Goal: Task Accomplishment & Management: Manage account settings

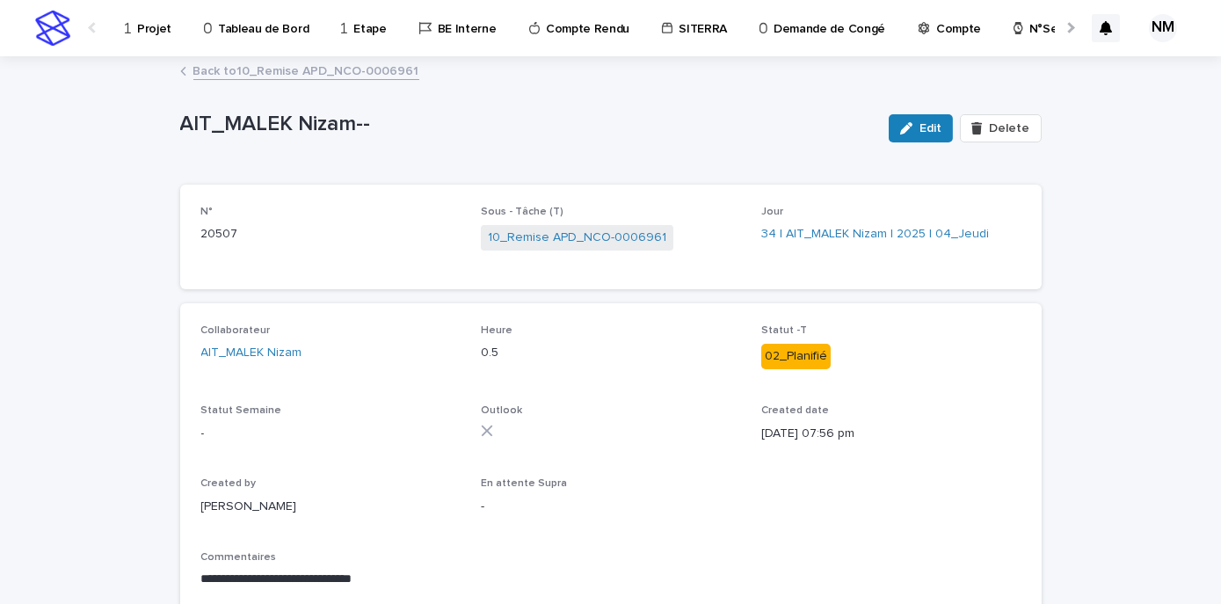
click at [283, 25] on p "Tableau de Bord" at bounding box center [263, 18] width 91 height 37
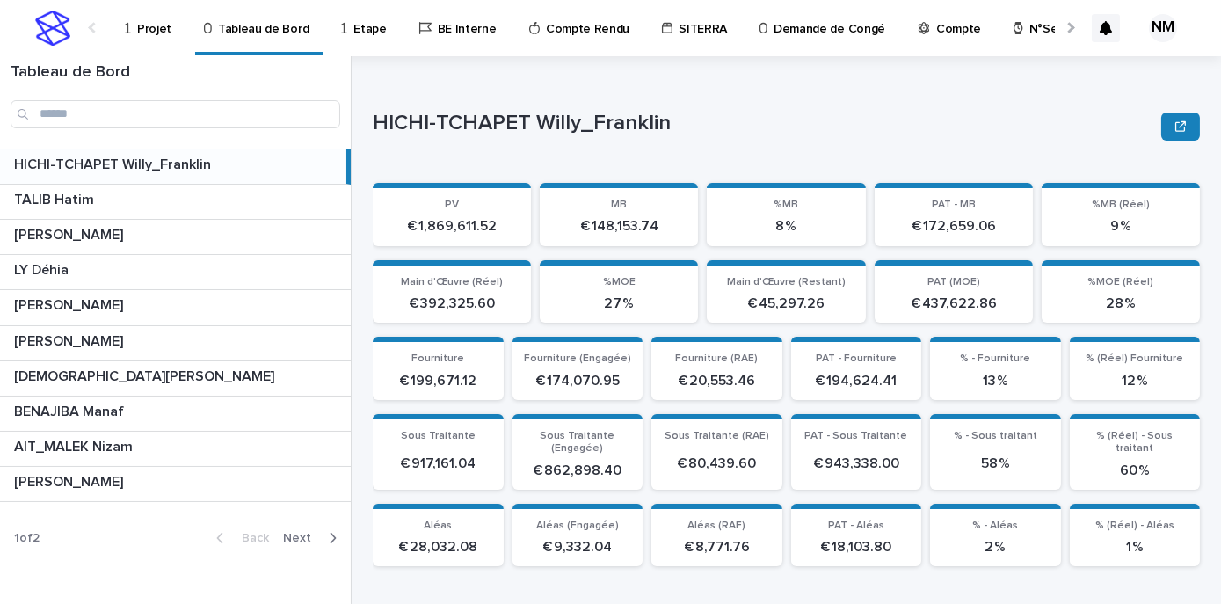
click at [334, 533] on icon "button" at bounding box center [333, 538] width 8 height 16
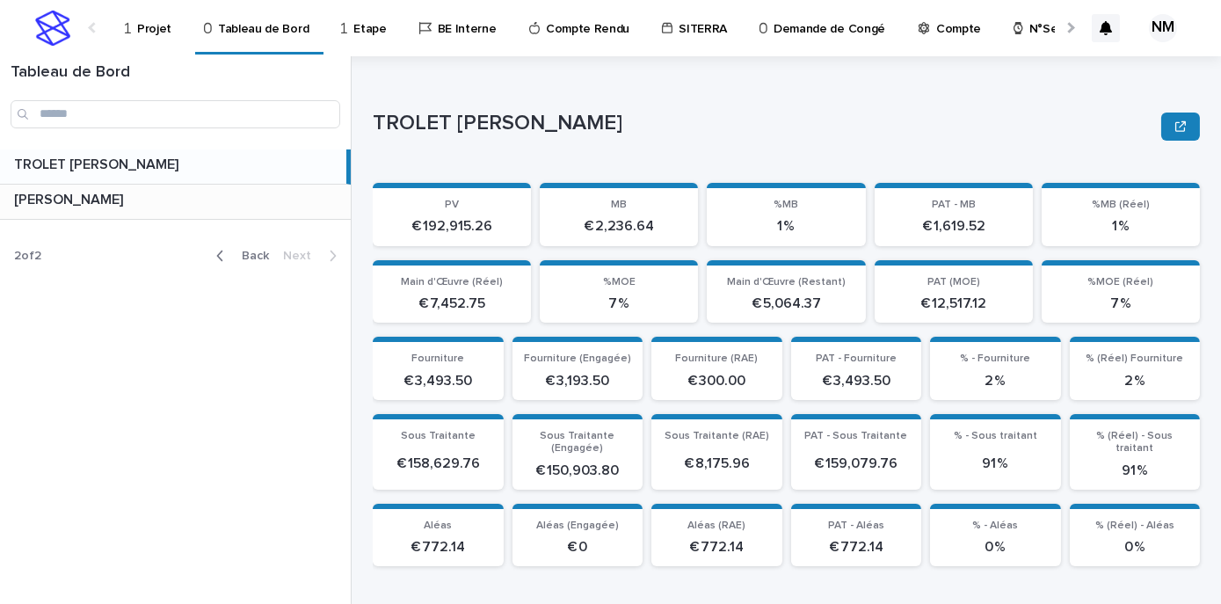
click at [142, 200] on p at bounding box center [179, 200] width 330 height 17
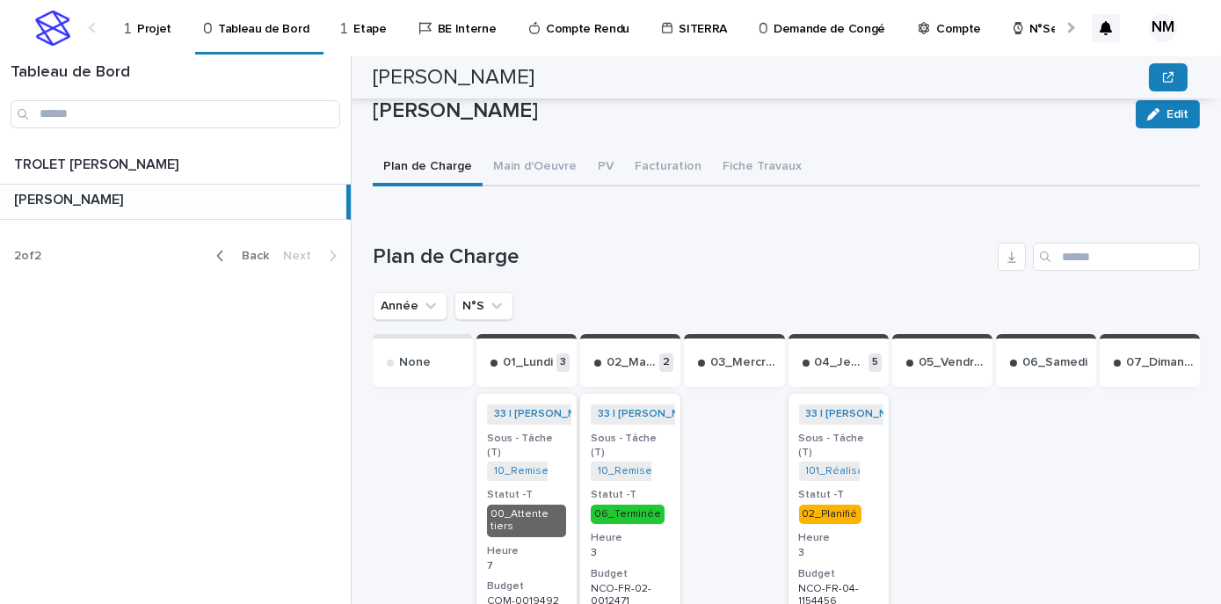
scroll to position [540, 0]
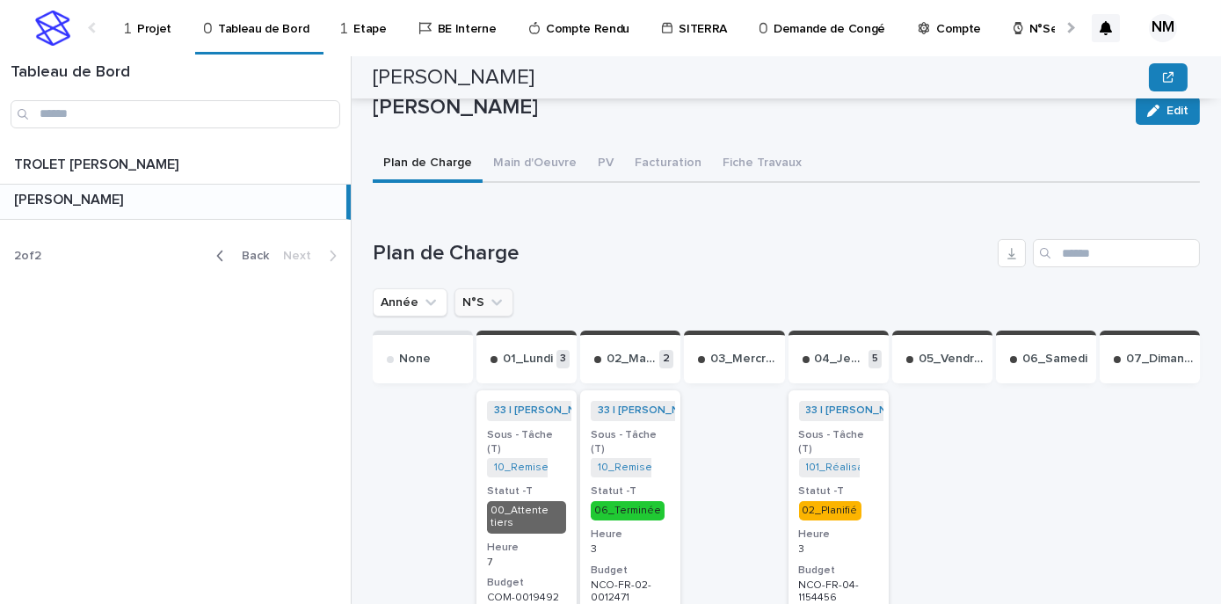
click at [495, 299] on icon "N°S" at bounding box center [497, 303] width 18 height 18
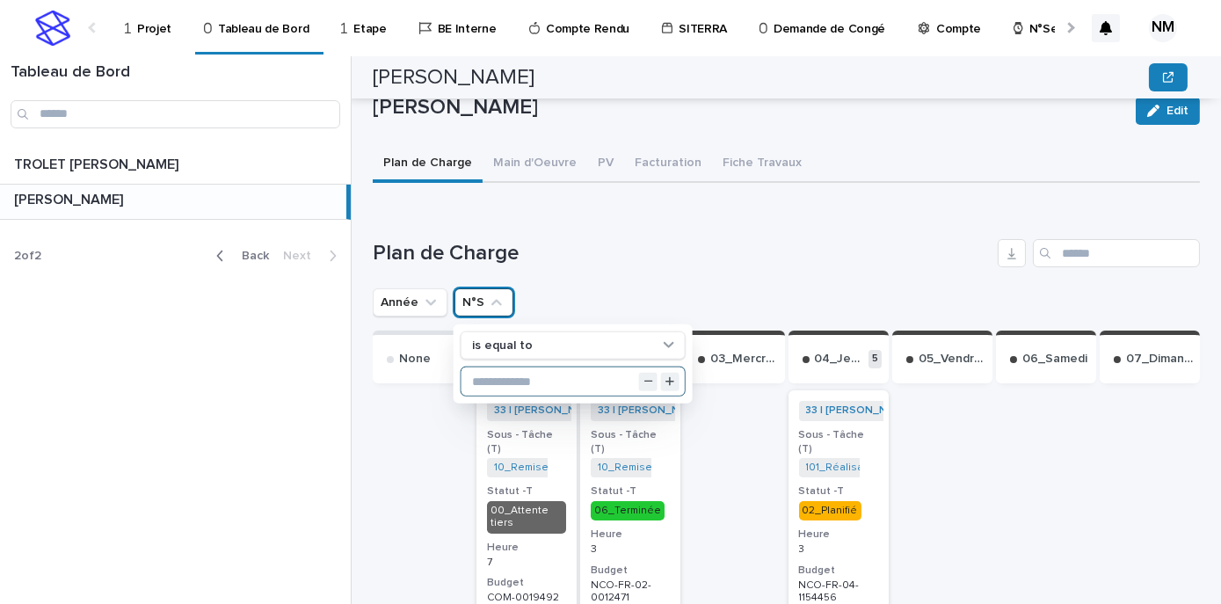
click at [499, 375] on input "text" at bounding box center [573, 382] width 223 height 28
type input "**"
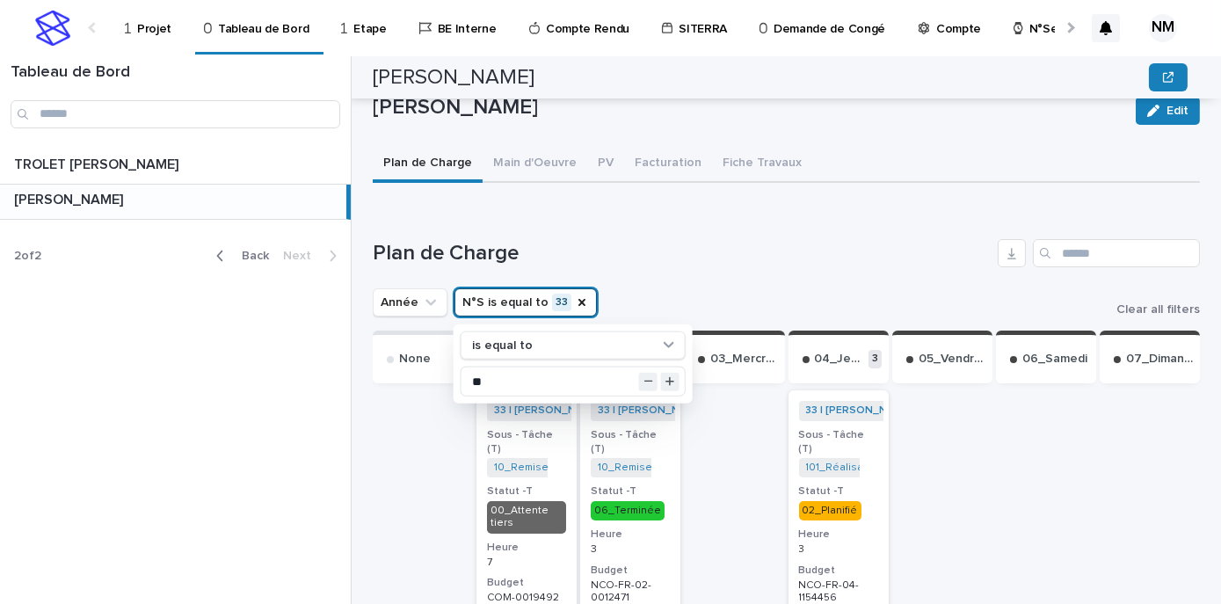
click at [650, 289] on div "Année N°S is equal to 33 is equal to ** Clear all filters" at bounding box center [786, 302] width 827 height 28
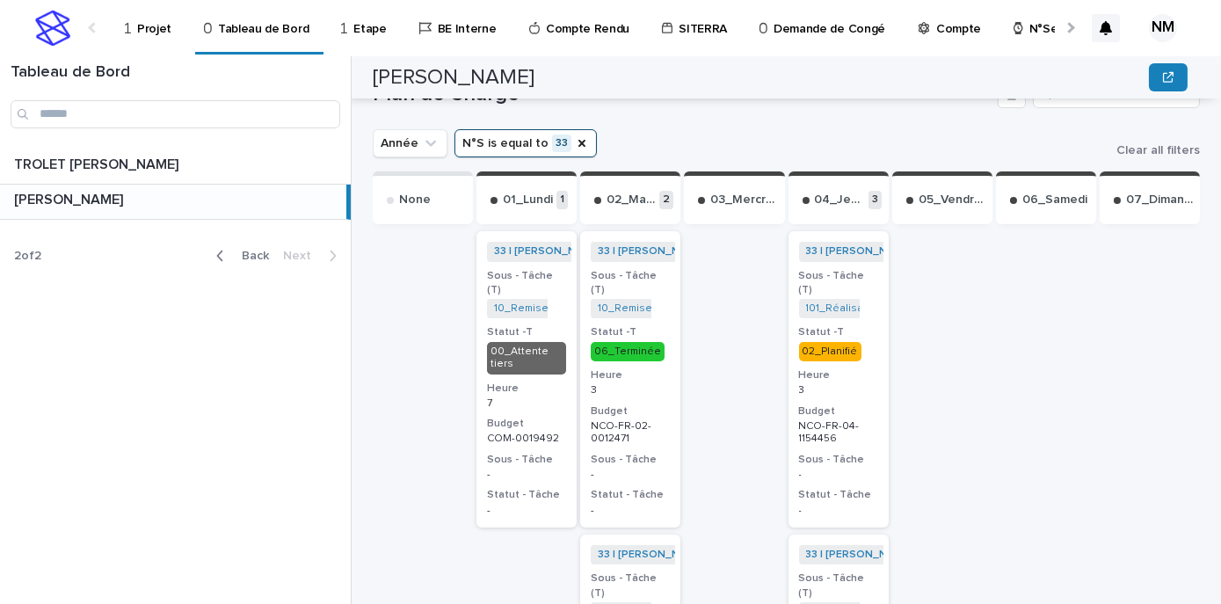
scroll to position [695, 0]
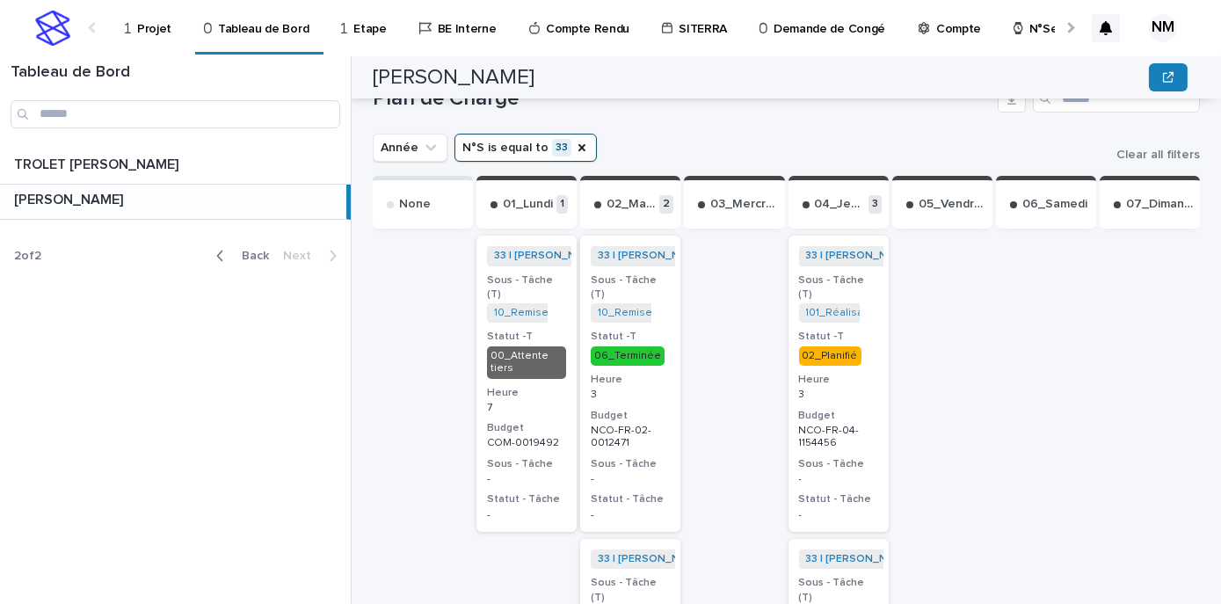
click at [871, 384] on div "33 | BOUFARES Afif | 2025 + 0 Sous - Tâche (T) 101_Réalisation VIC_NCO-FR-04-11…" at bounding box center [839, 384] width 100 height 296
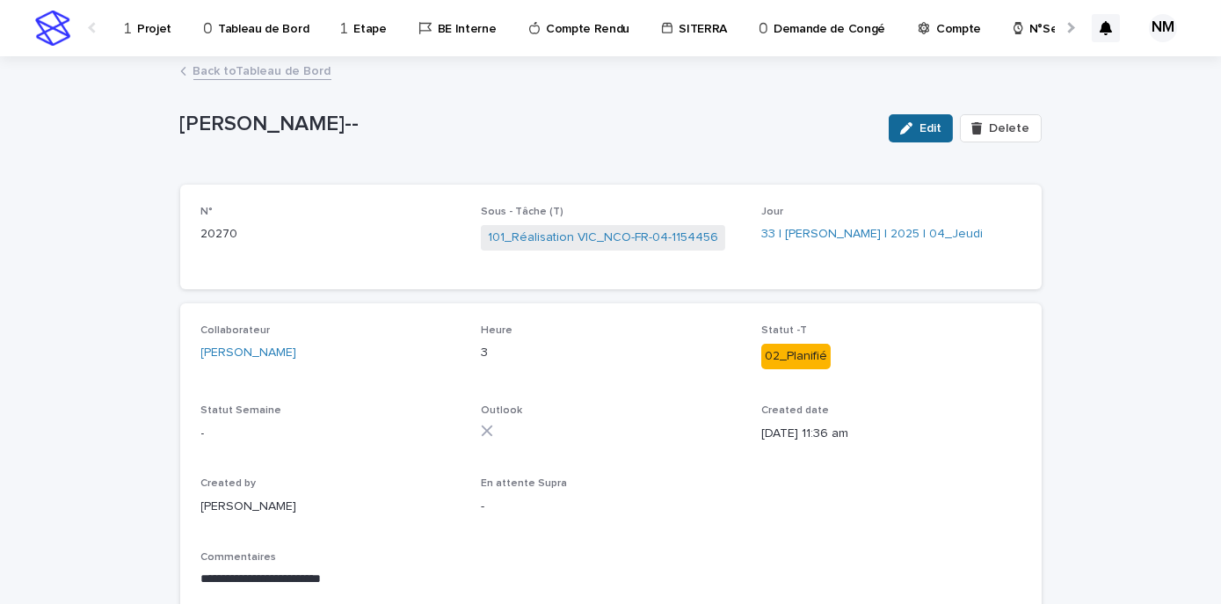
click at [926, 118] on button "Edit" at bounding box center [921, 128] width 64 height 28
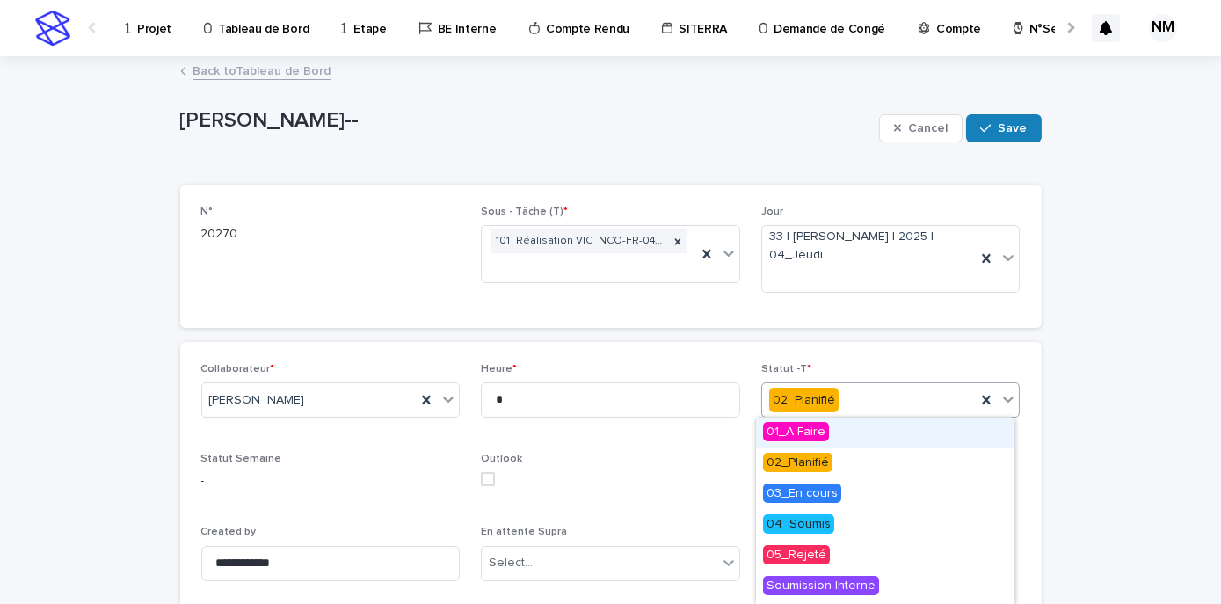
click at [846, 391] on div "02_Planifié" at bounding box center [869, 400] width 215 height 29
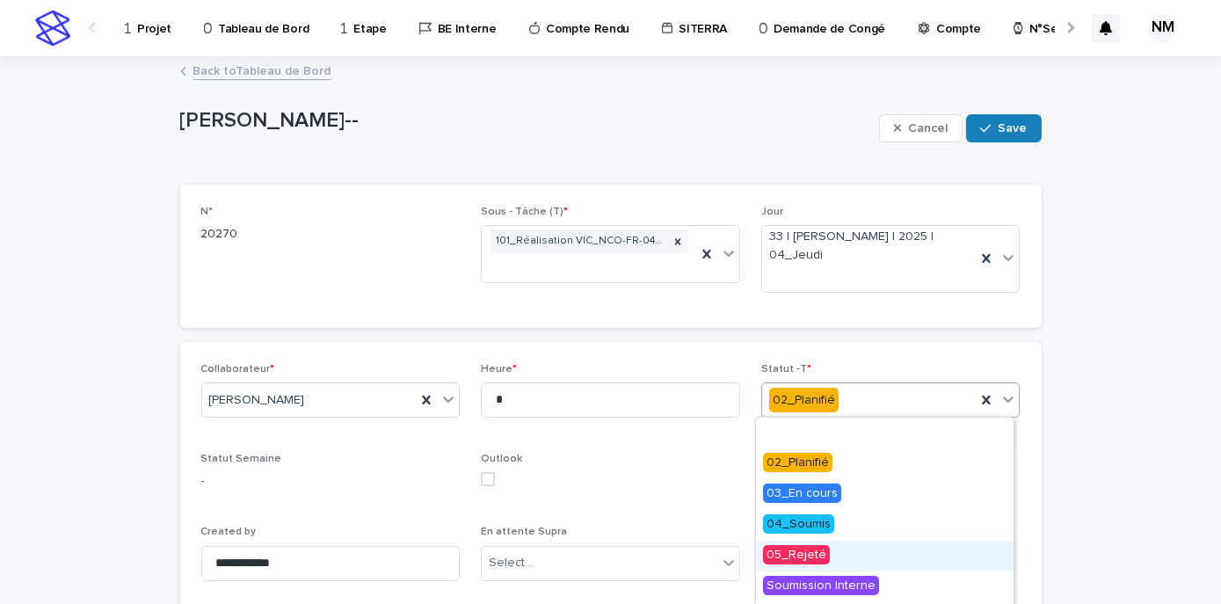
scroll to position [89, 0]
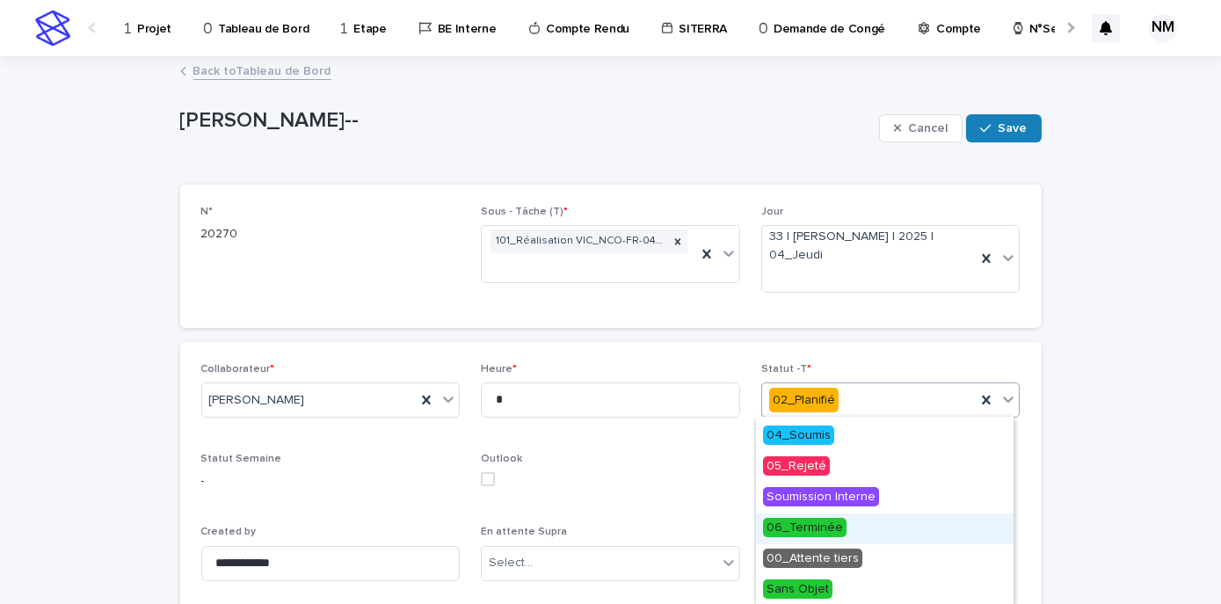
click at [810, 526] on span "06_Terminée" at bounding box center [805, 527] width 84 height 19
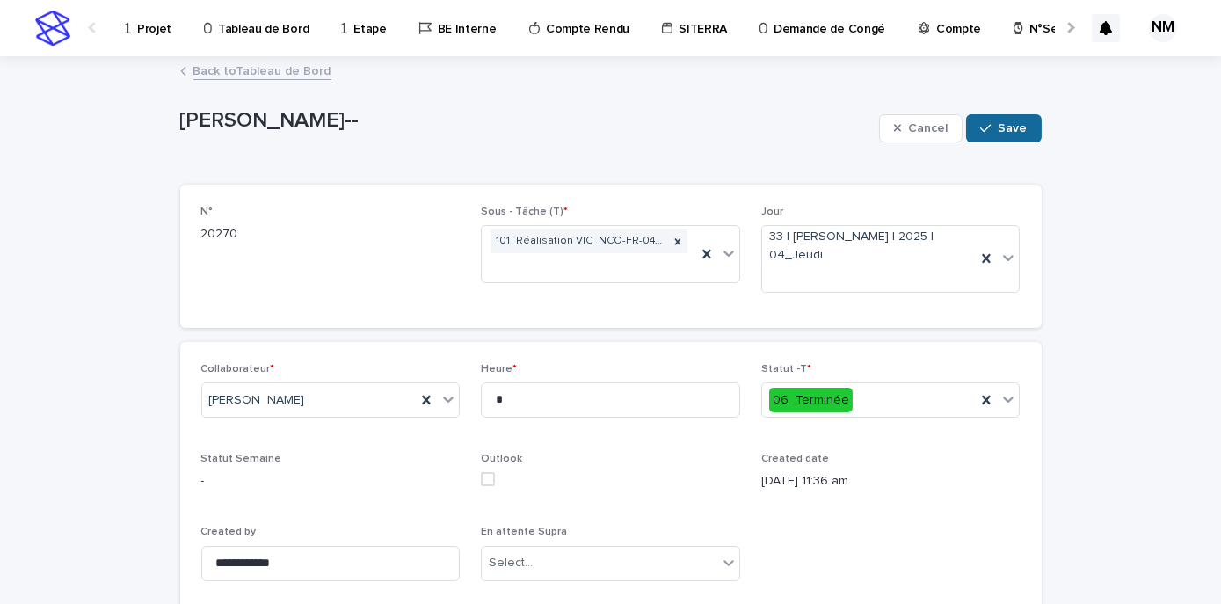
click at [1016, 126] on span "Save" at bounding box center [1013, 128] width 29 height 12
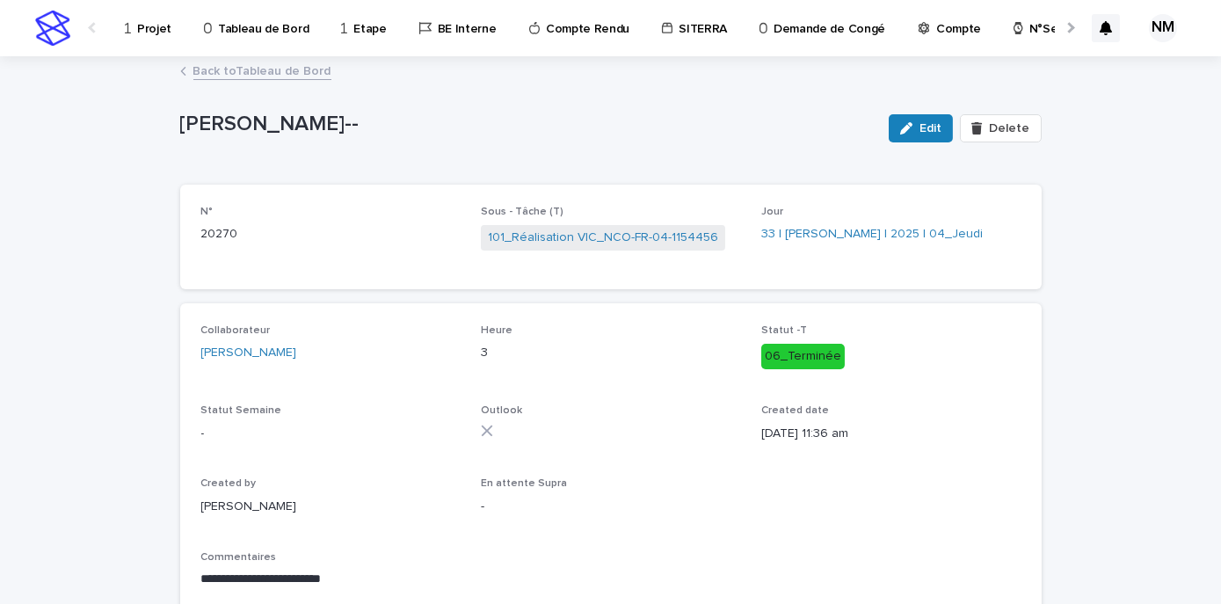
click at [248, 69] on link "Back to Tableau de Bord" at bounding box center [262, 70] width 138 height 20
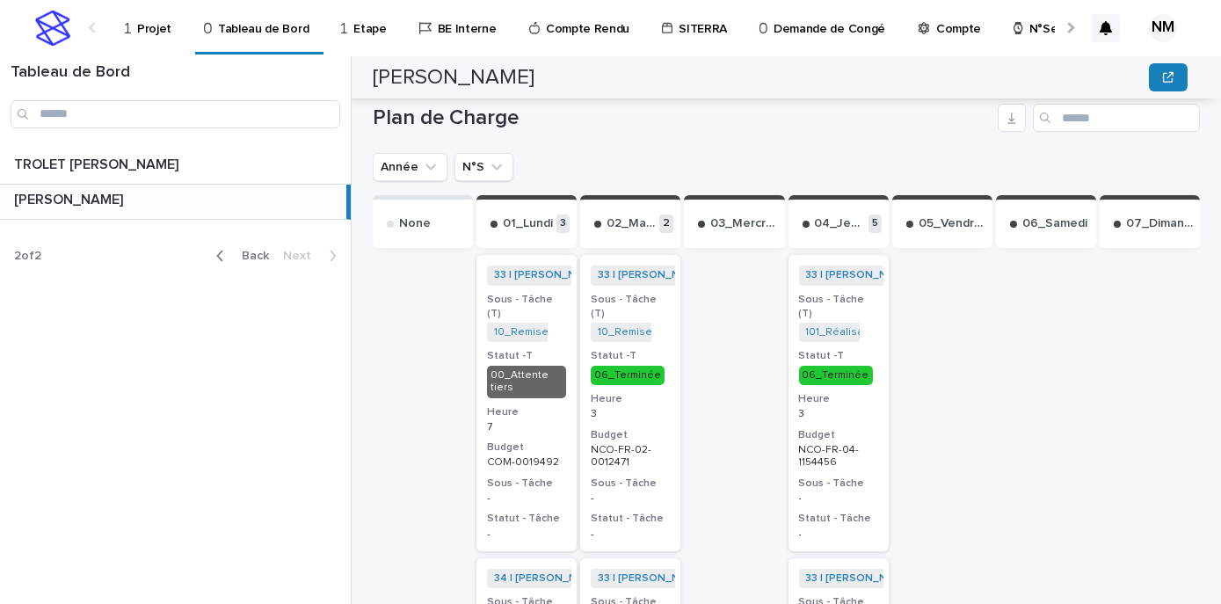
scroll to position [674, 0]
click at [496, 167] on icon "N°S" at bounding box center [497, 168] width 11 height 6
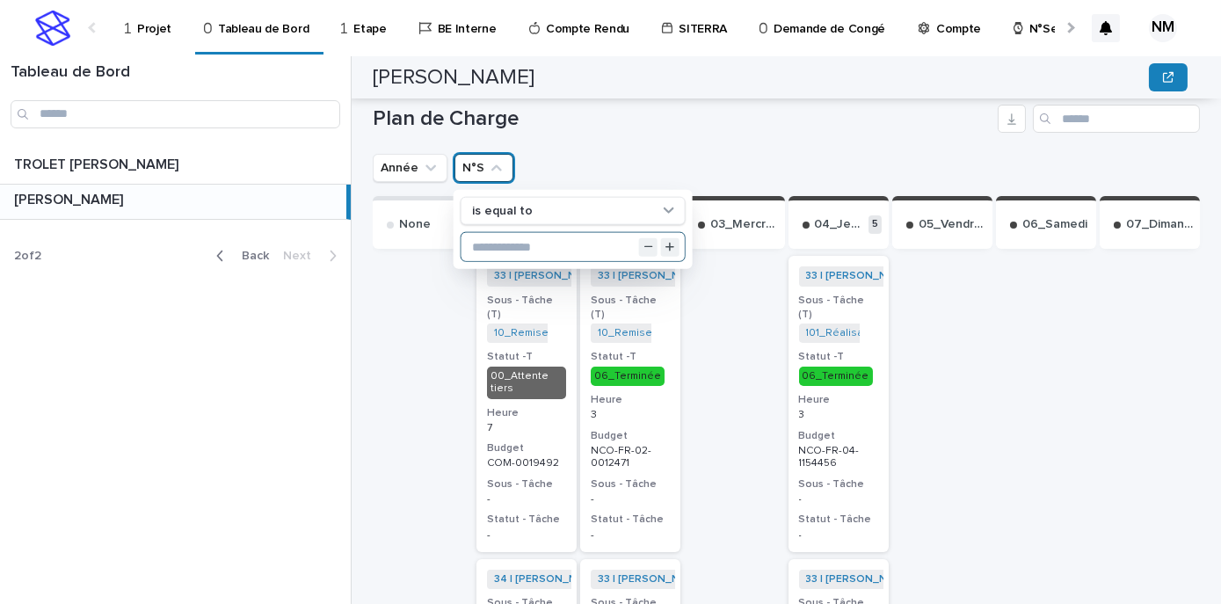
click at [518, 243] on input "text" at bounding box center [573, 247] width 223 height 28
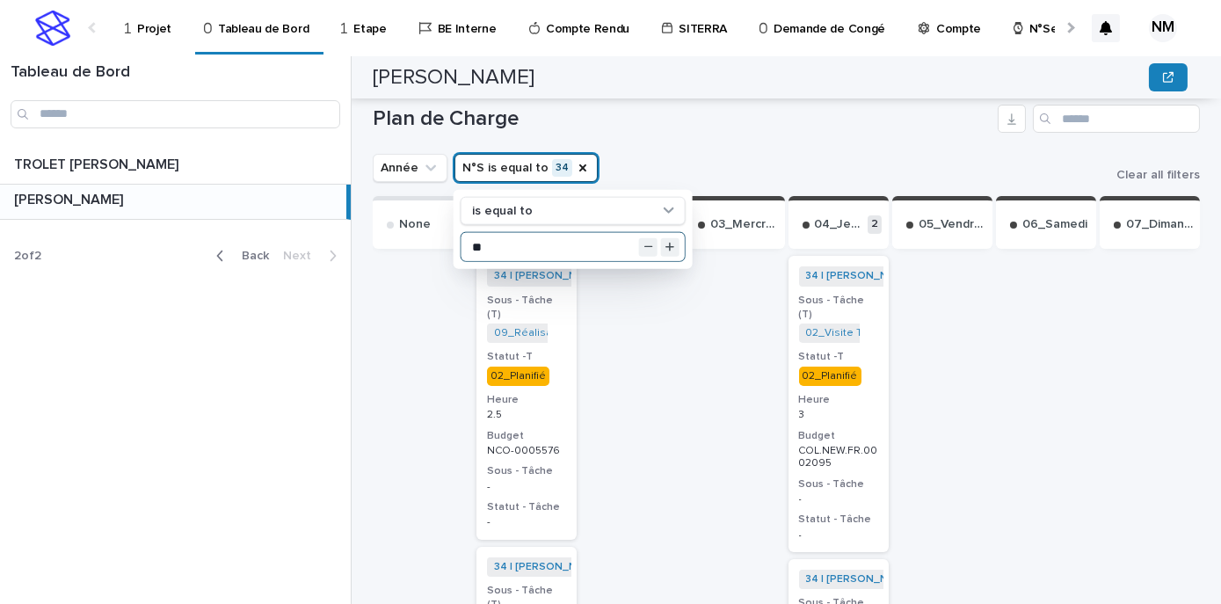
type input "**"
click at [737, 162] on div "Année N°S is equal to 34 is equal to ** Clear all filters" at bounding box center [786, 168] width 827 height 28
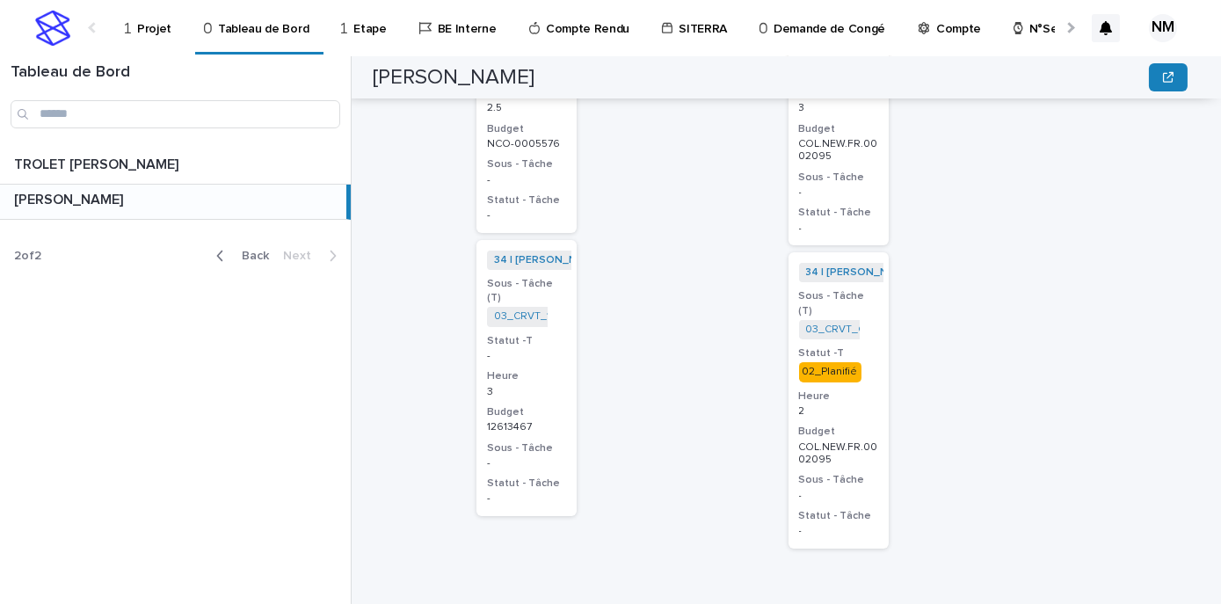
scroll to position [985, 0]
click at [547, 346] on p "-" at bounding box center [526, 352] width 79 height 12
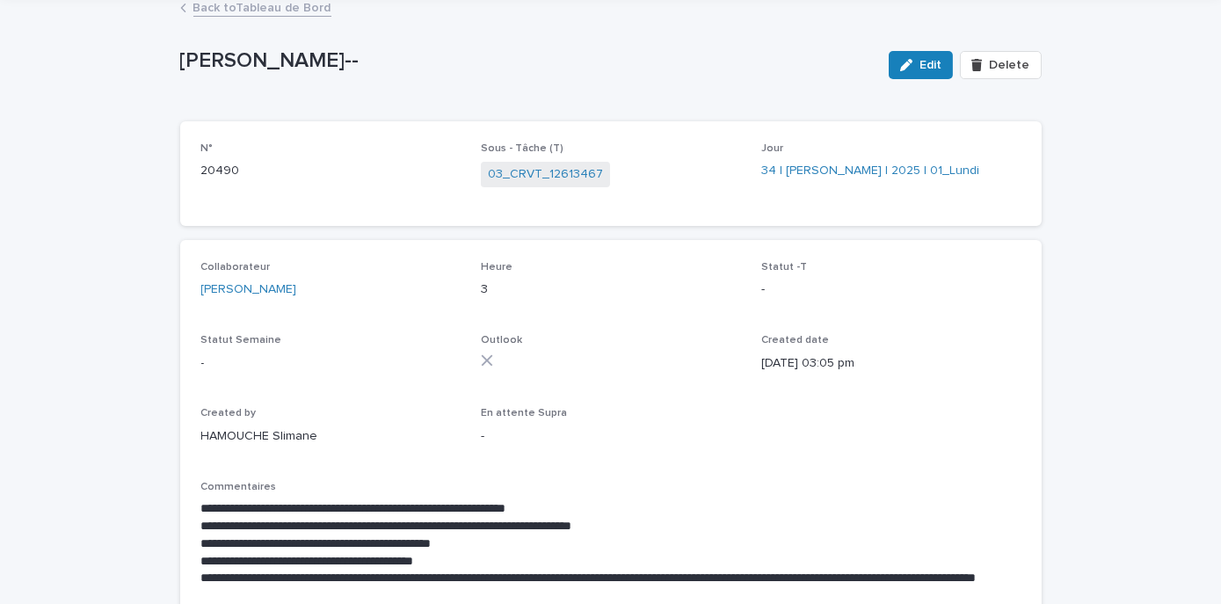
scroll to position [61, 0]
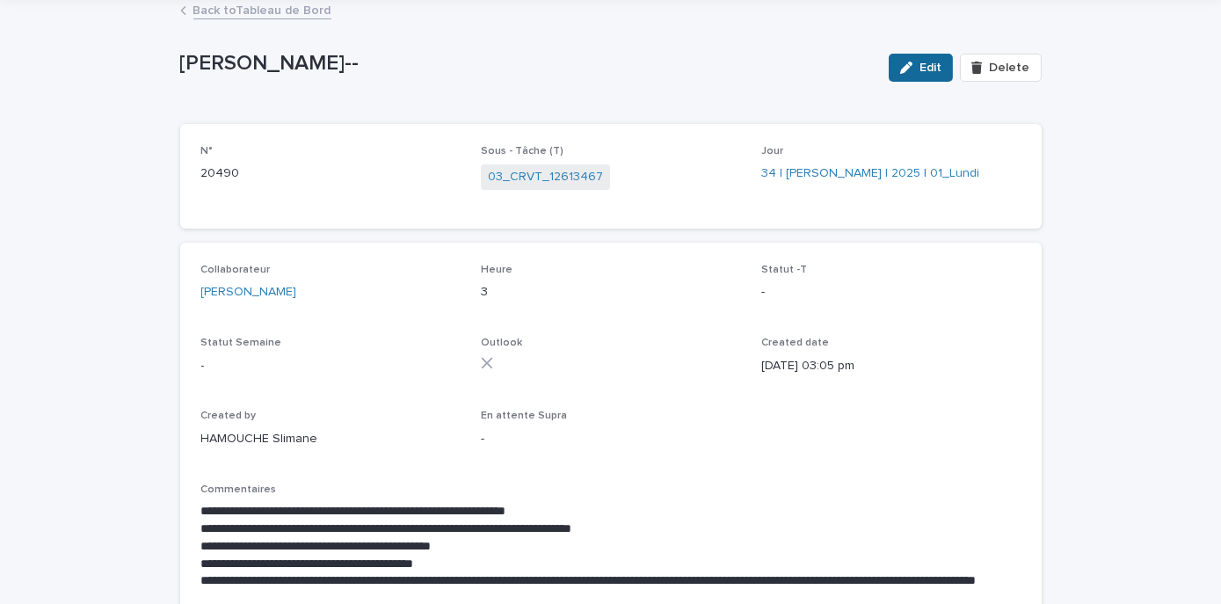
click at [918, 67] on div "button" at bounding box center [909, 68] width 19 height 12
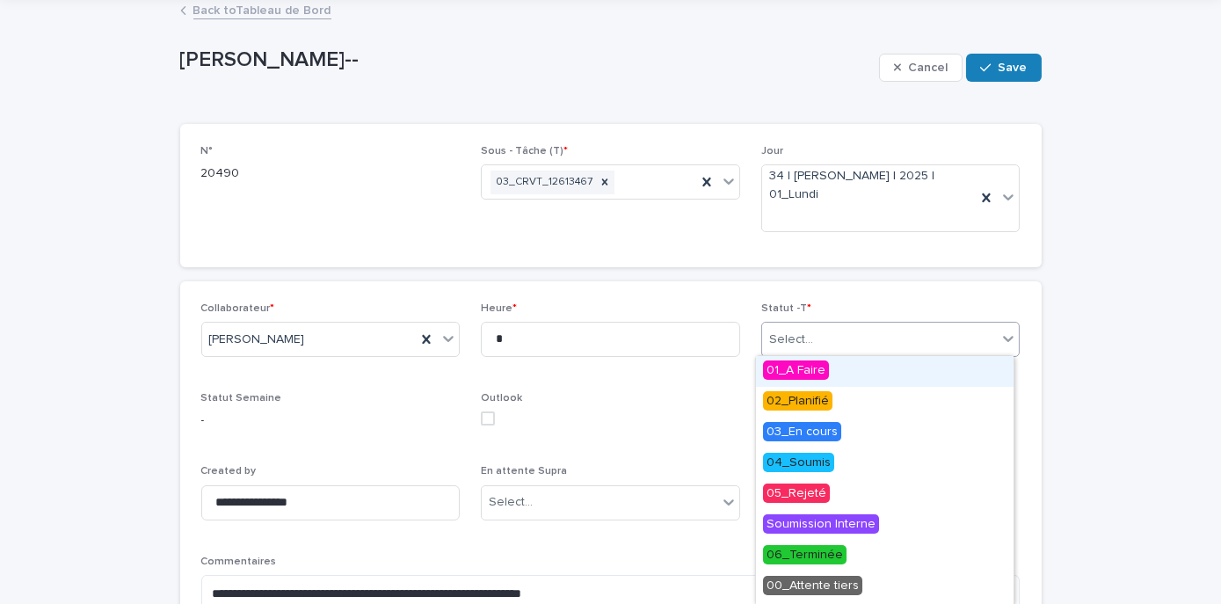
click at [832, 346] on div "Select..." at bounding box center [880, 339] width 236 height 29
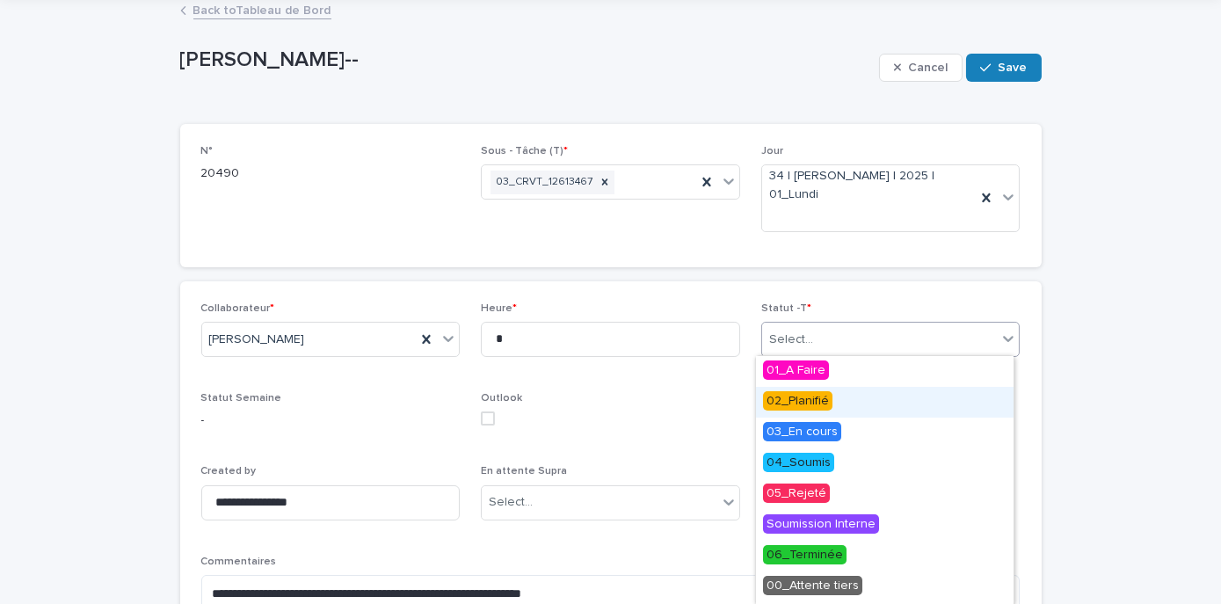
click at [788, 398] on span "02_Planifié" at bounding box center [797, 400] width 69 height 19
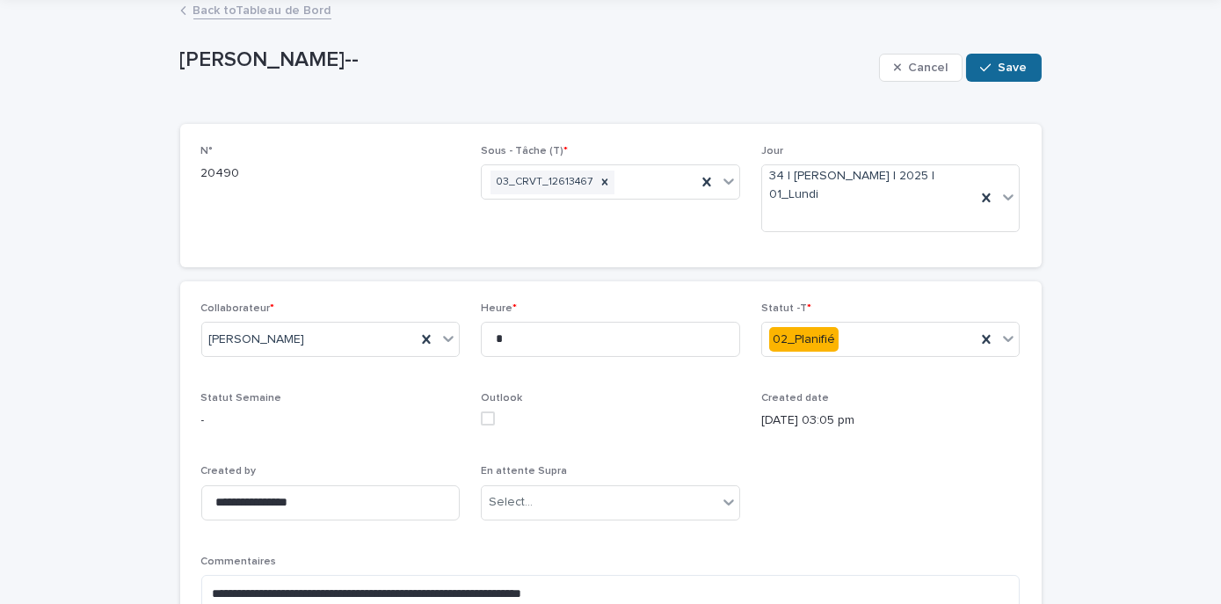
click at [983, 69] on icon "button" at bounding box center [985, 68] width 11 height 12
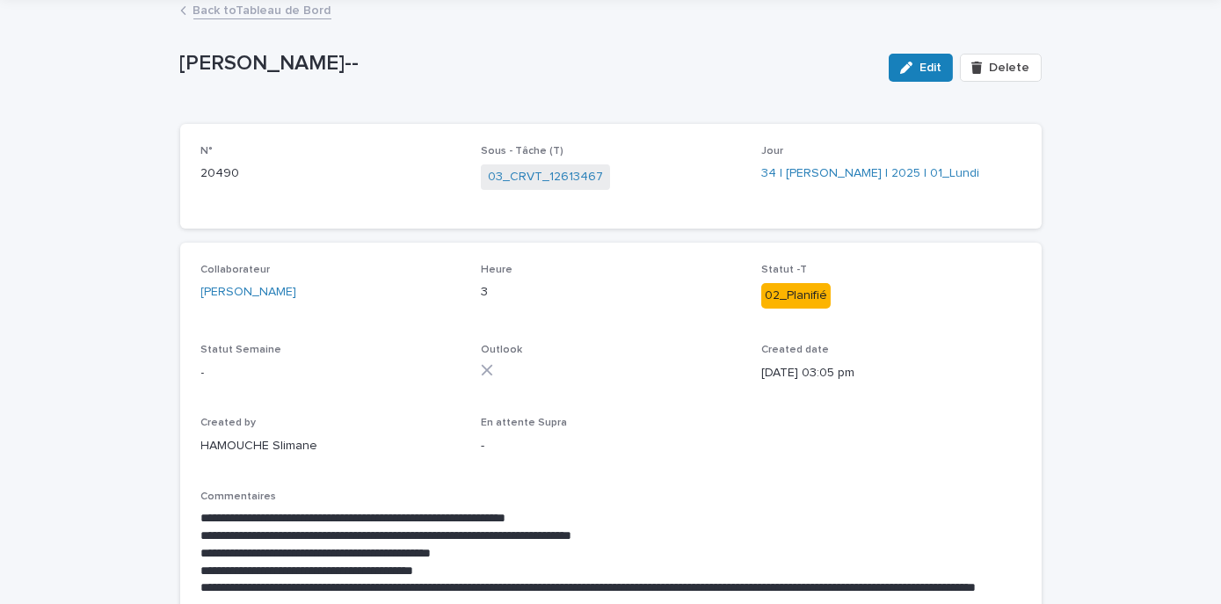
click at [279, 10] on link "Back to Tableau de Bord" at bounding box center [262, 9] width 138 height 20
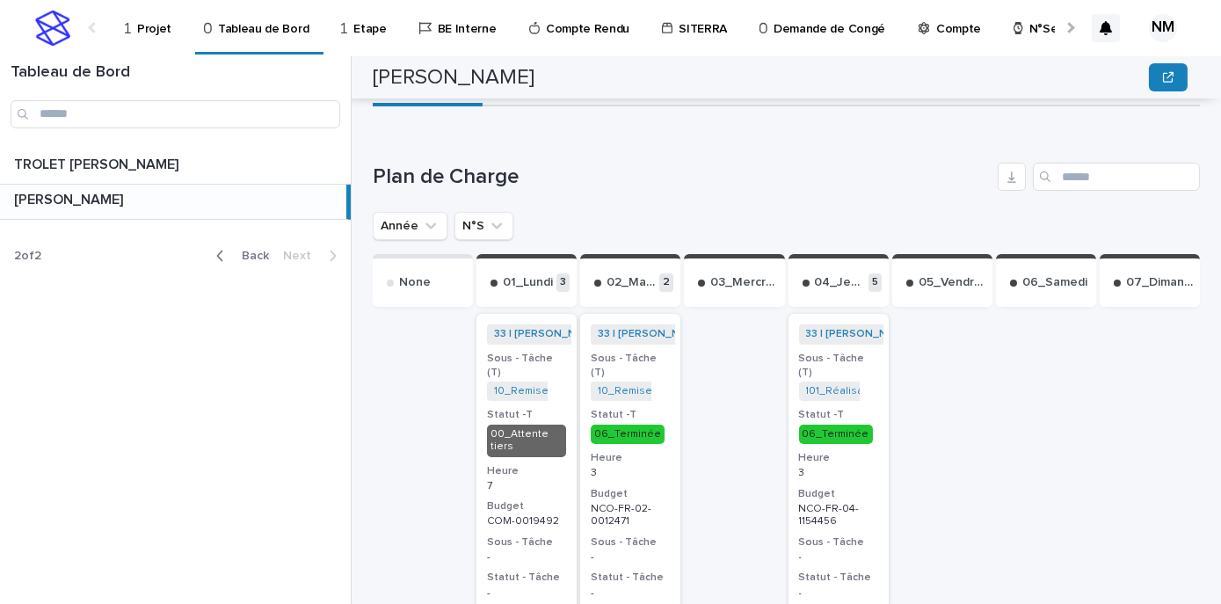
scroll to position [616, 0]
click at [497, 220] on icon "N°S" at bounding box center [497, 226] width 18 height 18
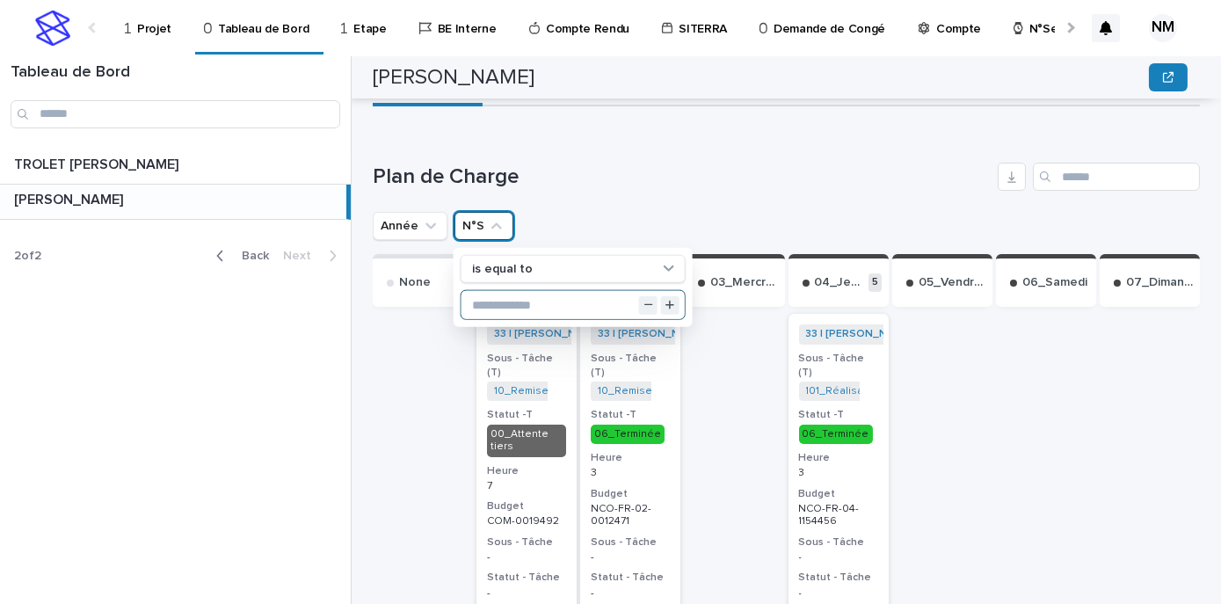
click at [521, 301] on input "text" at bounding box center [573, 305] width 223 height 28
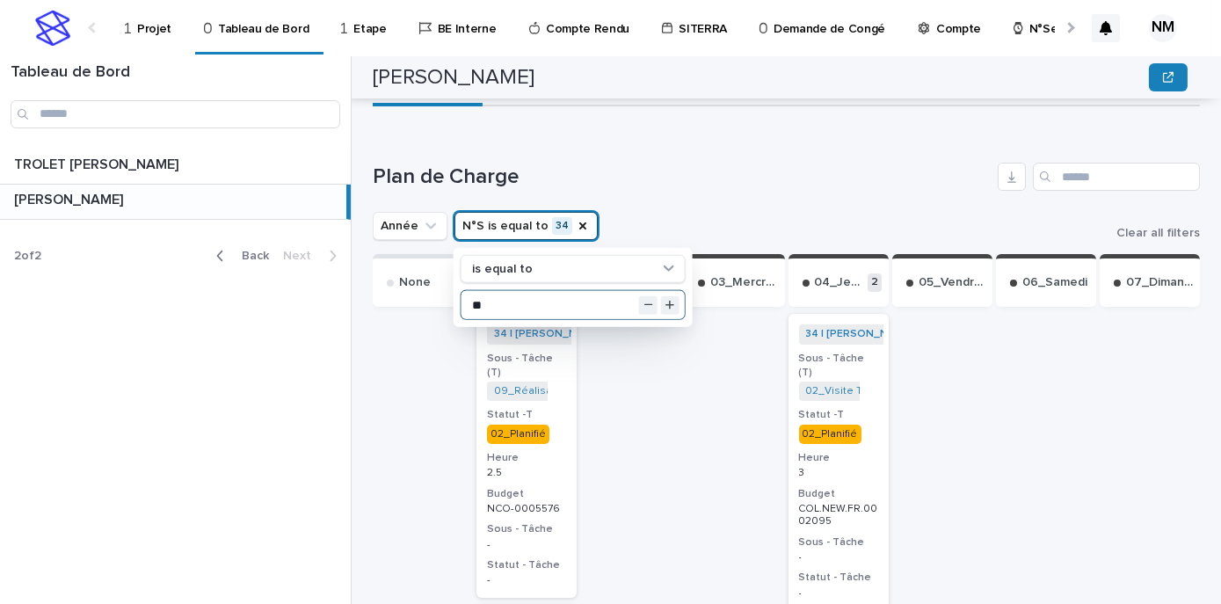
type input "**"
click at [717, 188] on div "Plan de Charge" at bounding box center [786, 177] width 827 height 28
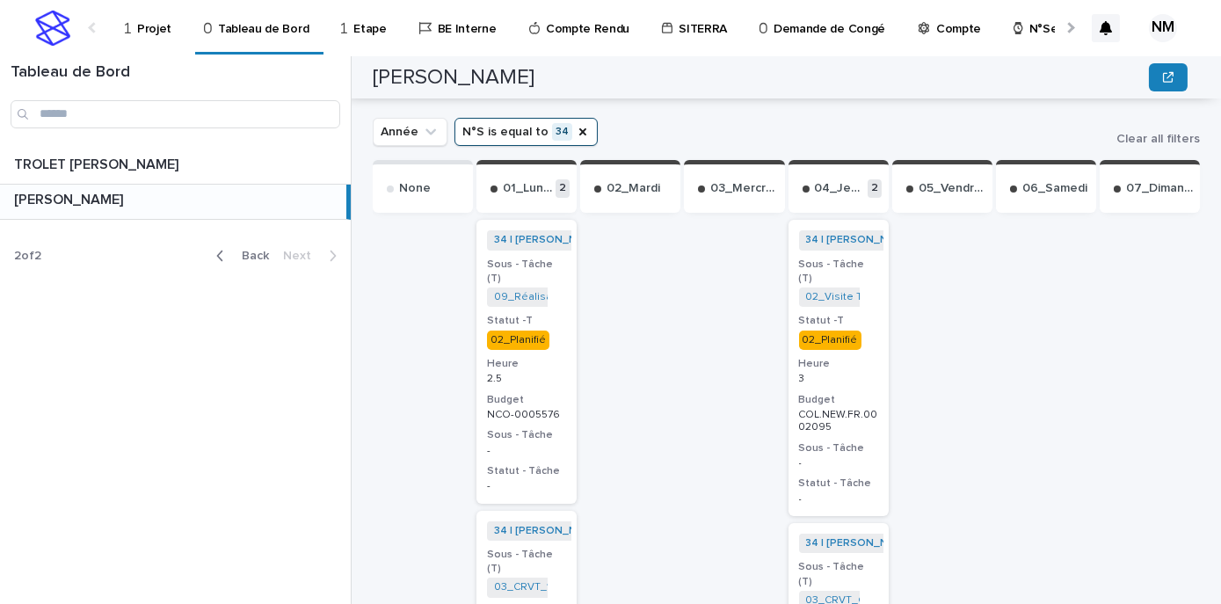
scroll to position [696, 0]
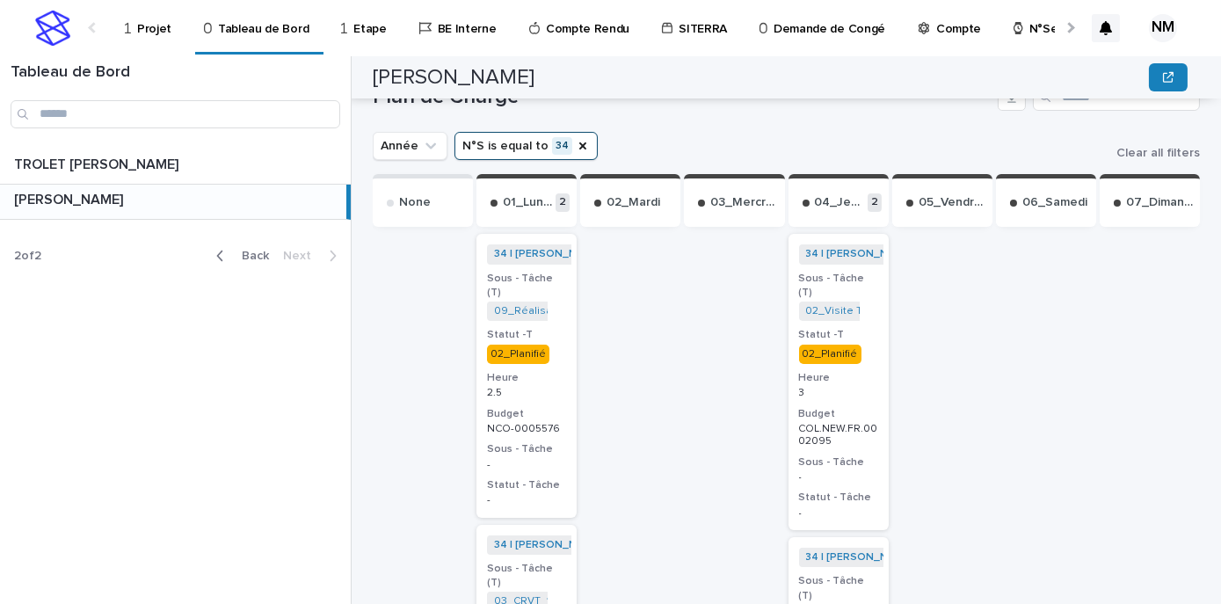
click at [139, 27] on p "Projet" at bounding box center [154, 18] width 34 height 37
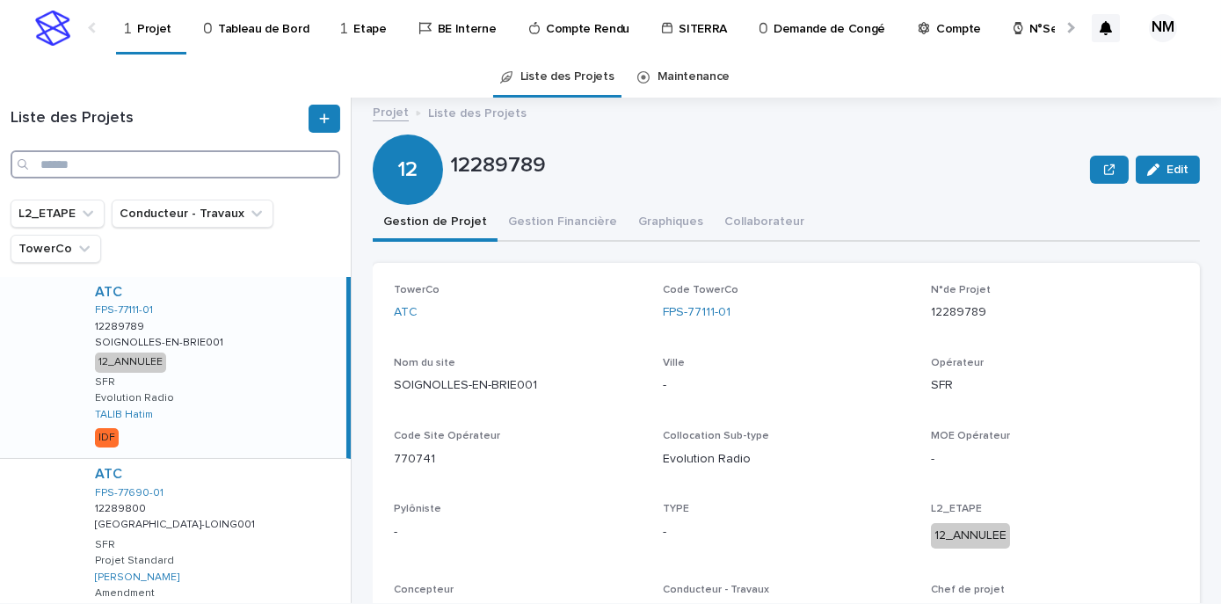
click at [55, 170] on input "Search" at bounding box center [176, 164] width 330 height 28
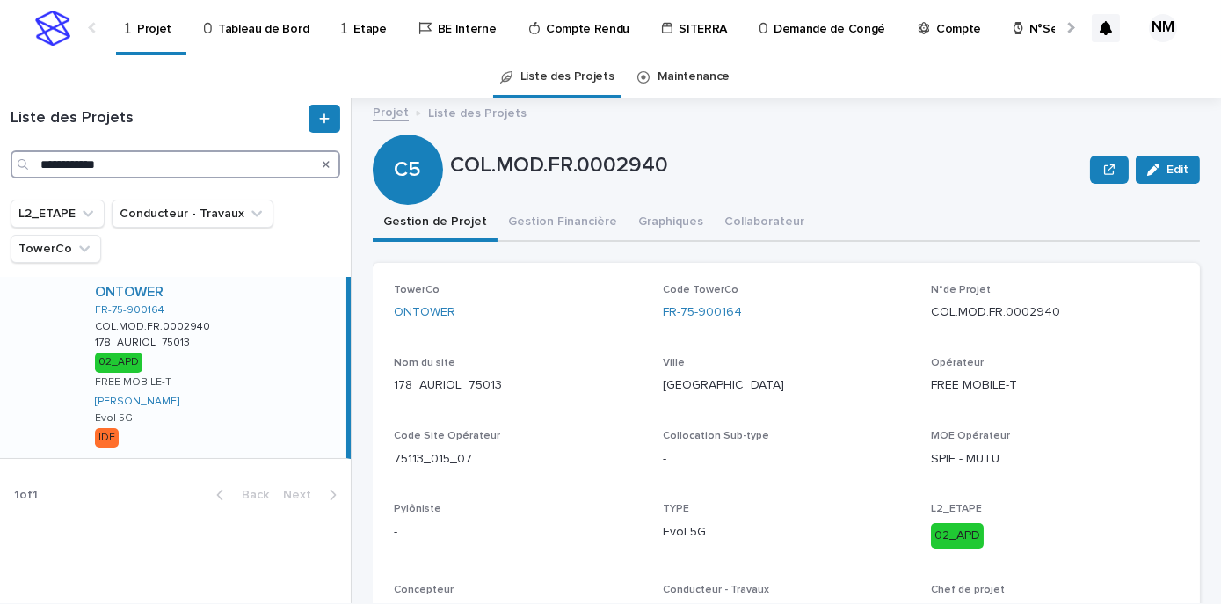
type input "**********"
click at [315, 396] on div "ONTOWER FR-75-900164 COL.MOD.FR.0002940 COL.MOD.FR.0002940 178_AURIOL_75013 178…" at bounding box center [214, 367] width 266 height 181
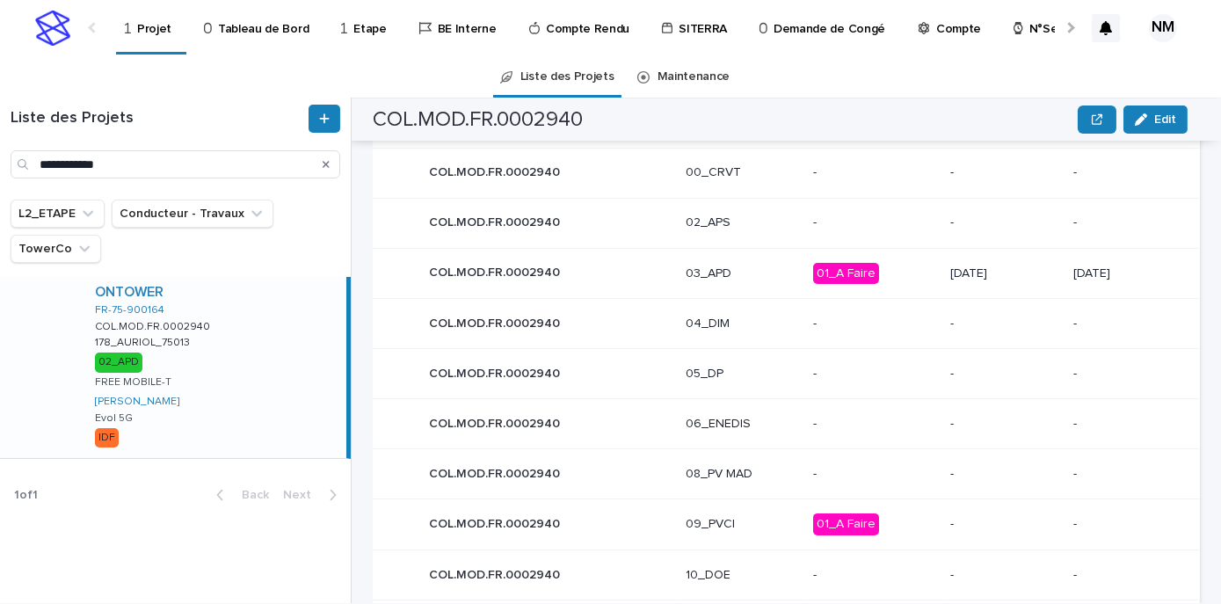
scroll to position [856, 0]
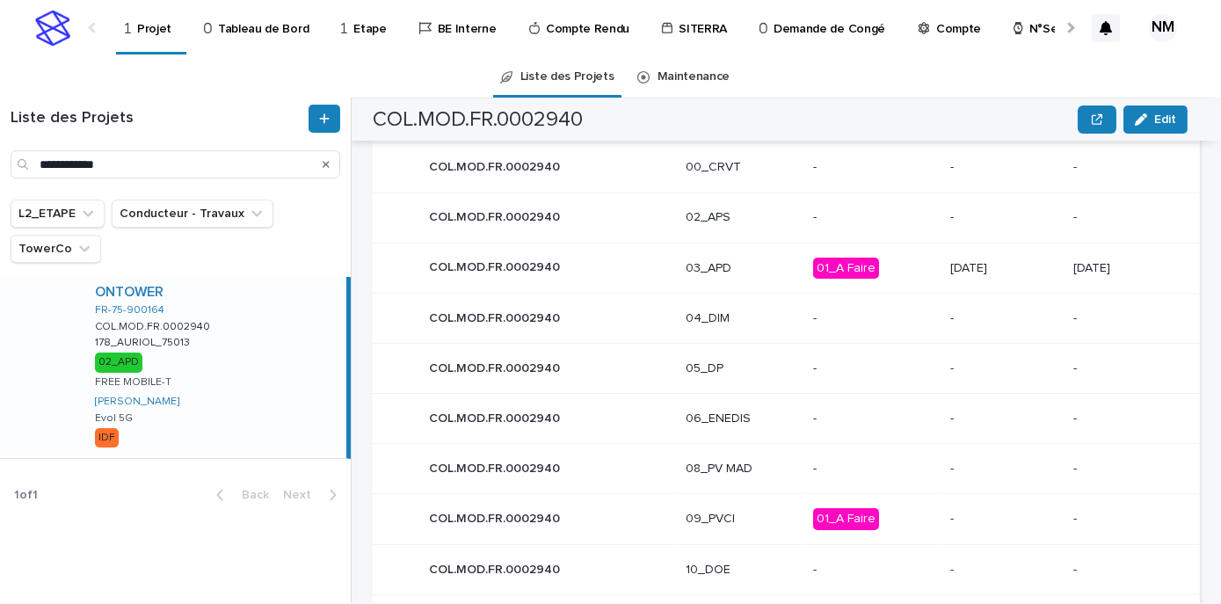
click at [909, 269] on p "01_A Faire" at bounding box center [874, 269] width 123 height 22
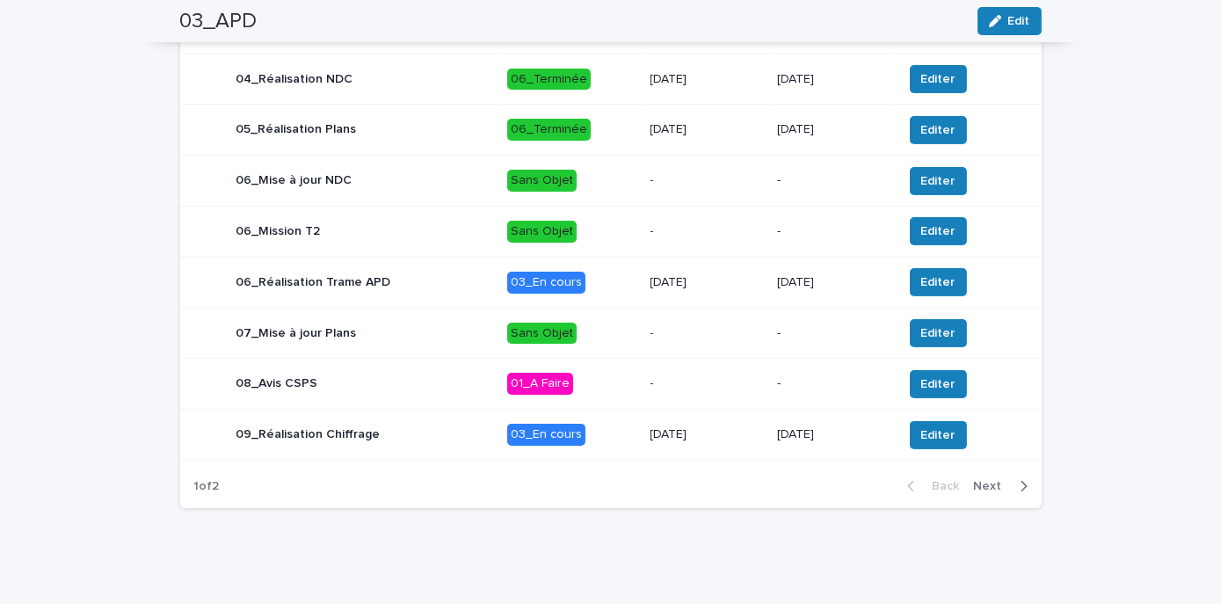
scroll to position [792, 0]
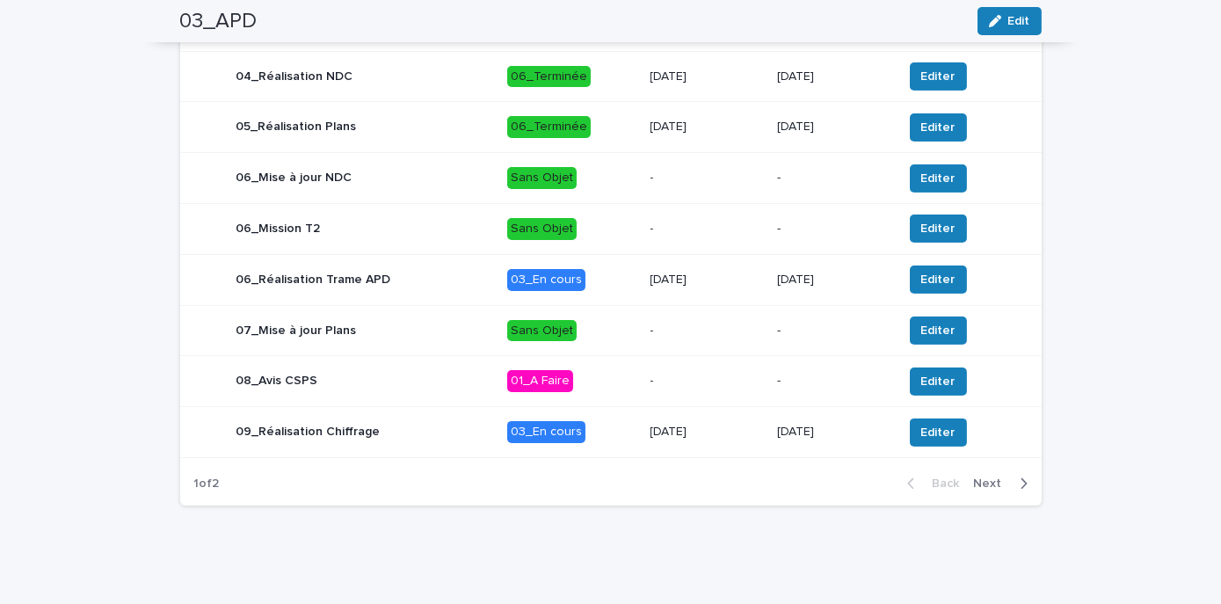
click at [715, 282] on p "29/7/2025" at bounding box center [707, 280] width 113 height 15
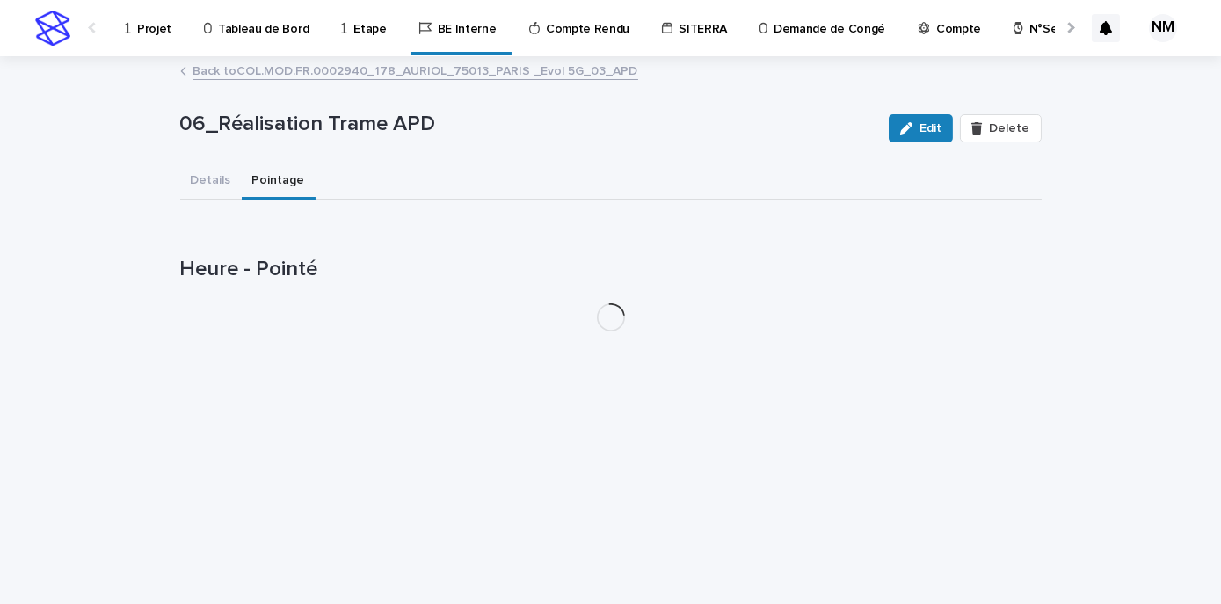
click at [269, 178] on button "Pointage" at bounding box center [279, 182] width 74 height 37
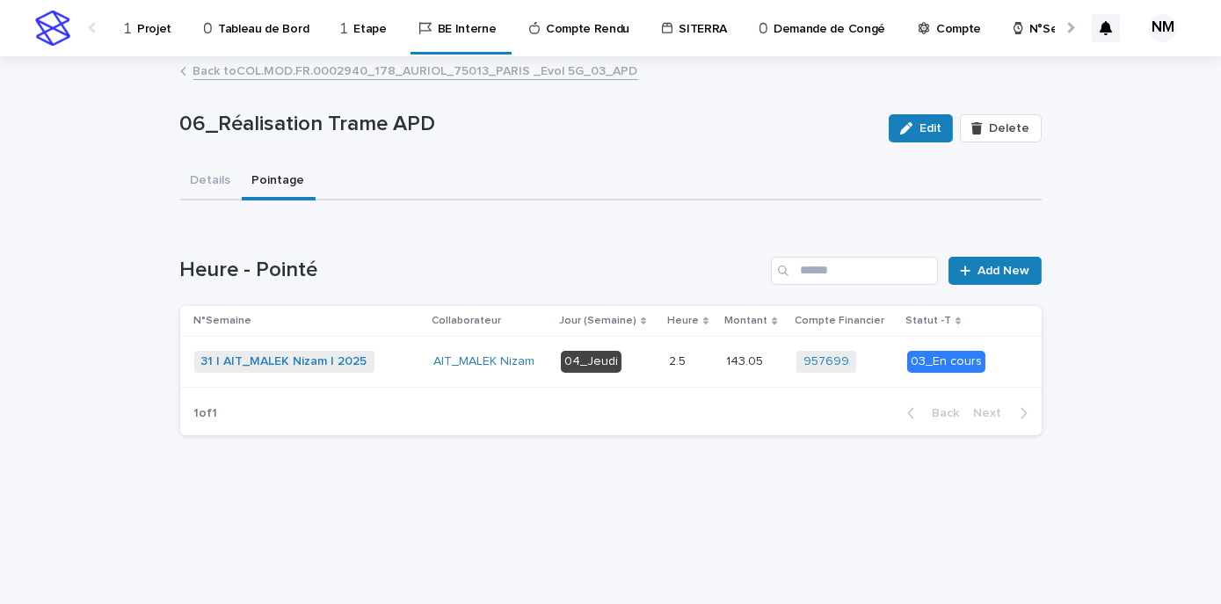
click at [874, 362] on div "957699 + 0" at bounding box center [845, 362] width 97 height 22
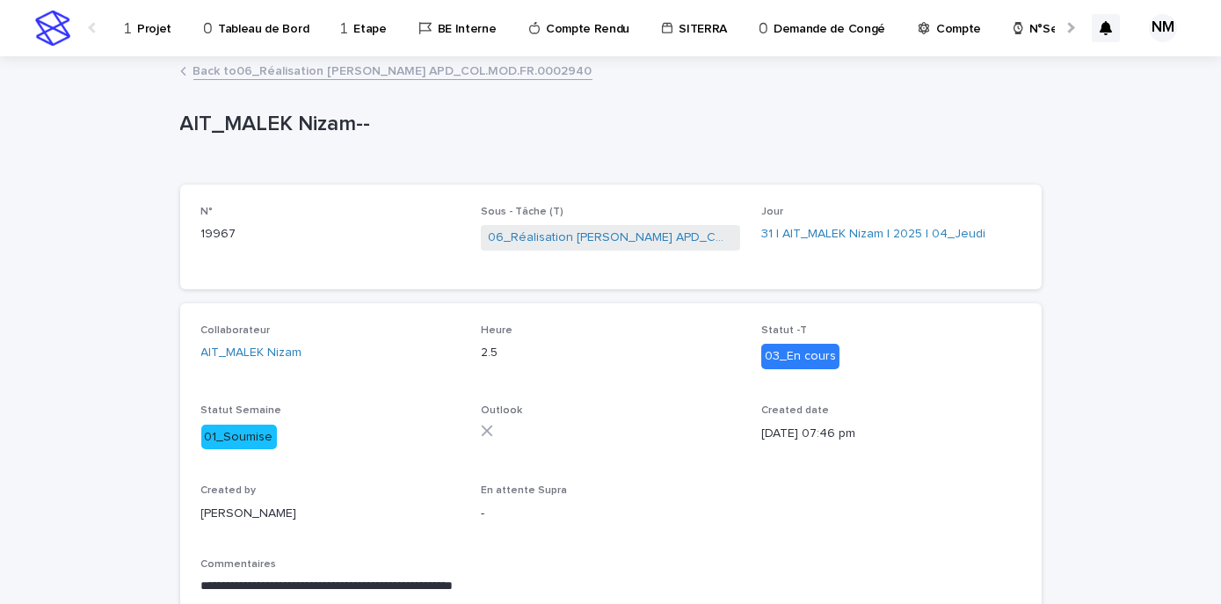
click at [241, 67] on link "Back to 06_Réalisation Trame APD_COL.MOD.FR.0002940" at bounding box center [392, 70] width 399 height 20
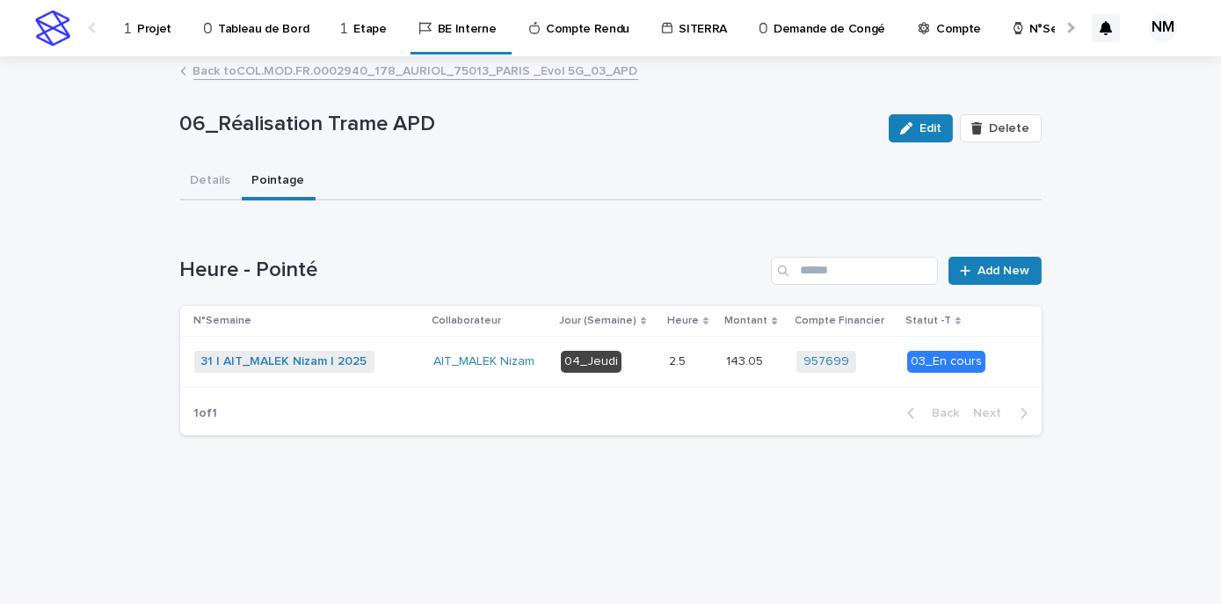
click at [228, 69] on link "Back to COL.MOD.FR.0002940_178_AURIOL_75013_PARIS _Evol 5G_03_APD" at bounding box center [415, 70] width 445 height 20
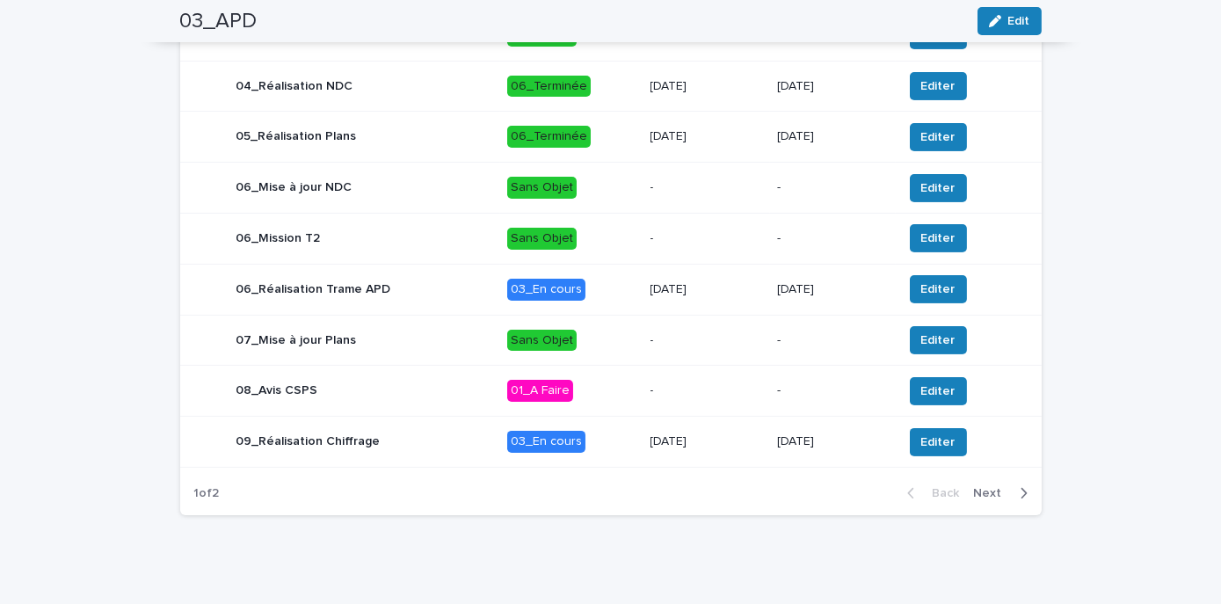
scroll to position [792, 0]
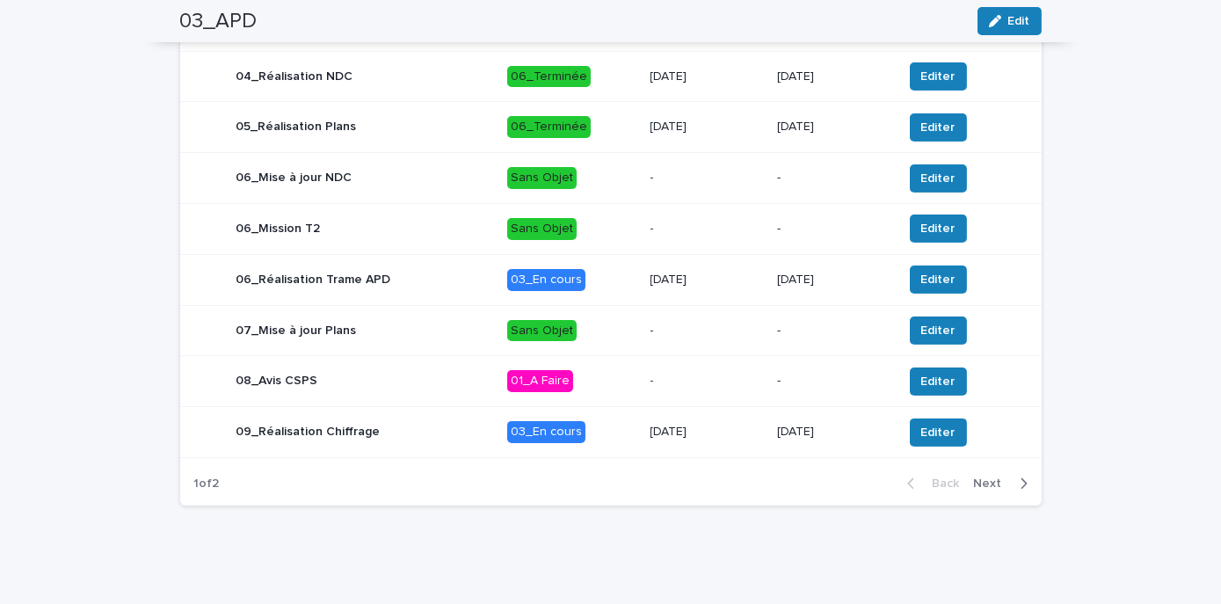
click at [747, 437] on div "29/7/2025" at bounding box center [707, 432] width 113 height 29
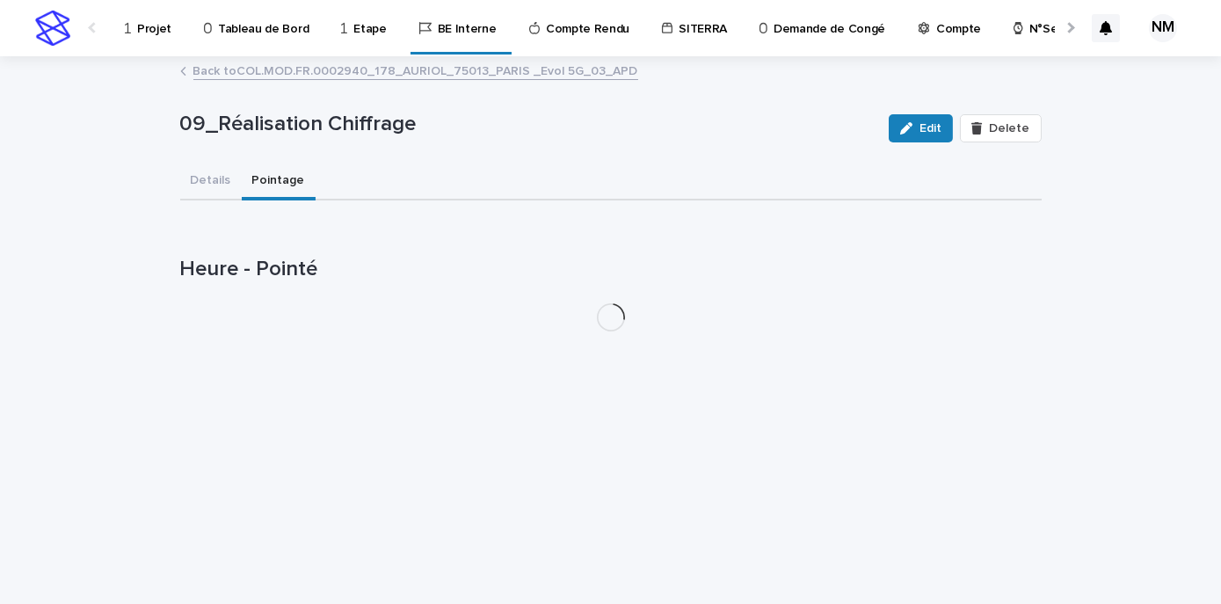
click at [274, 181] on button "Pointage" at bounding box center [279, 182] width 74 height 37
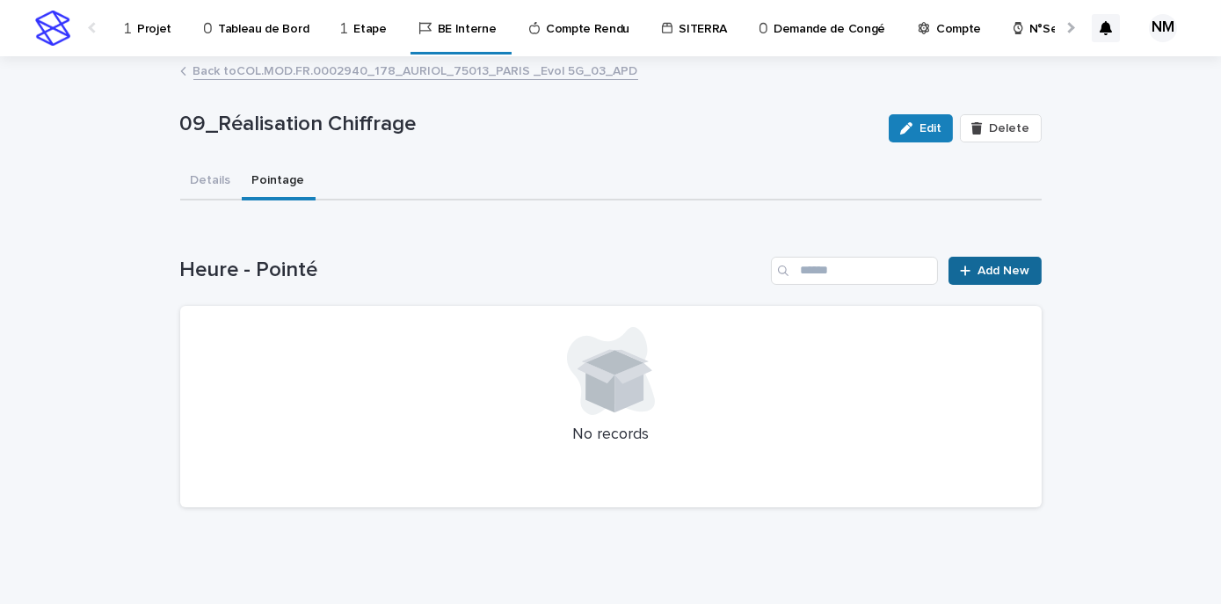
click at [988, 271] on span "Add New" at bounding box center [1005, 271] width 52 height 12
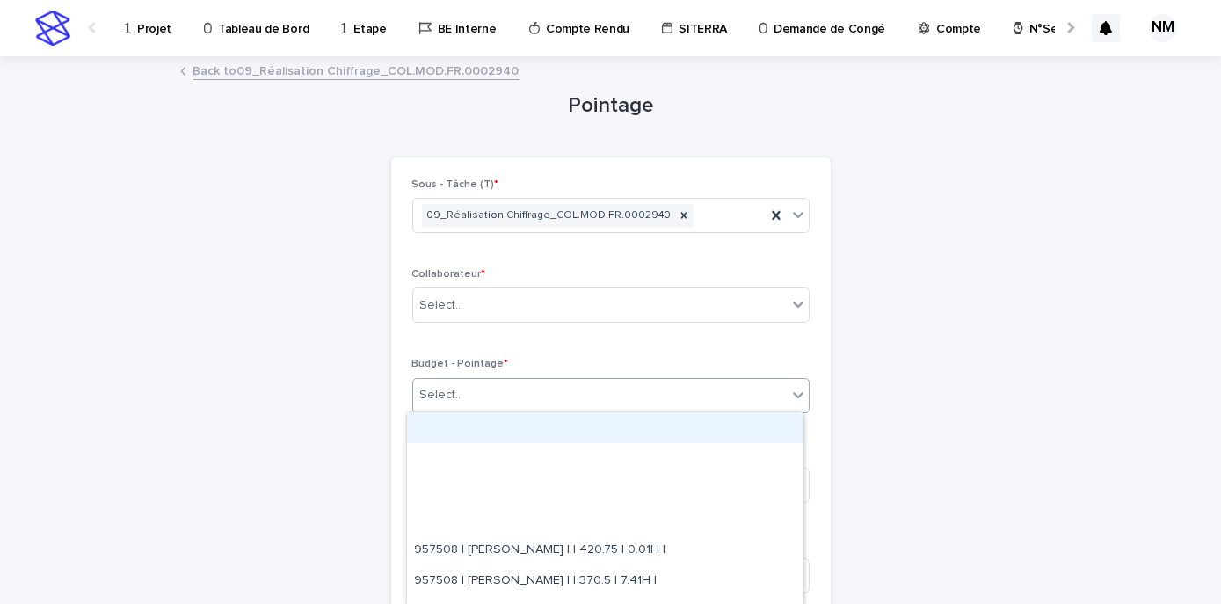
click at [463, 406] on div "Select..." at bounding box center [600, 395] width 374 height 29
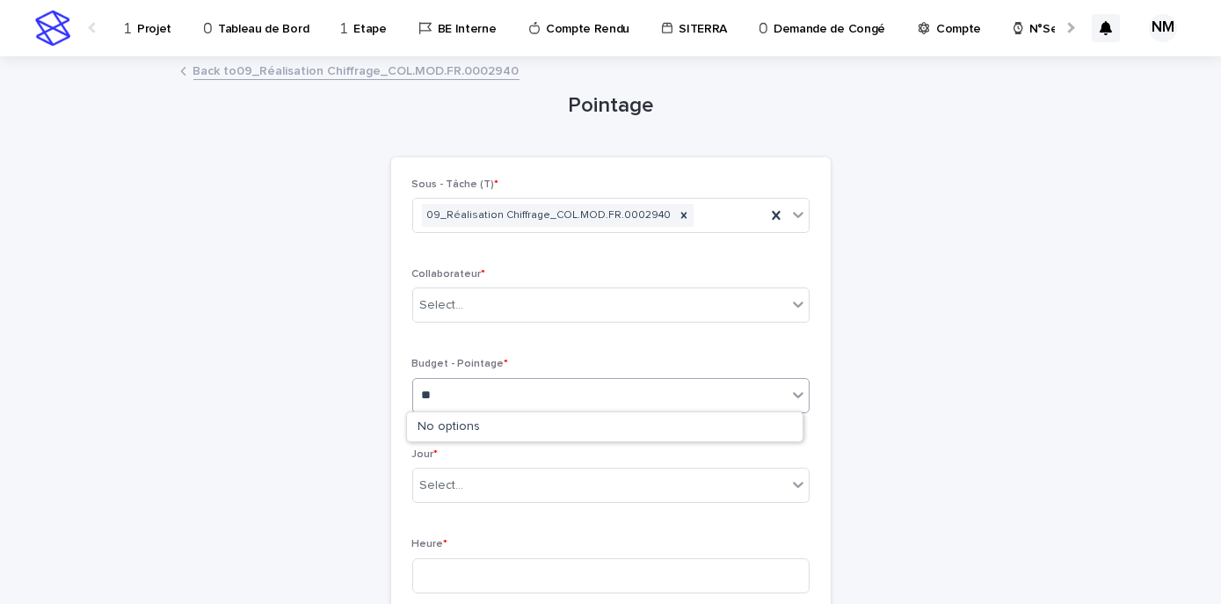
type input "*"
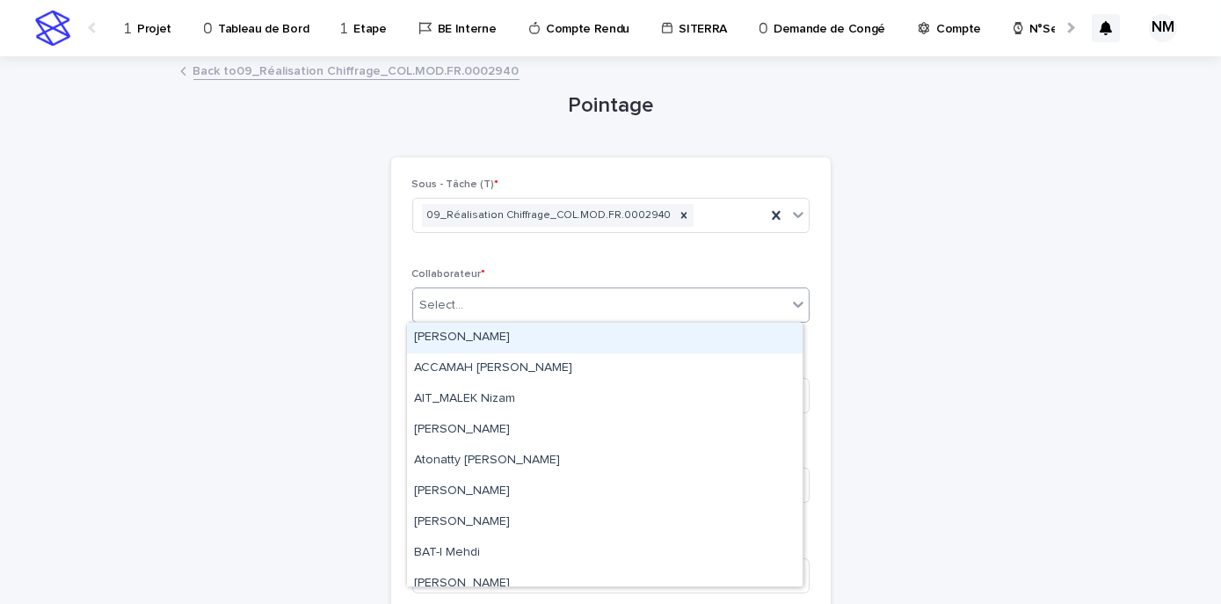
click at [476, 305] on div "Select..." at bounding box center [600, 305] width 374 height 29
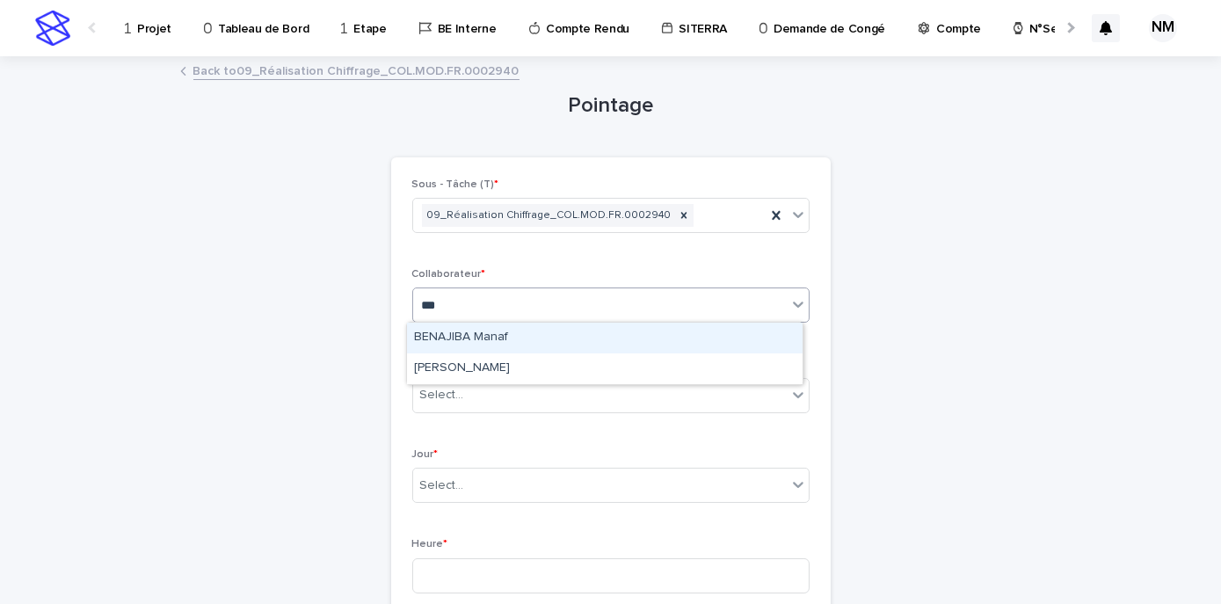
type input "****"
click at [478, 331] on div "[PERSON_NAME]" at bounding box center [605, 338] width 396 height 31
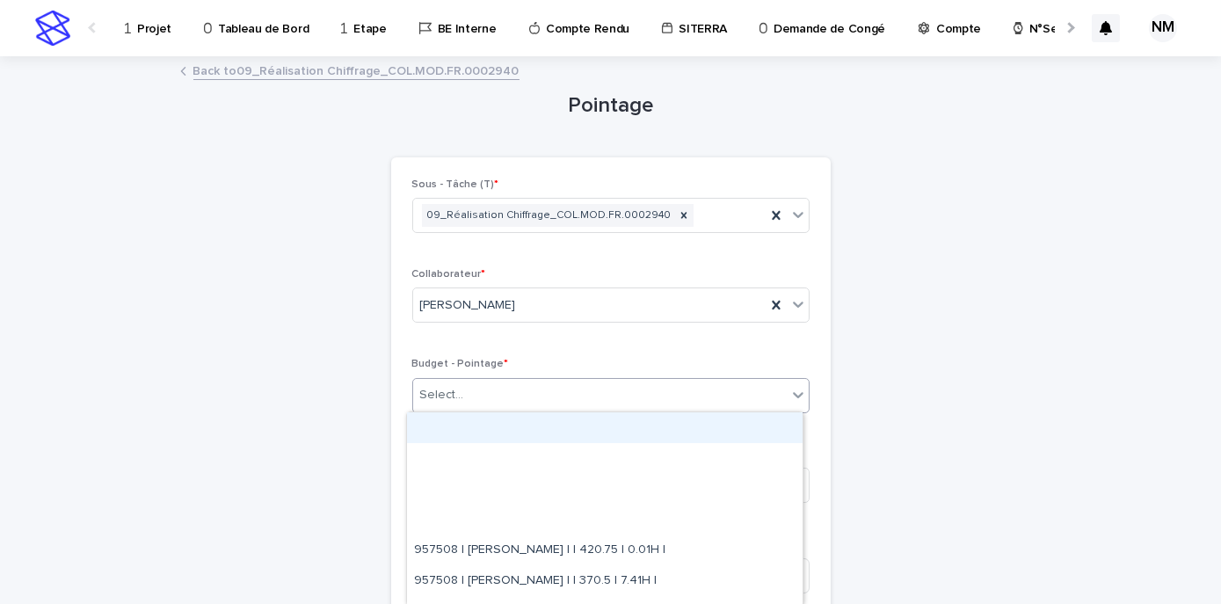
click at [485, 392] on div "Select..." at bounding box center [600, 395] width 374 height 29
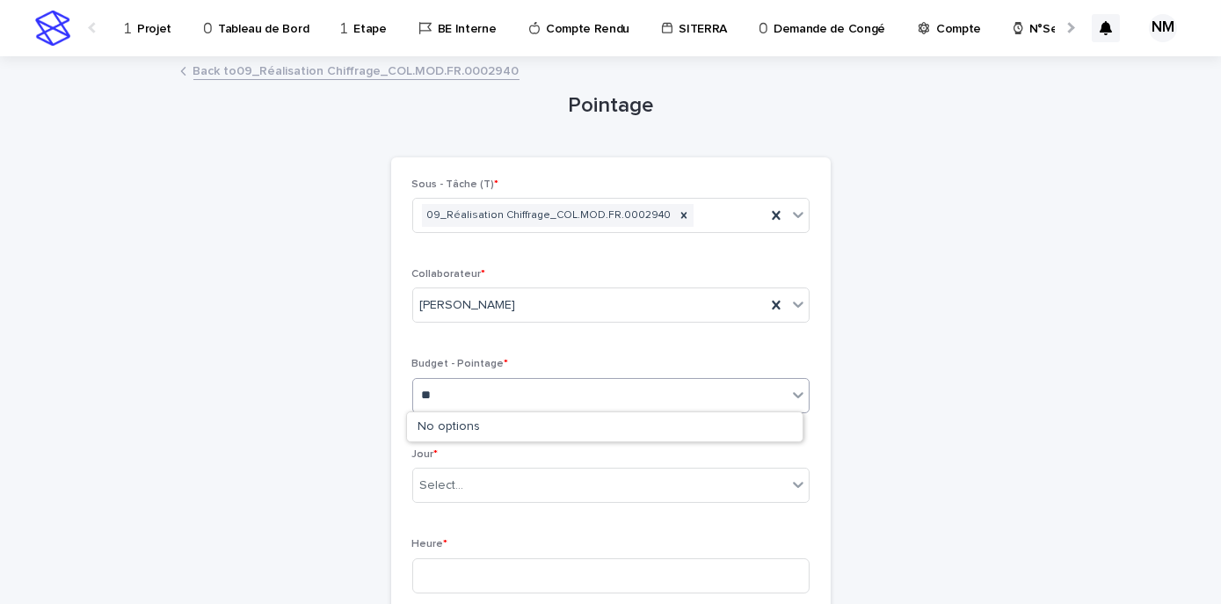
type input "*"
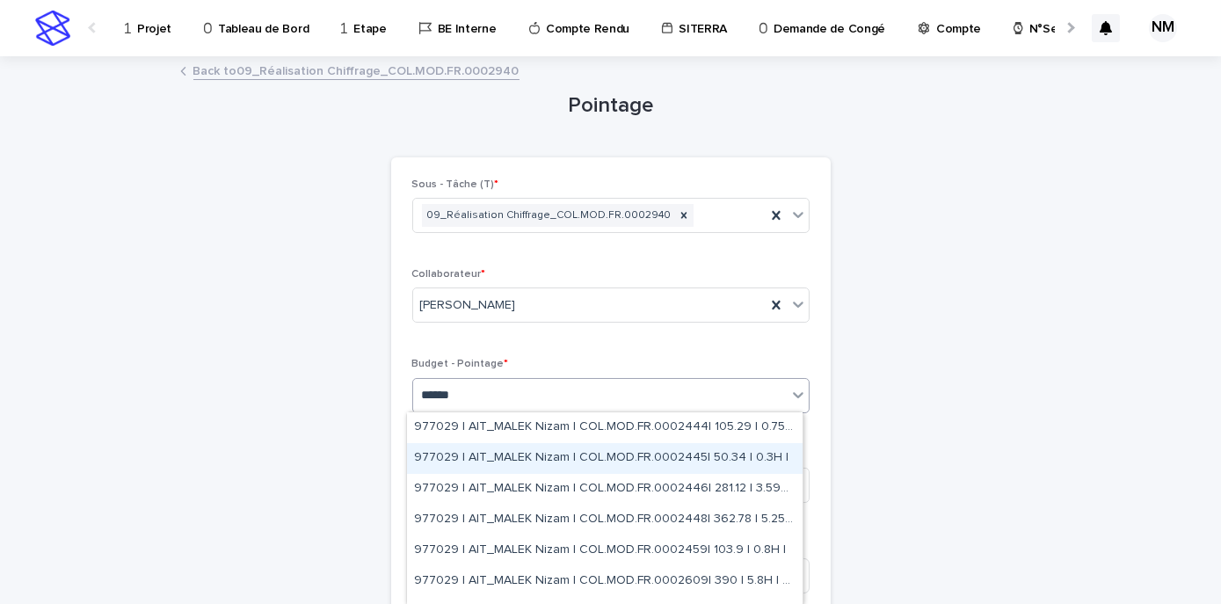
type input "******"
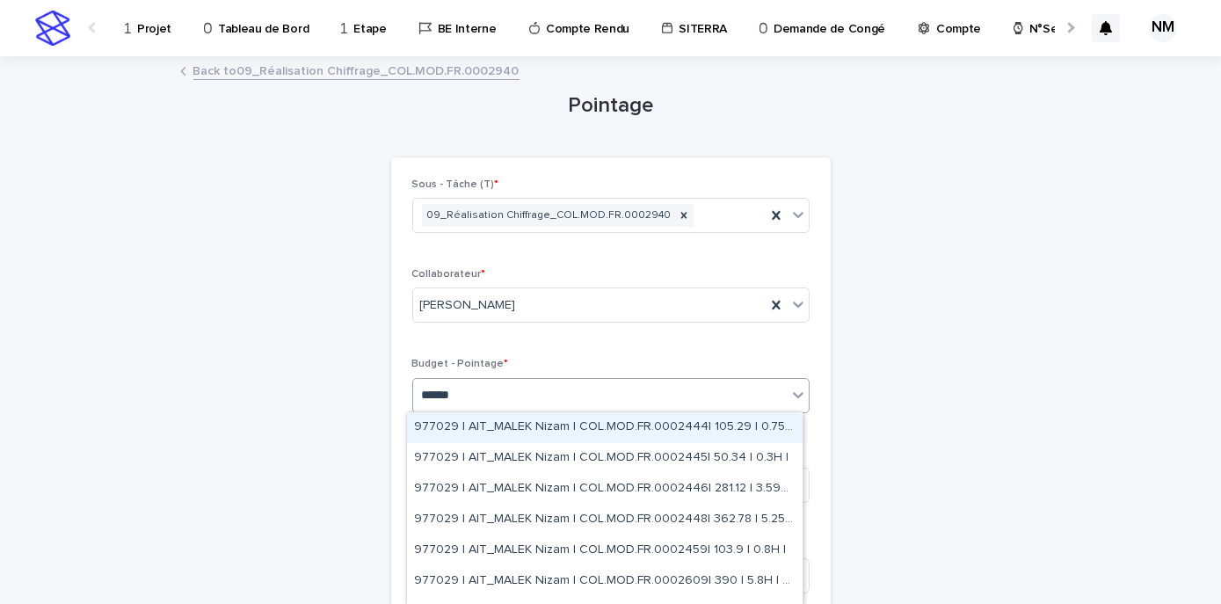
type input "******"
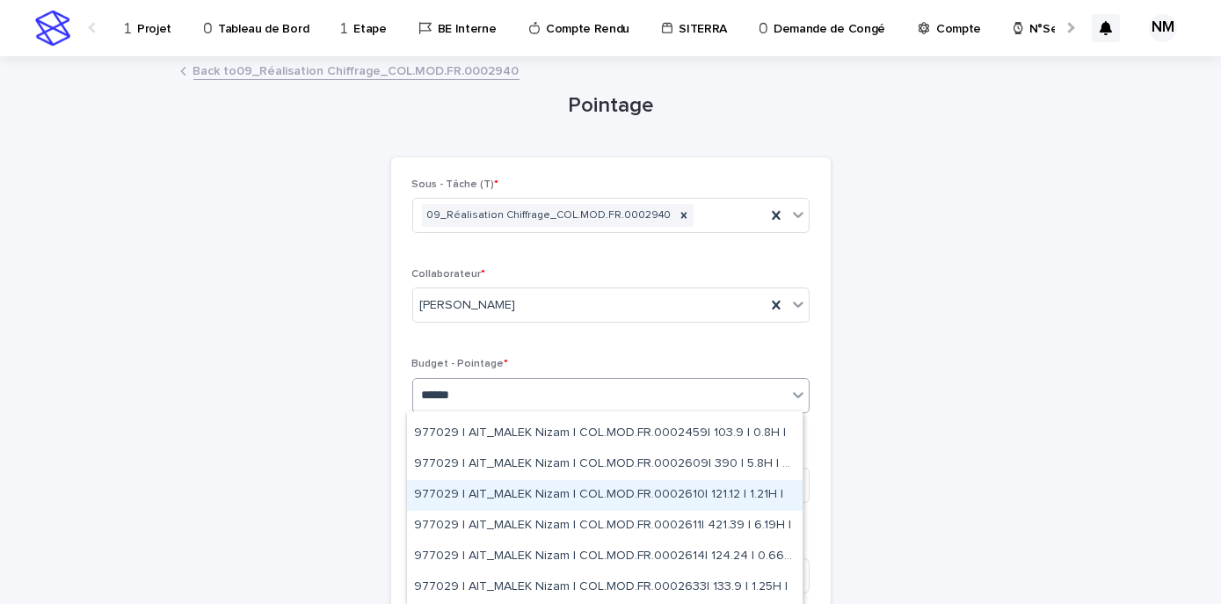
scroll to position [121, 0]
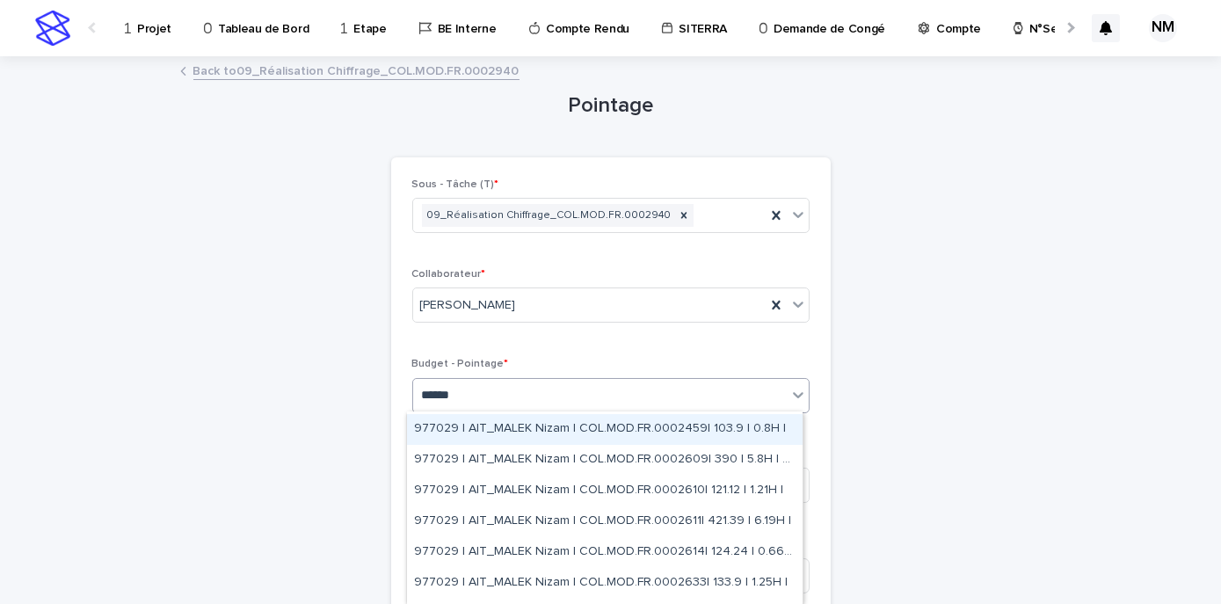
type input "******"
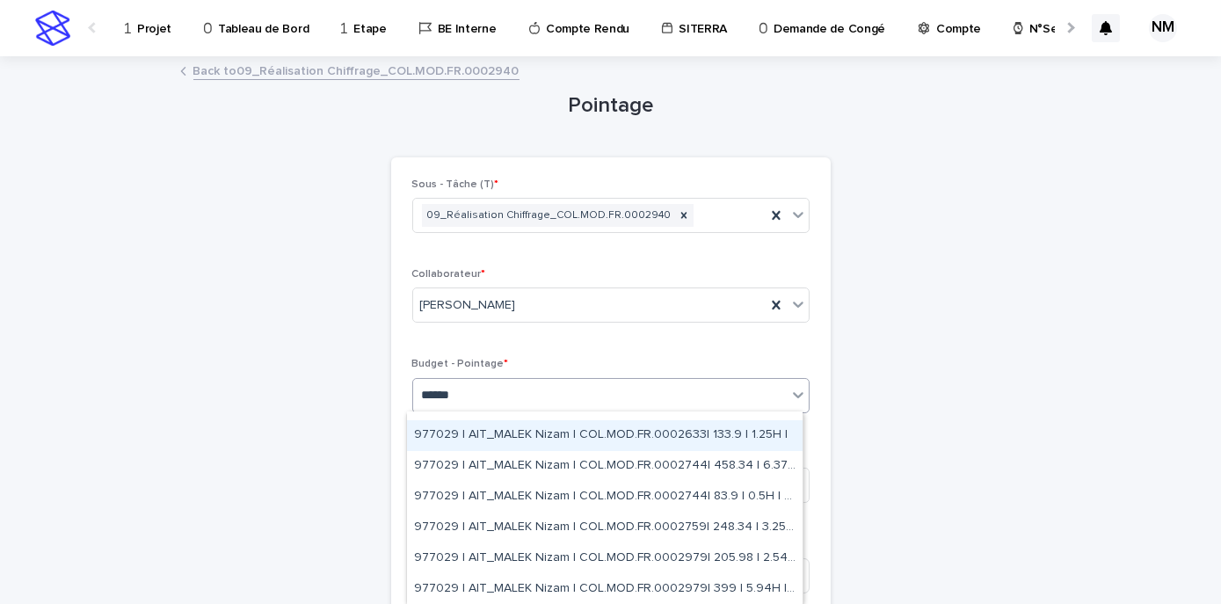
scroll to position [274, 0]
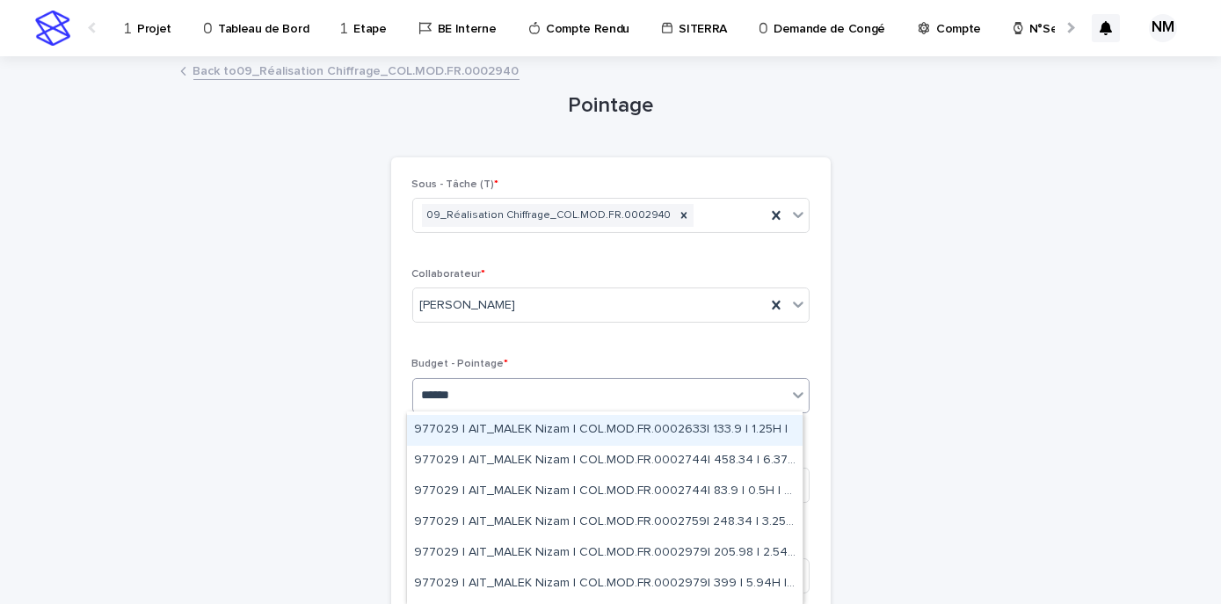
type input "******"
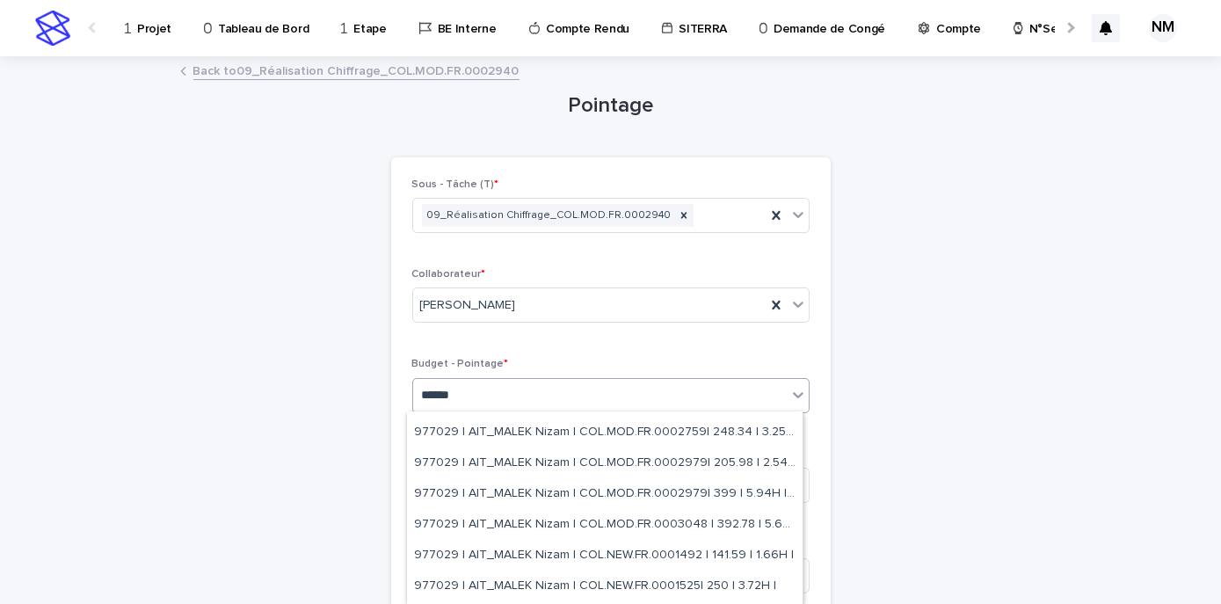
scroll to position [366, 0]
type input "******"
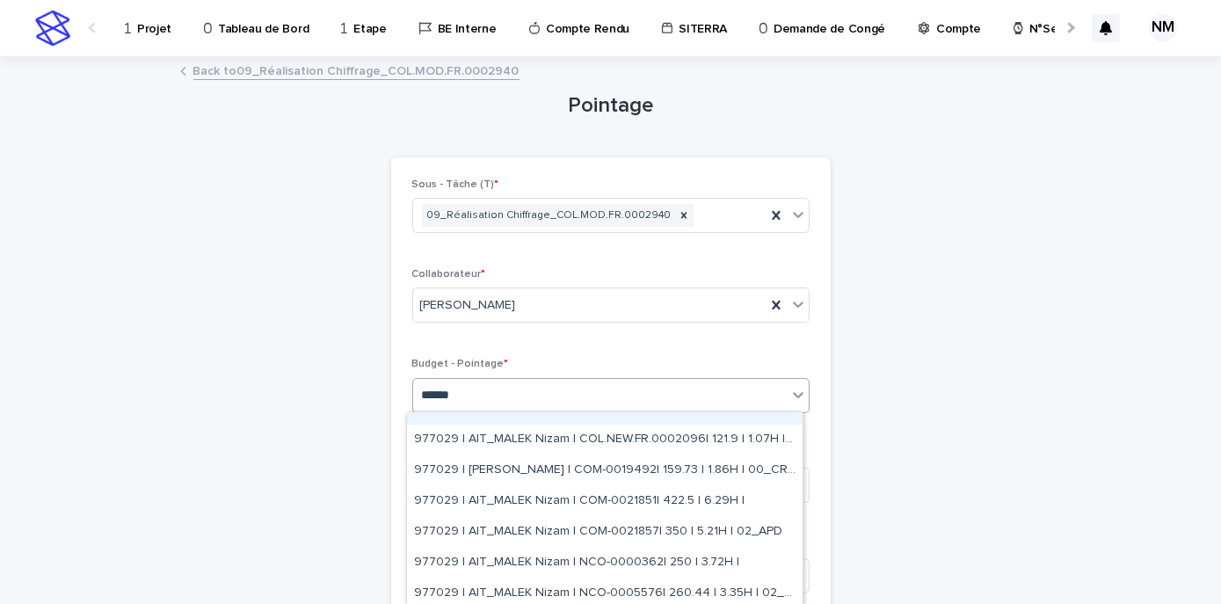
scroll to position [574, 0]
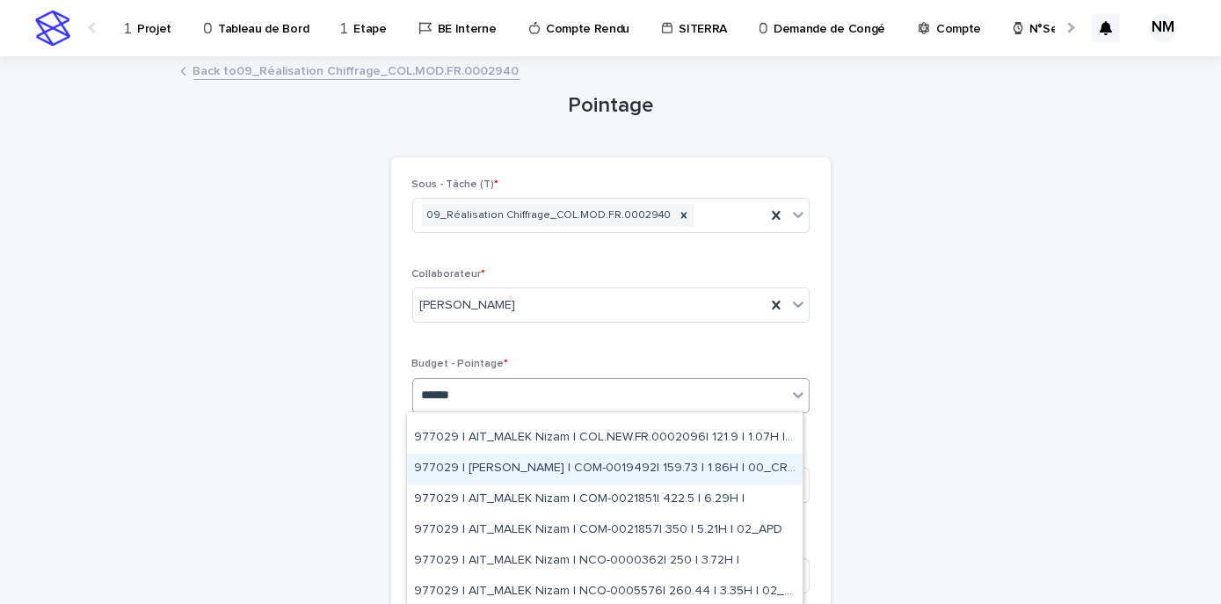
type input "******"
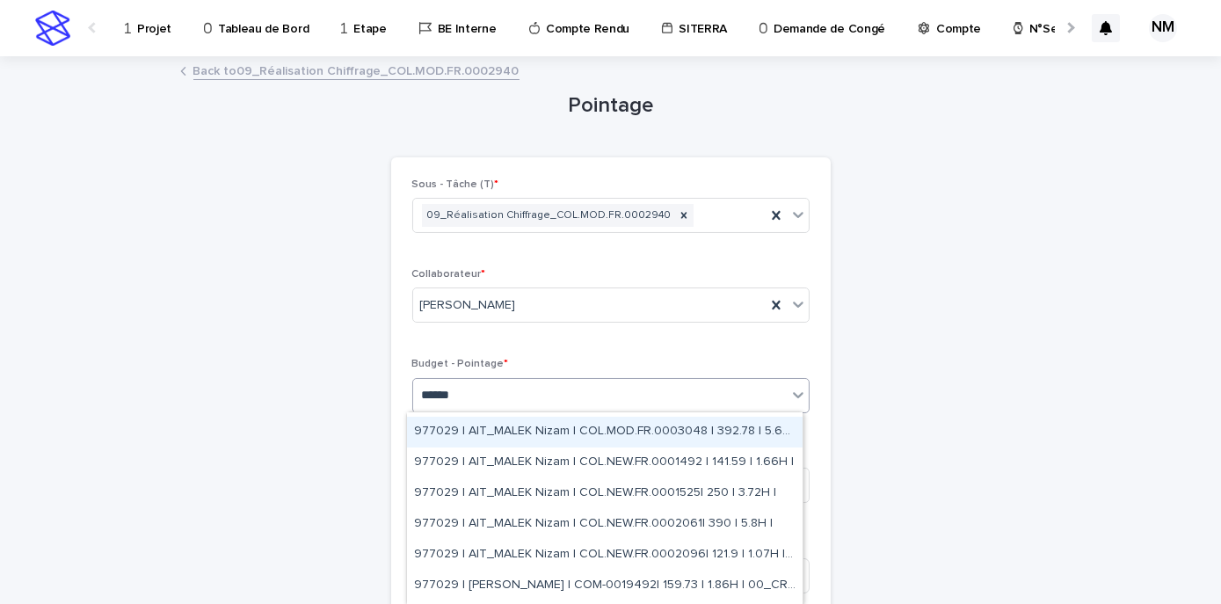
scroll to position [460, 0]
type input "******"
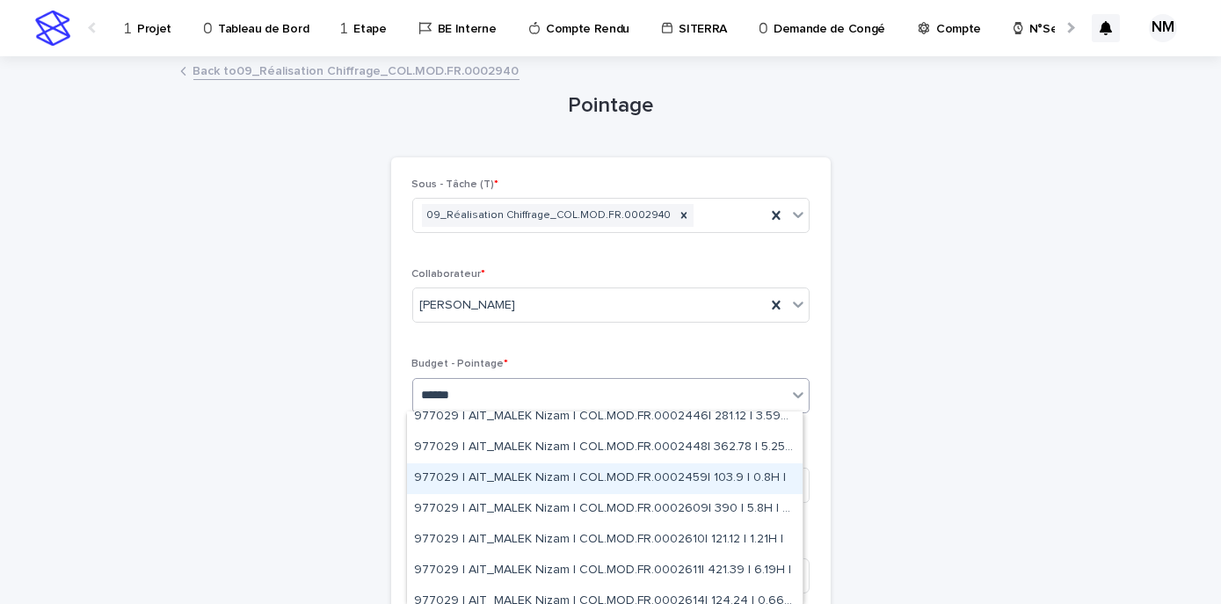
scroll to position [96, 0]
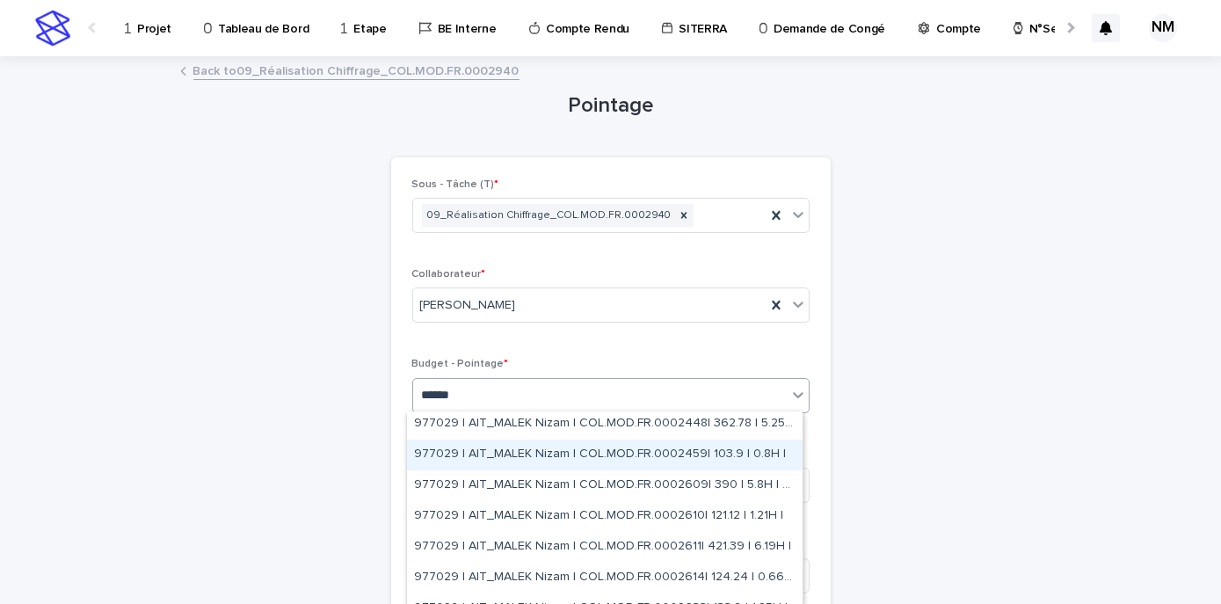
type input "******"
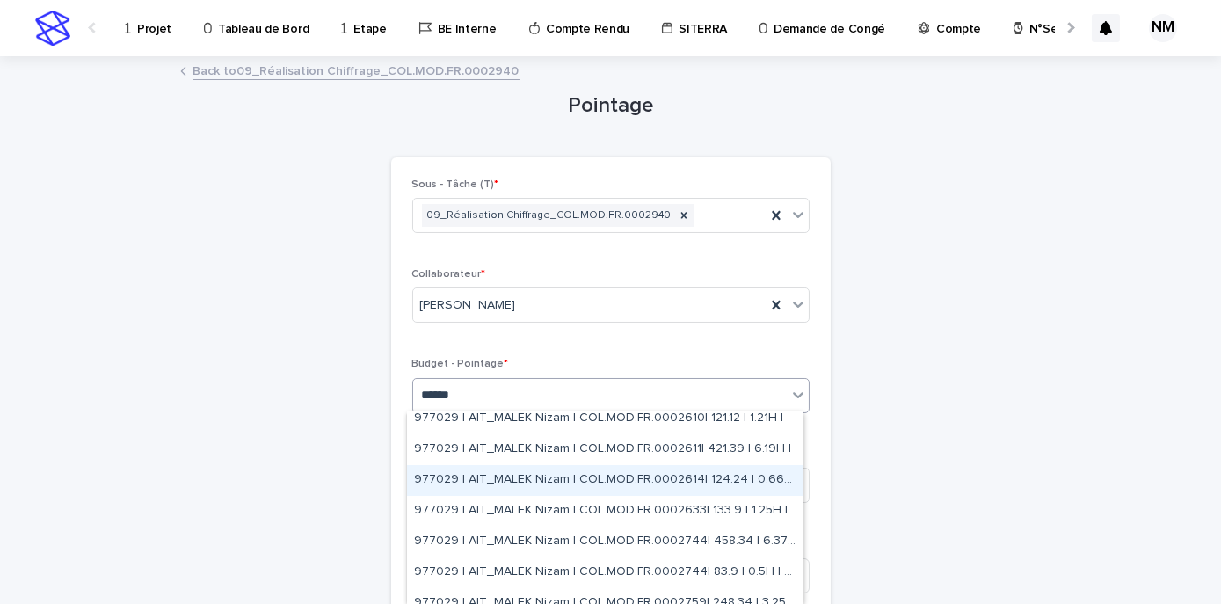
scroll to position [197, 0]
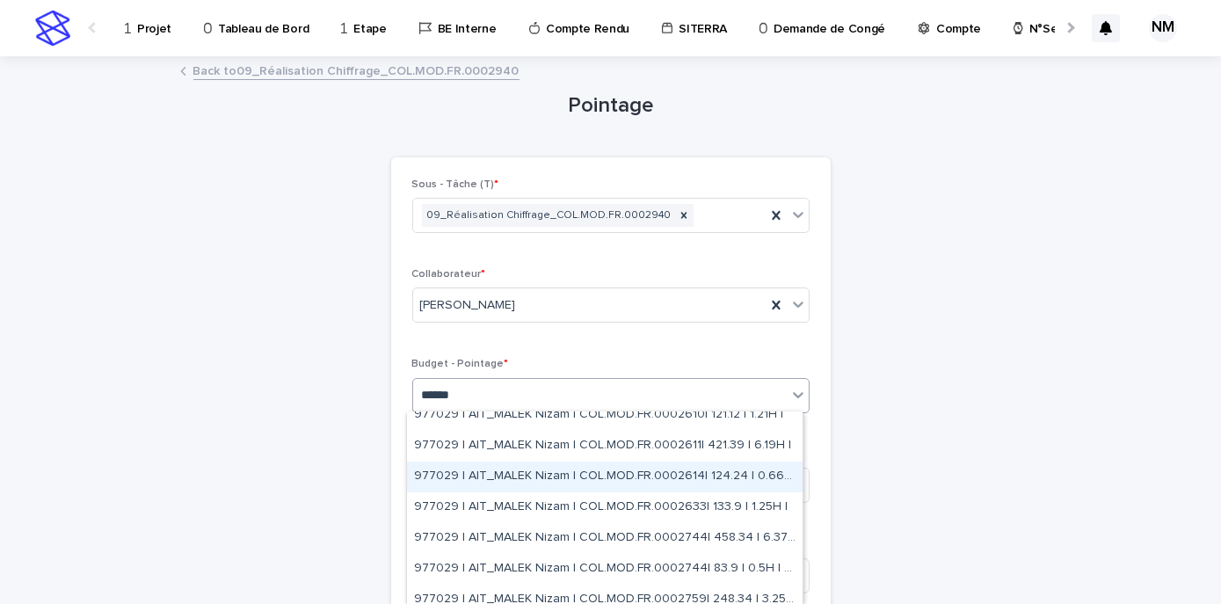
type input "******"
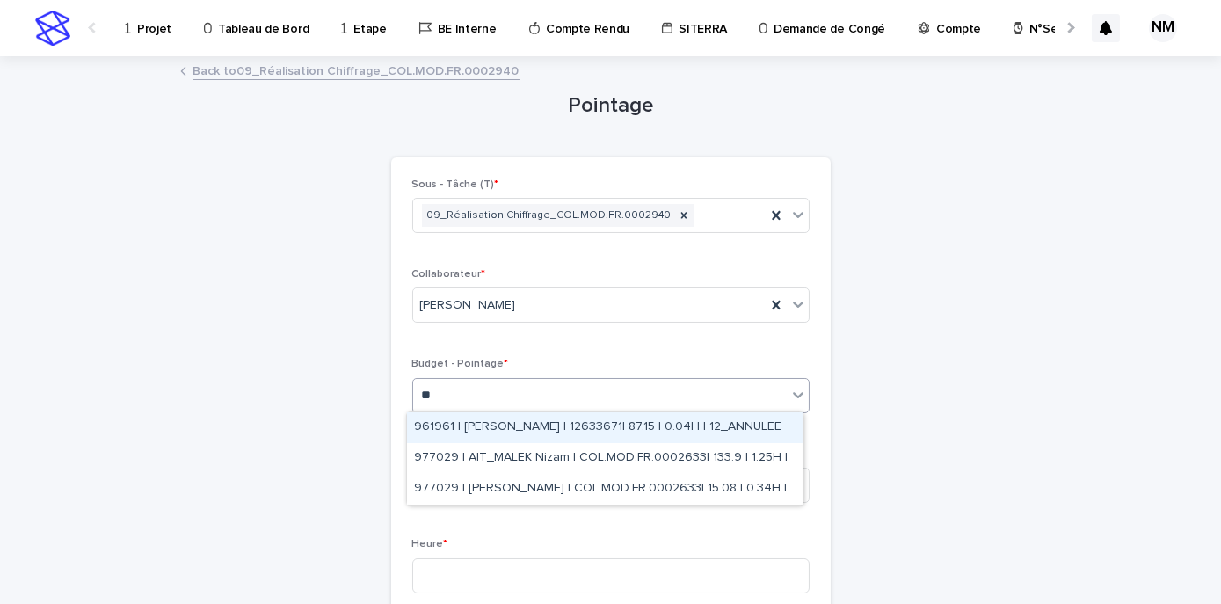
type input "*"
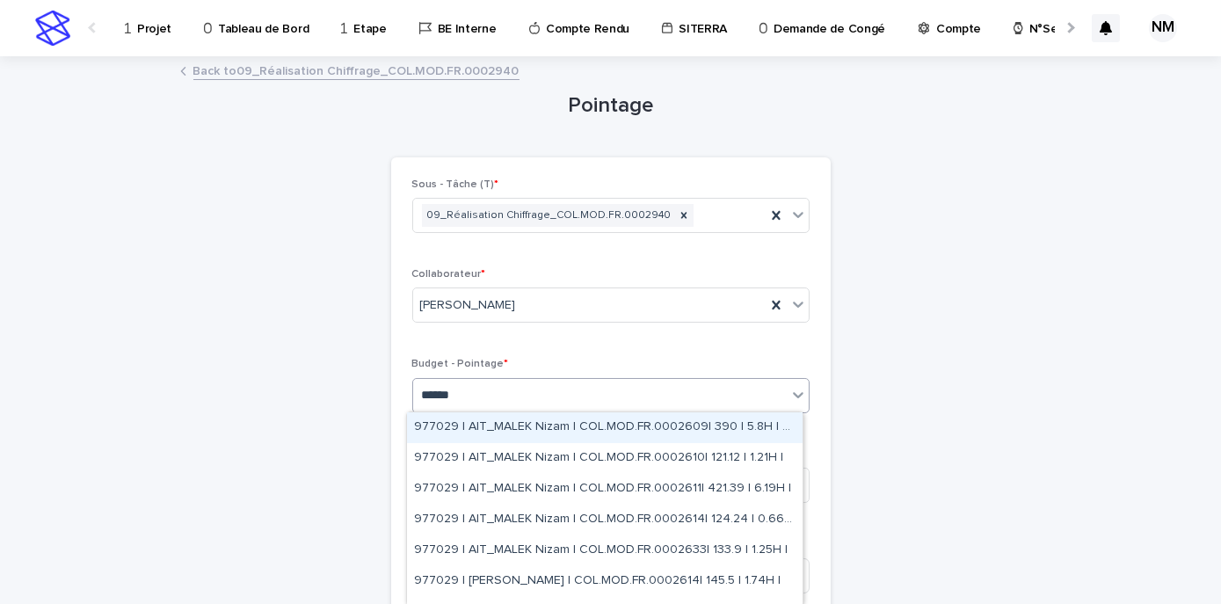
type input "*******"
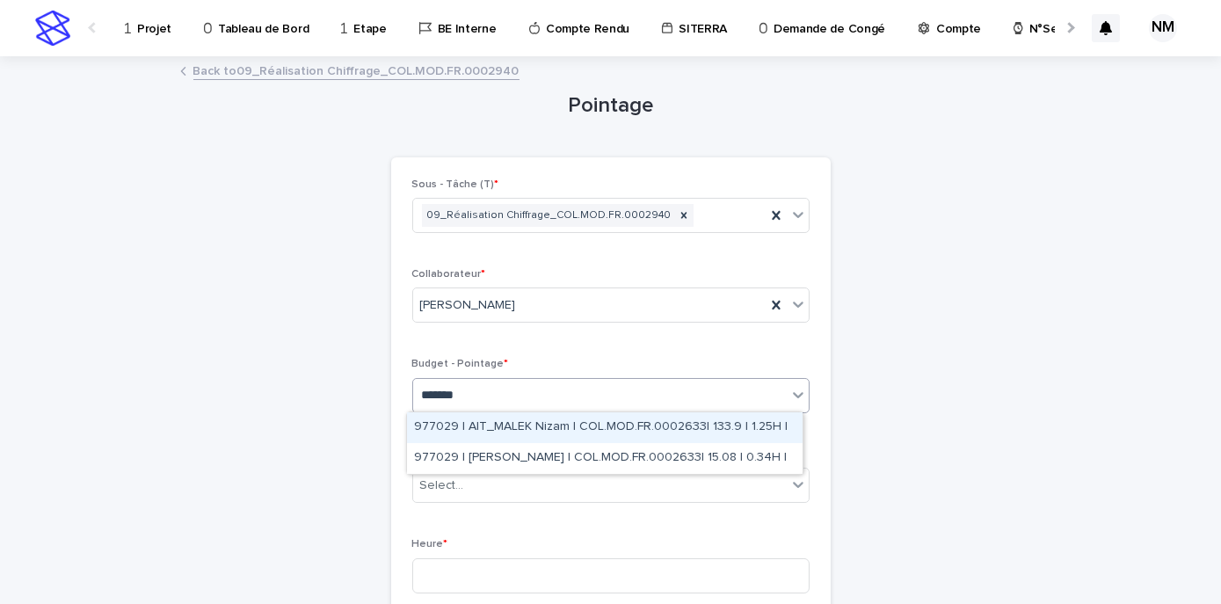
click at [676, 424] on div "977029 | AIT_MALEK Nizam | COL.MOD.FR.0002633| 133.9 | 1.25H |" at bounding box center [605, 427] width 396 height 31
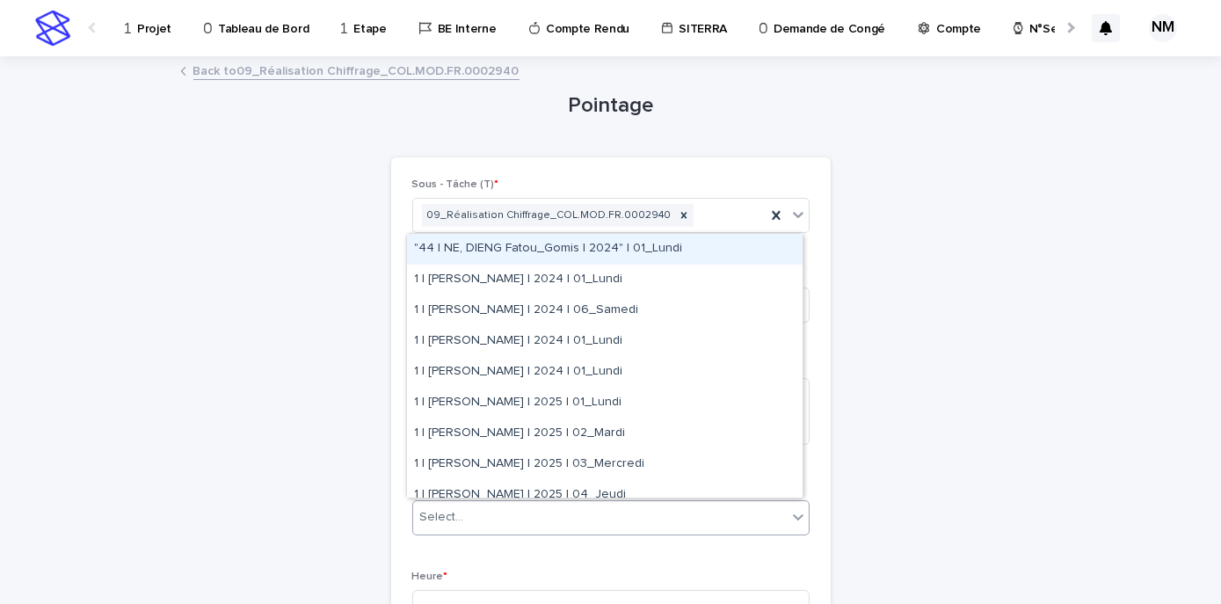
click at [514, 524] on div "Select..." at bounding box center [600, 517] width 374 height 29
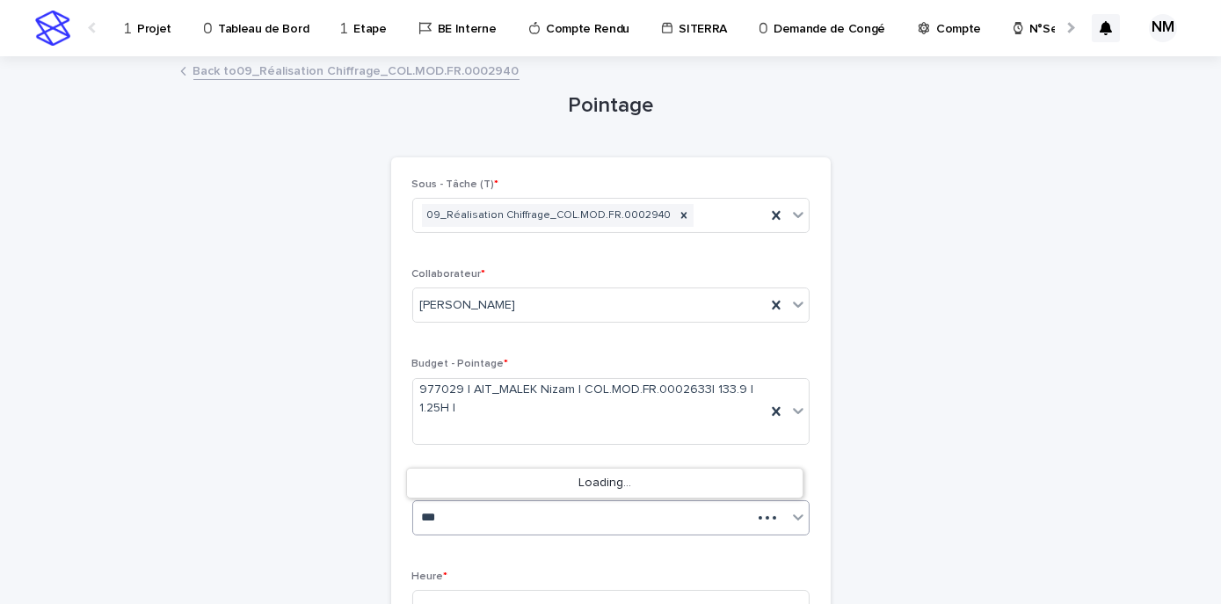
type input "****"
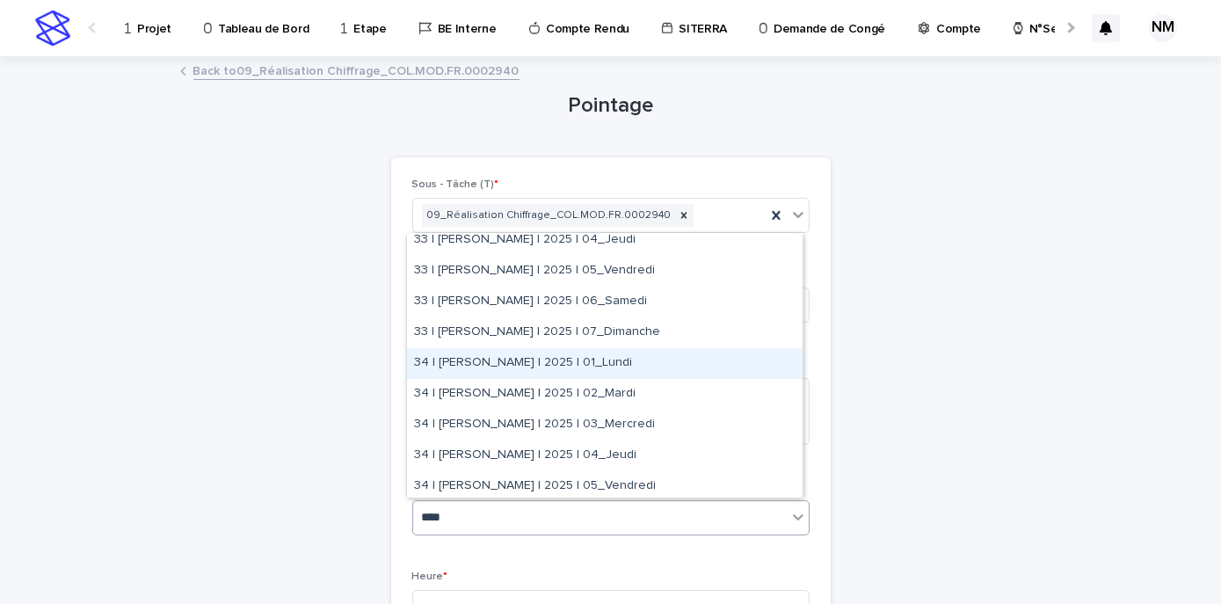
scroll to position [102, 0]
click at [598, 360] on div "34 | [PERSON_NAME] | 2025 | 01_Lundi" at bounding box center [605, 362] width 396 height 31
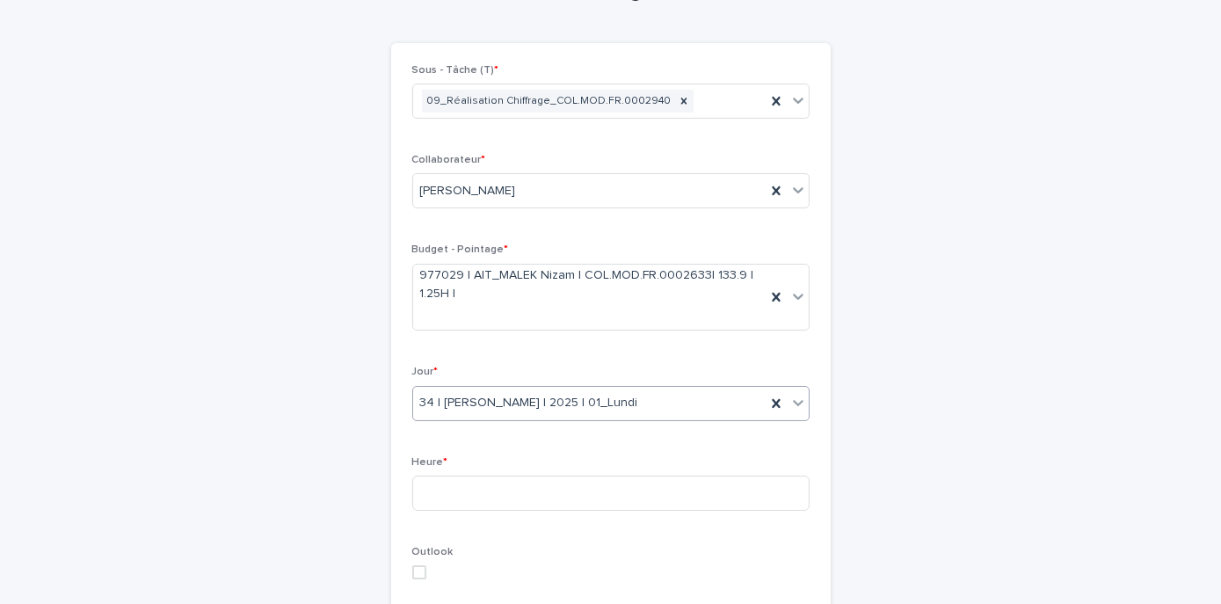
scroll to position [118, 0]
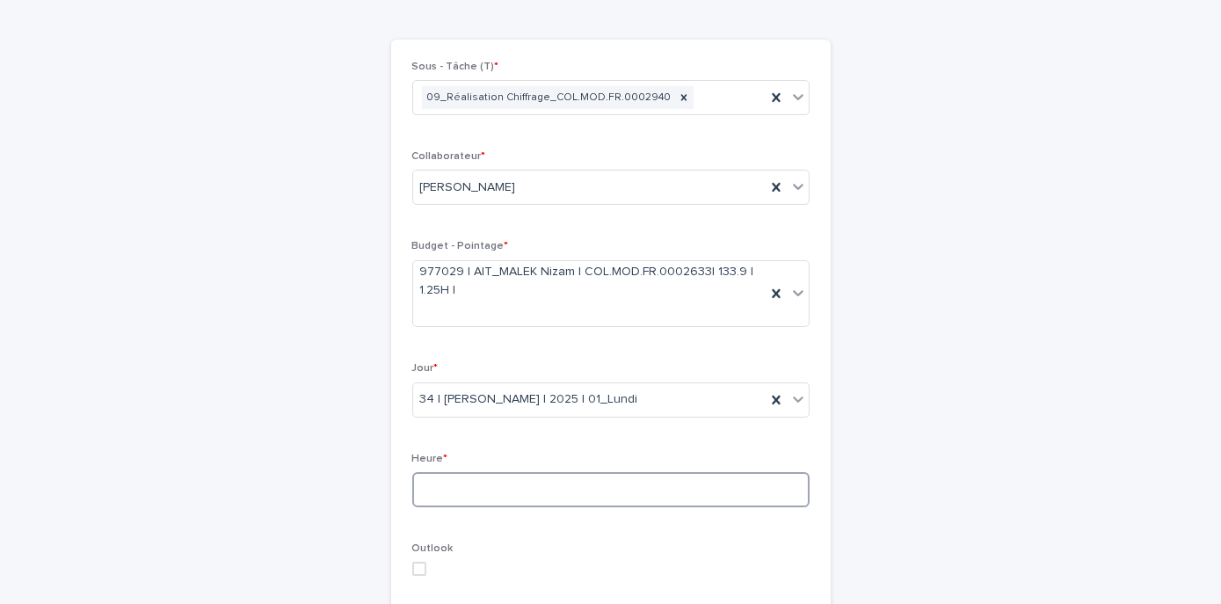
click at [475, 484] on input at bounding box center [610, 489] width 397 height 35
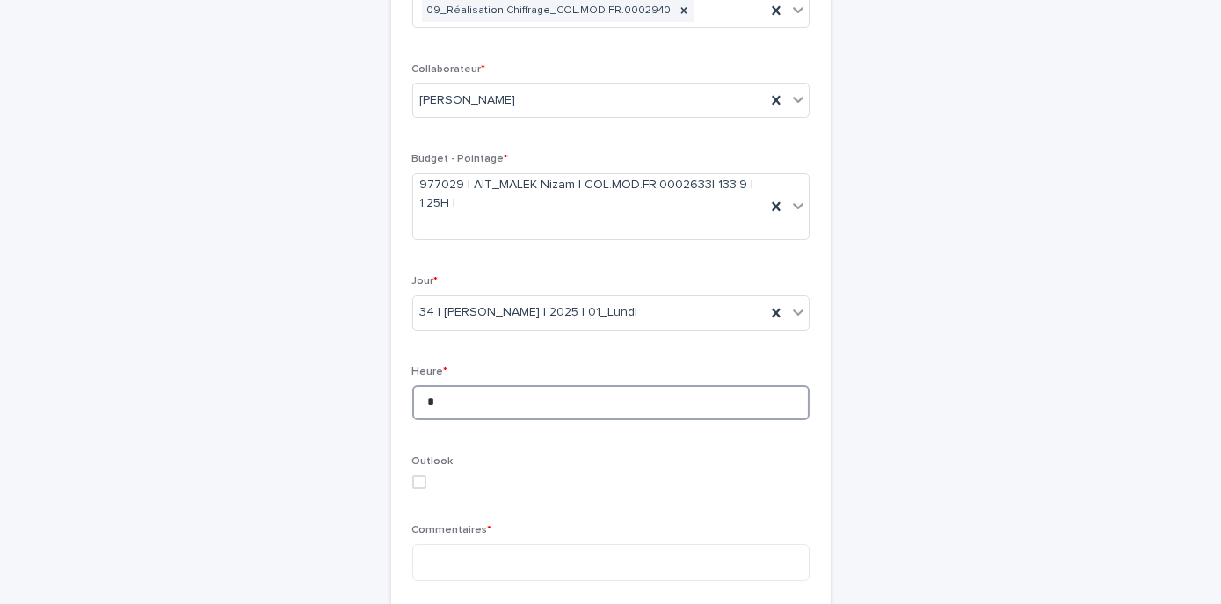
scroll to position [259, 0]
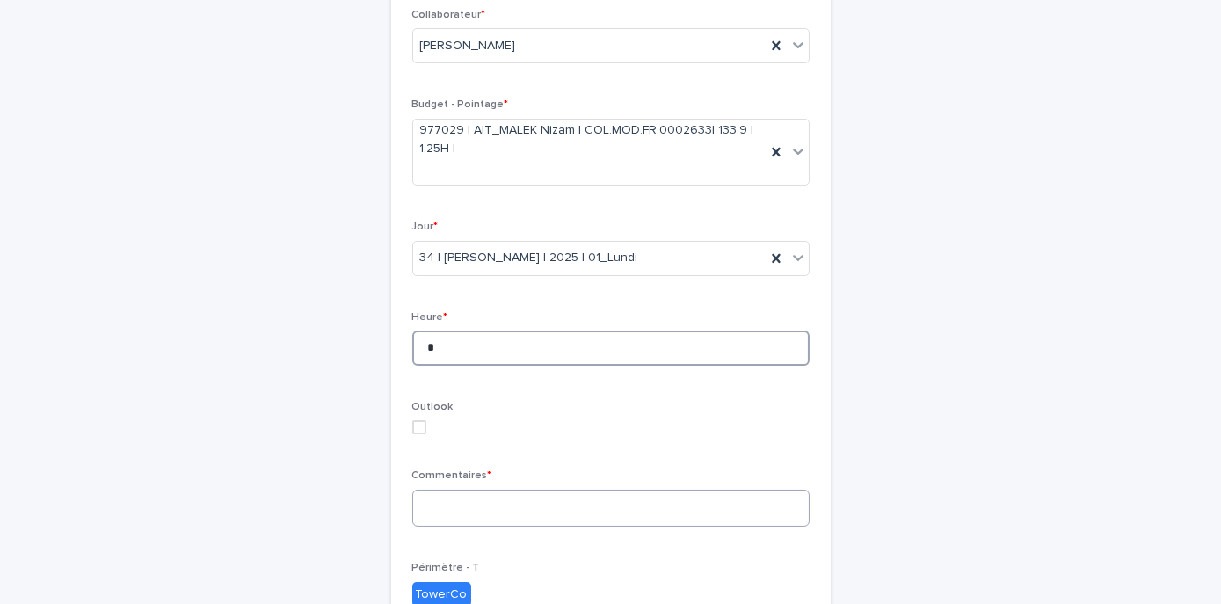
type input "*"
click at [448, 505] on textarea at bounding box center [610, 508] width 397 height 37
type textarea "*"
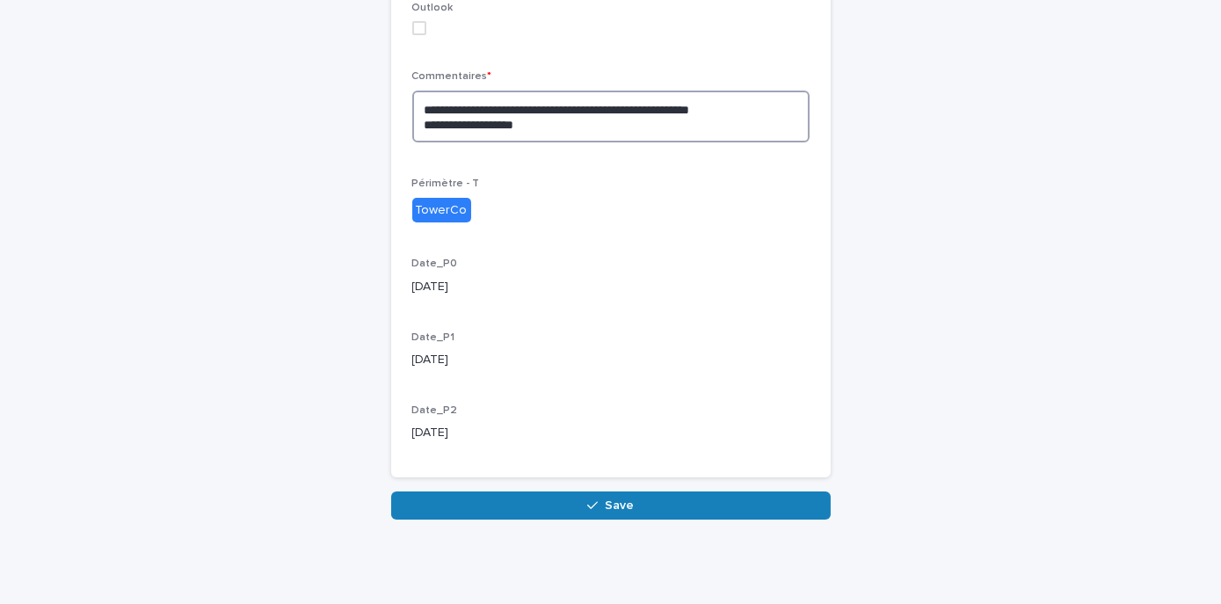
scroll to position [659, 0]
paste textarea "**********"
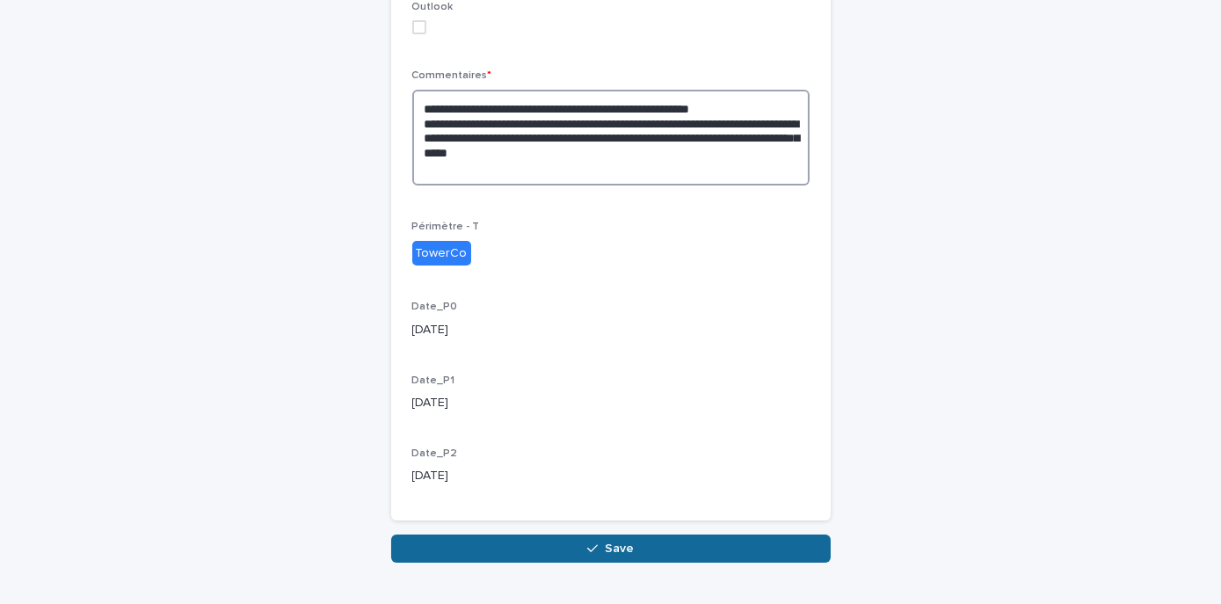
type textarea "**********"
click at [638, 540] on button "Save" at bounding box center [611, 549] width 440 height 28
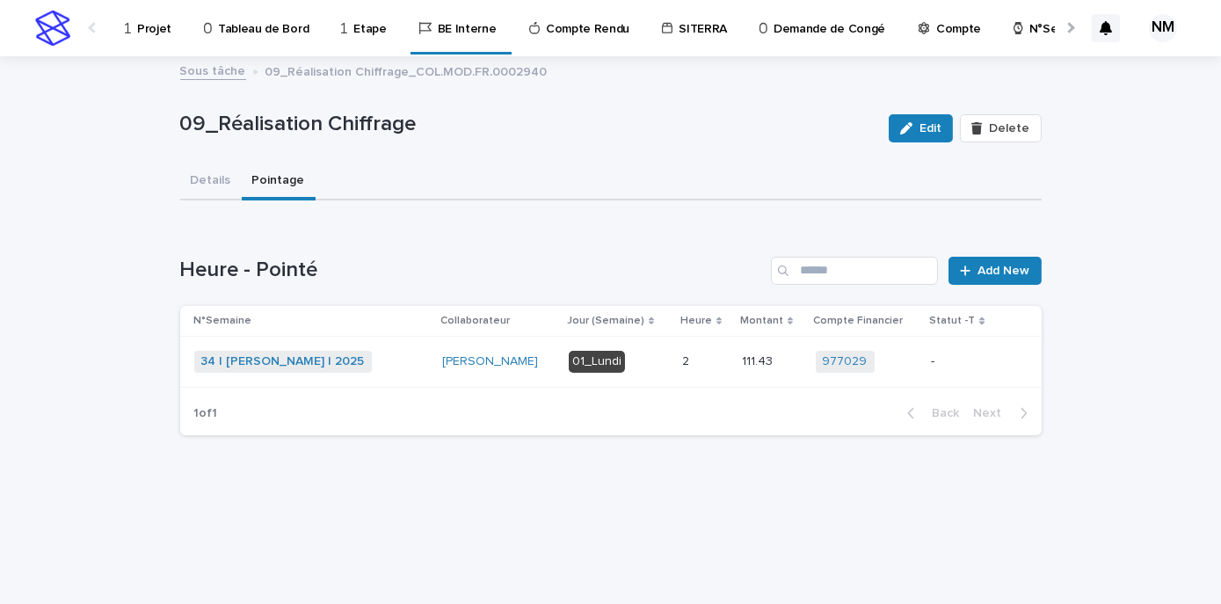
click at [959, 370] on div "-" at bounding box center [962, 361] width 62 height 29
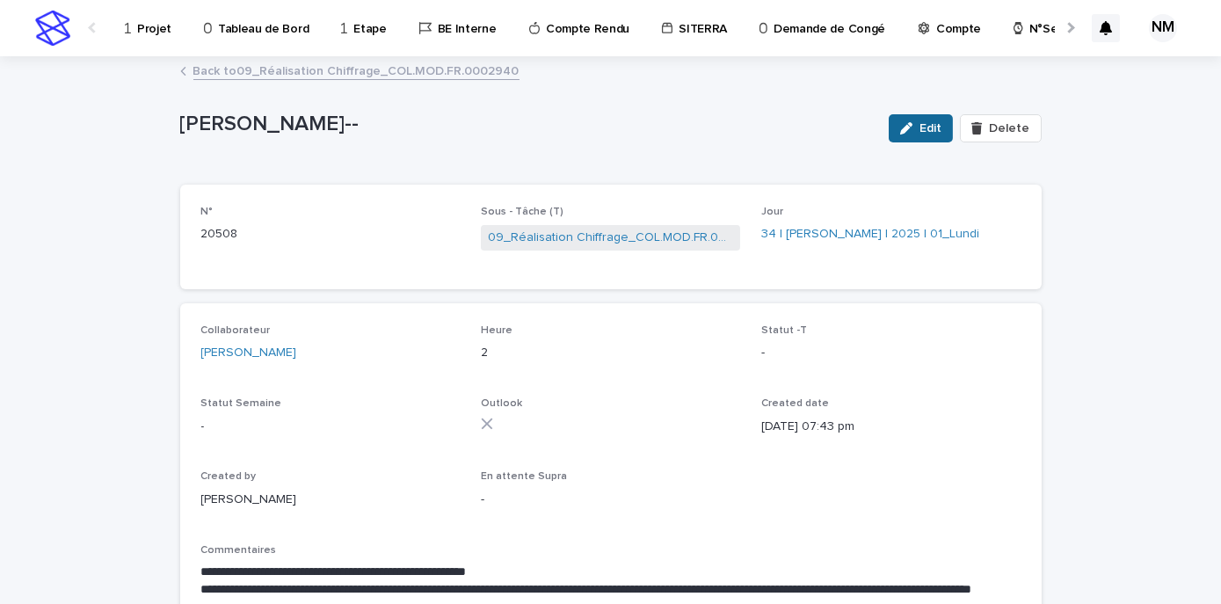
click at [927, 128] on span "Edit" at bounding box center [931, 128] width 22 height 12
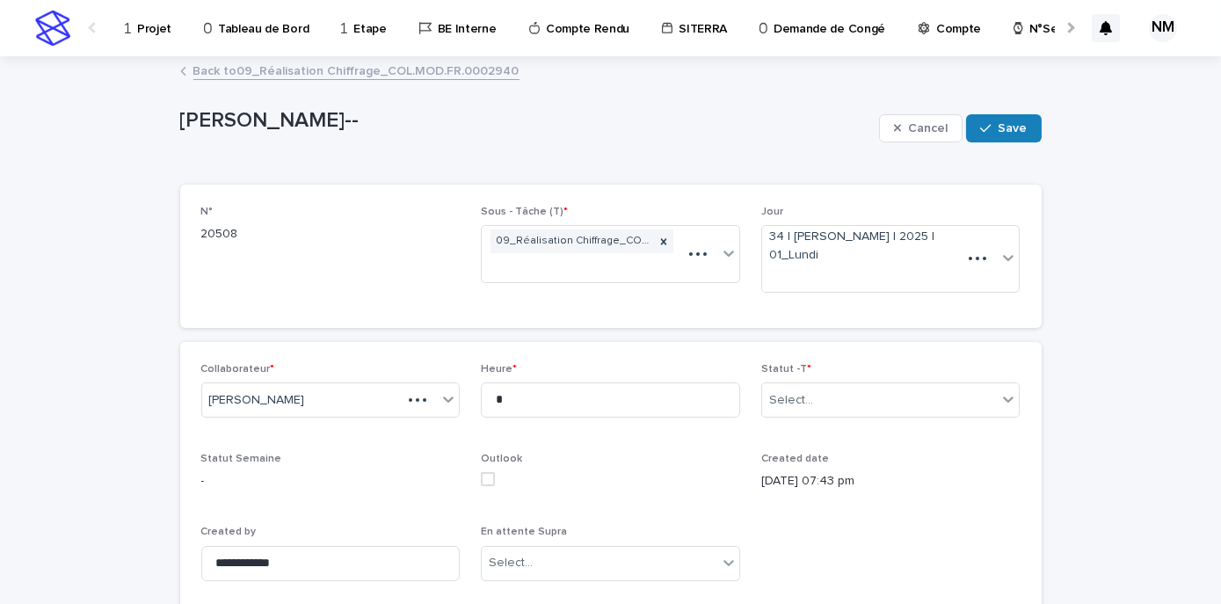
type textarea "**********"
click at [840, 402] on div "Select..." at bounding box center [880, 400] width 236 height 29
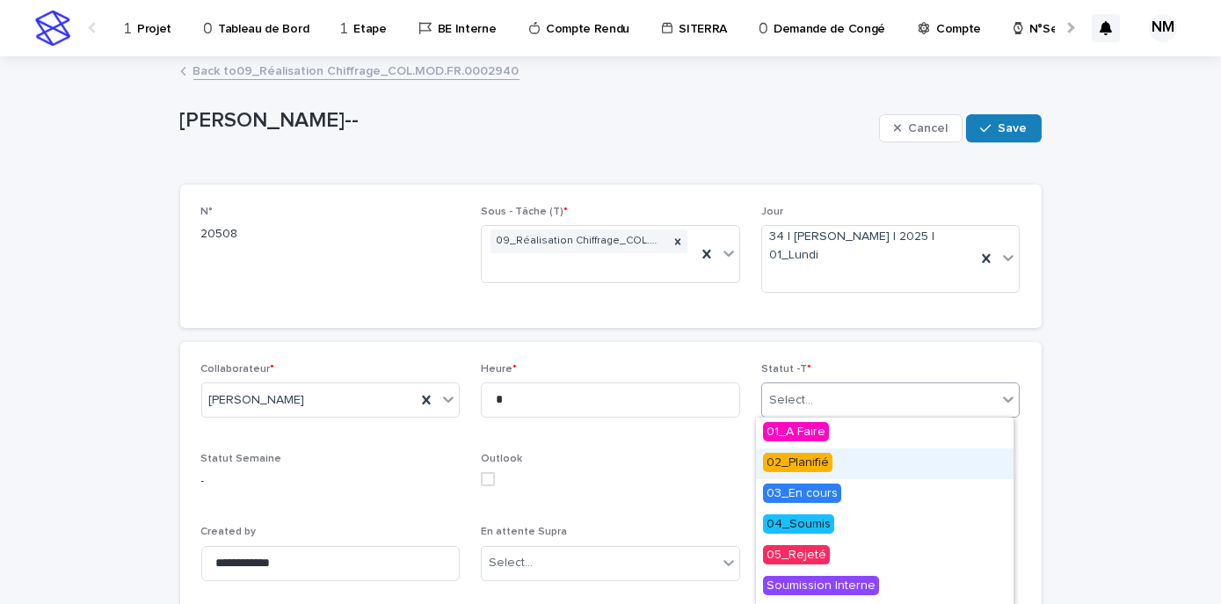
click at [805, 457] on span "02_Planifié" at bounding box center [797, 462] width 69 height 19
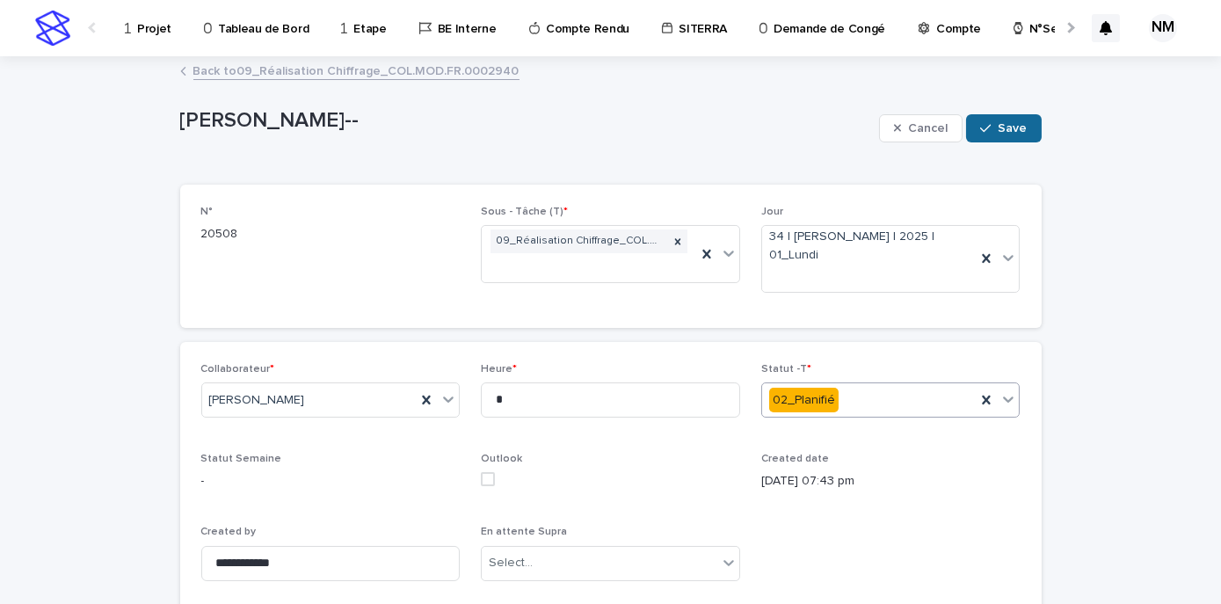
click at [1004, 130] on span "Save" at bounding box center [1013, 128] width 29 height 12
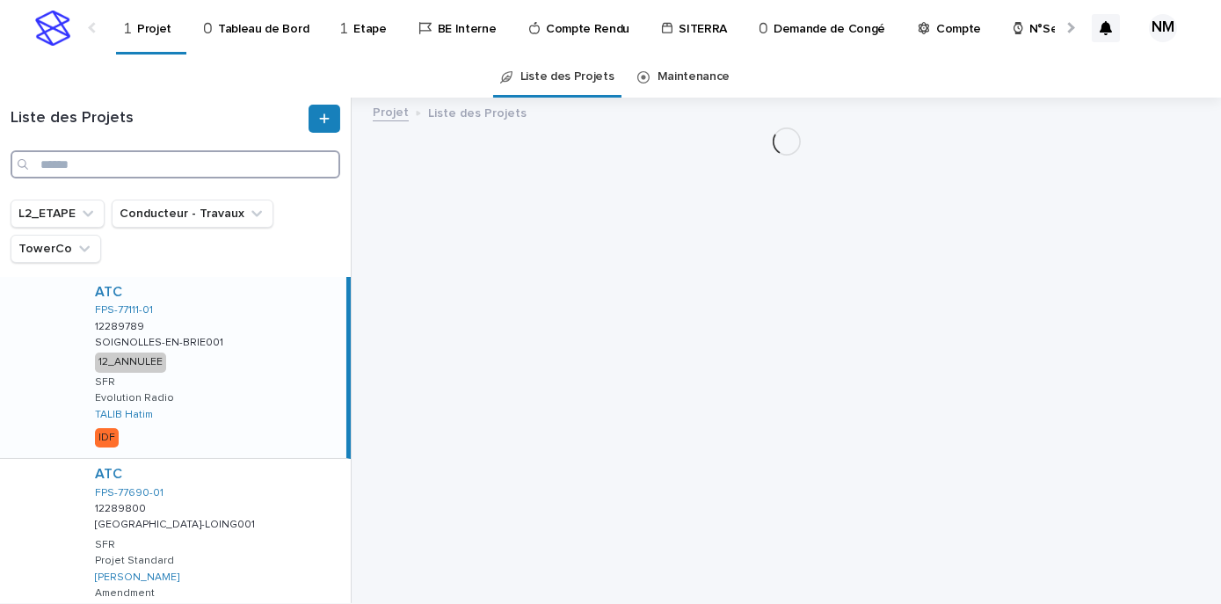
click at [135, 153] on input "Search" at bounding box center [176, 164] width 330 height 28
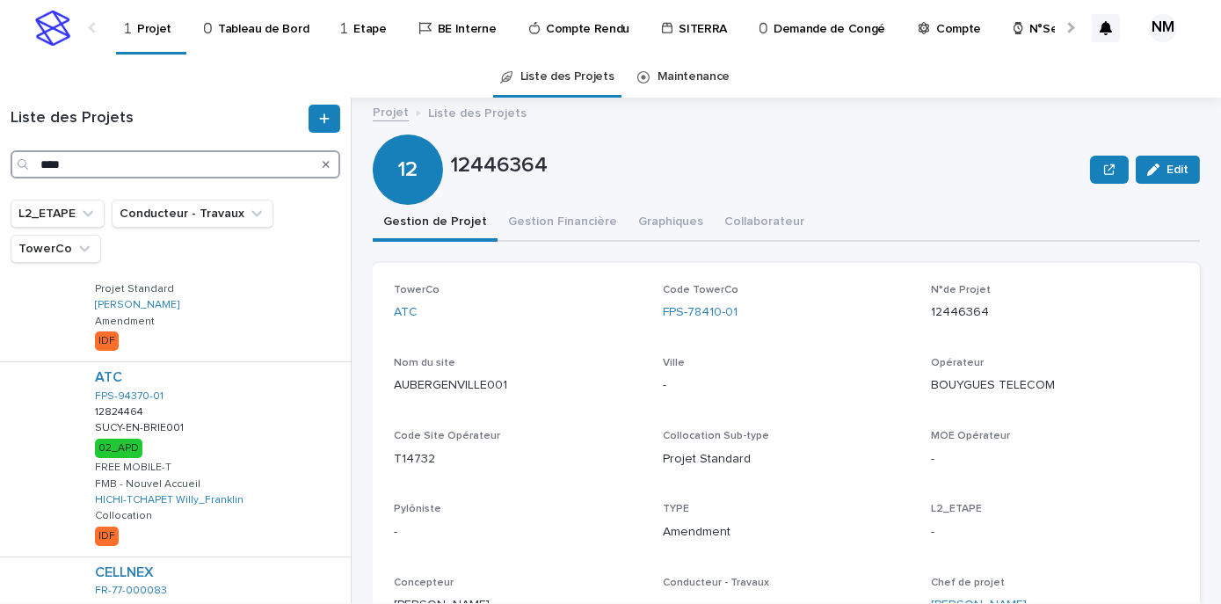
scroll to position [431, 0]
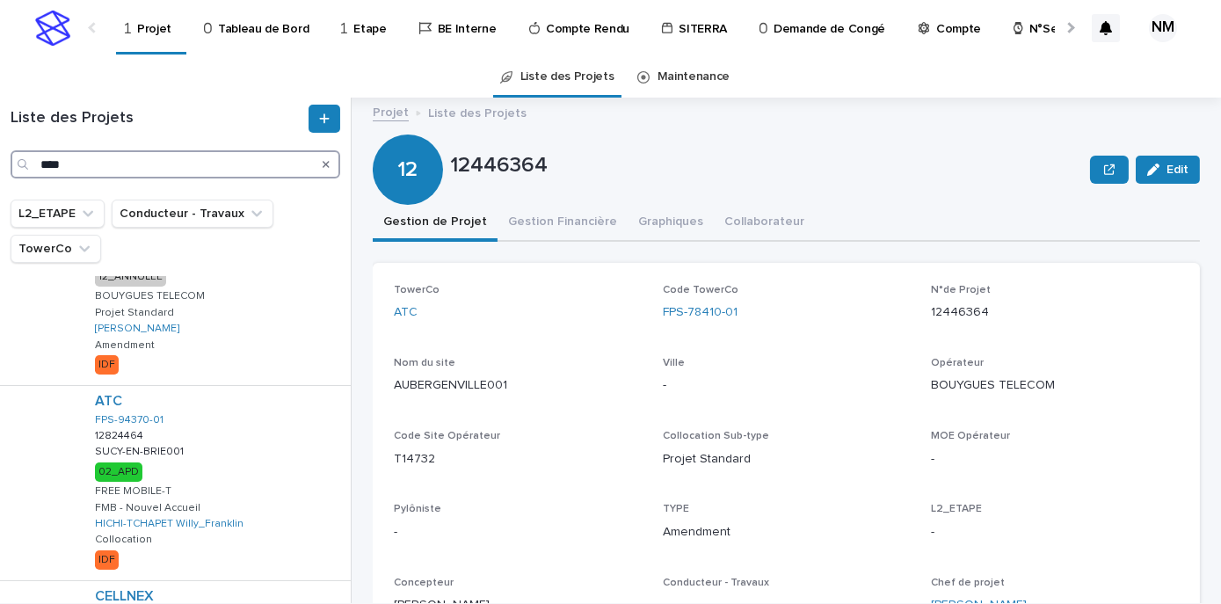
click at [104, 164] on input "****" at bounding box center [176, 164] width 330 height 28
type input "*"
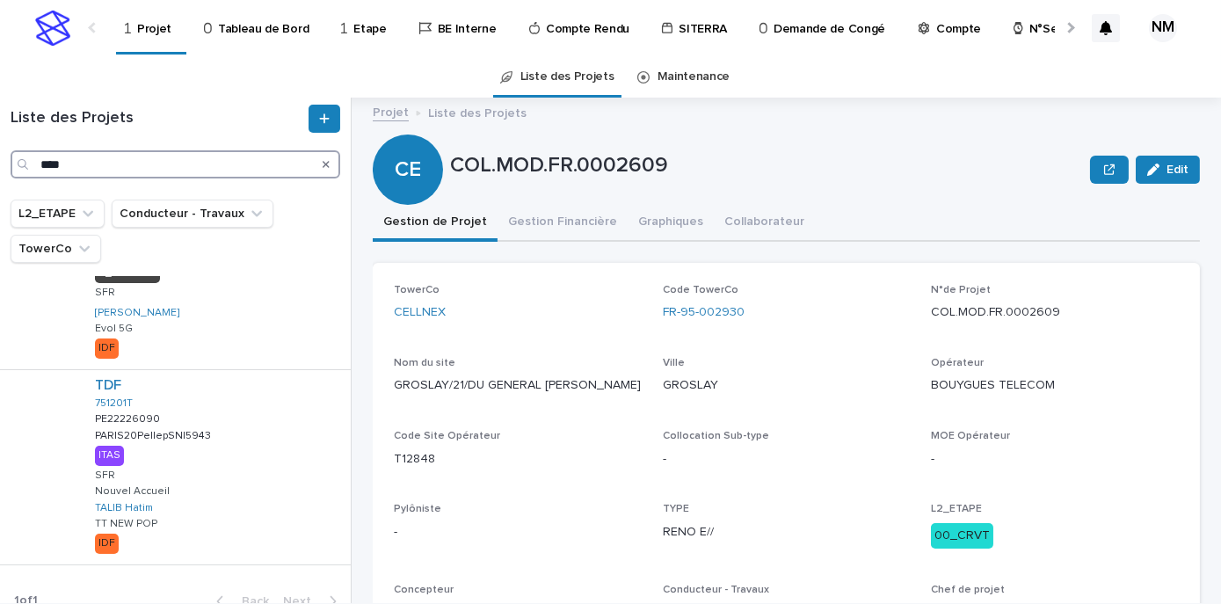
scroll to position [291, 0]
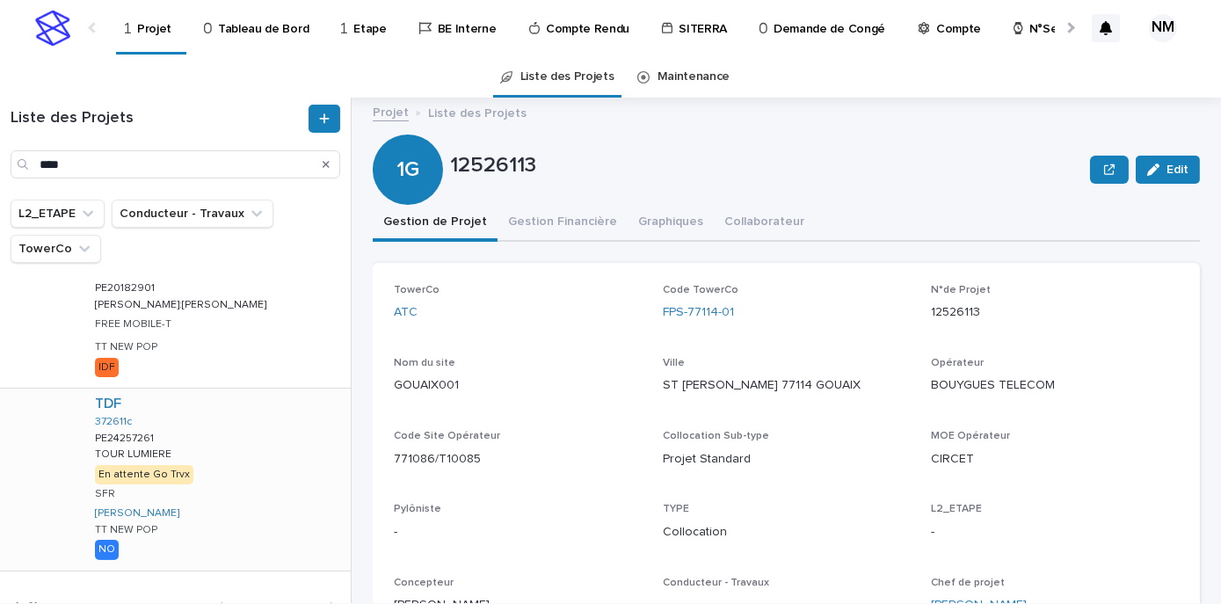
scroll to position [1150, 0]
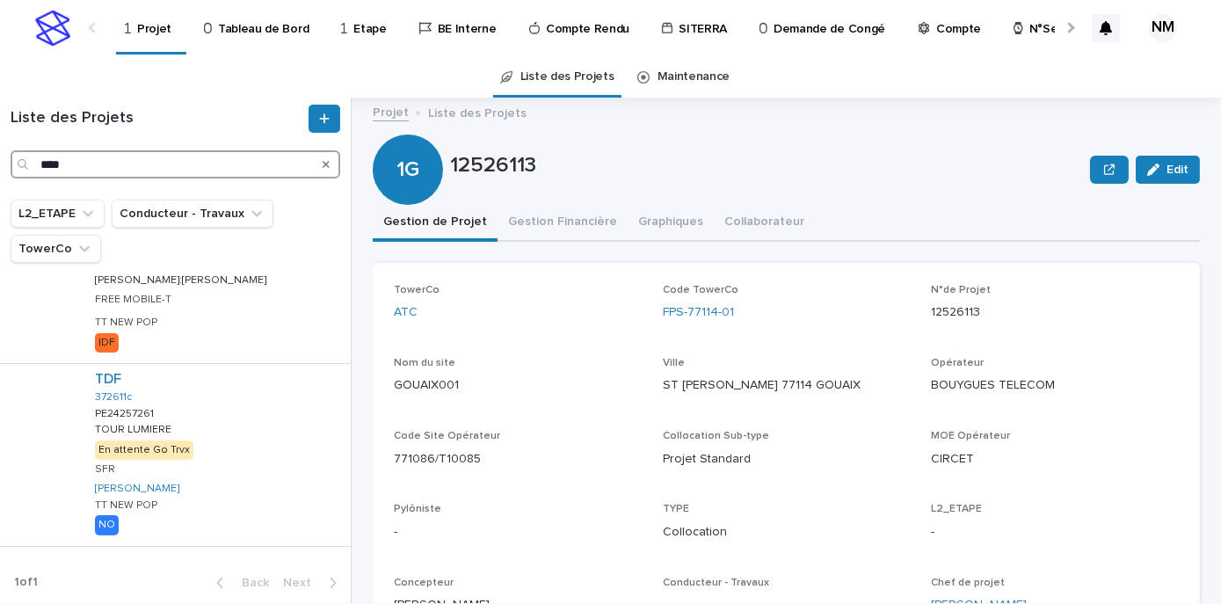
click at [113, 165] on input "****" at bounding box center [176, 164] width 330 height 28
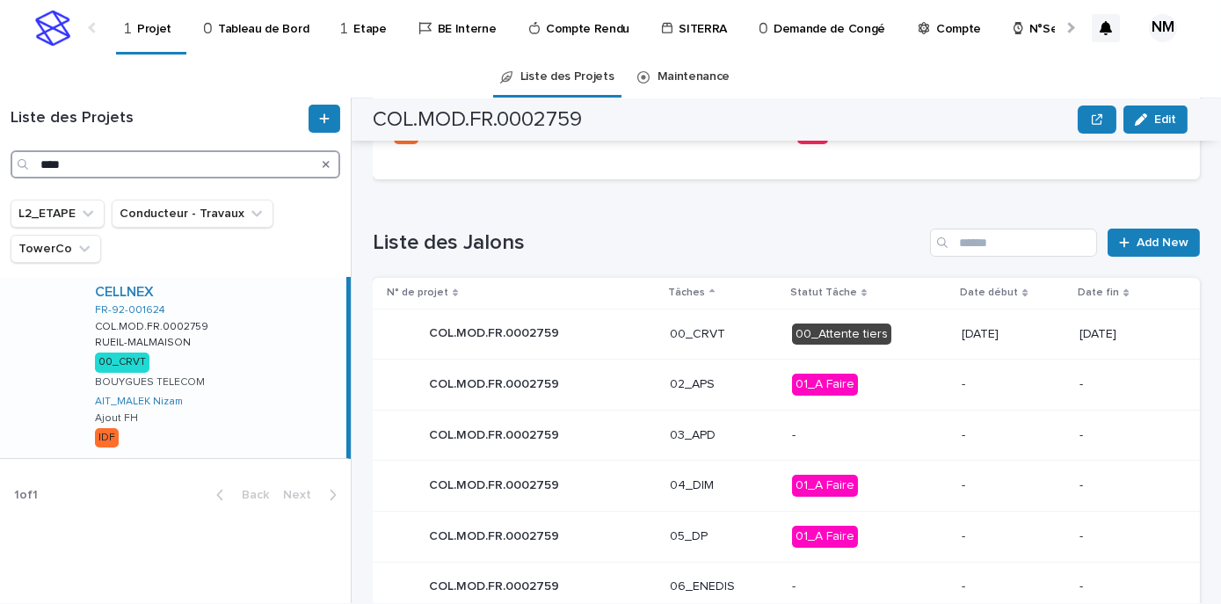
scroll to position [693, 0]
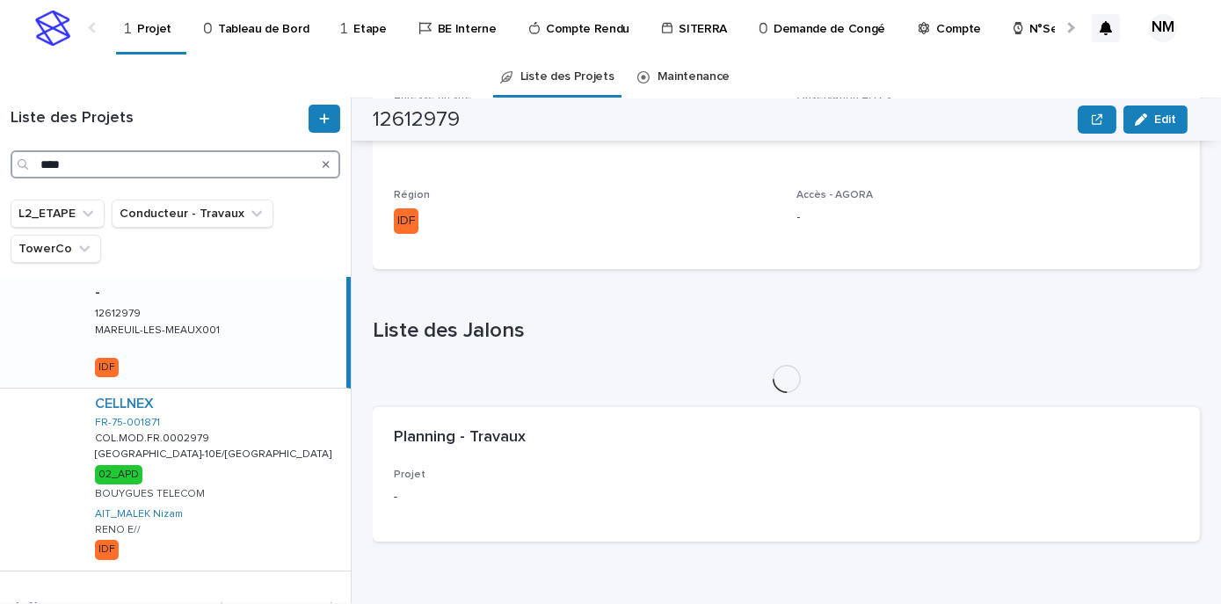
scroll to position [693, 0]
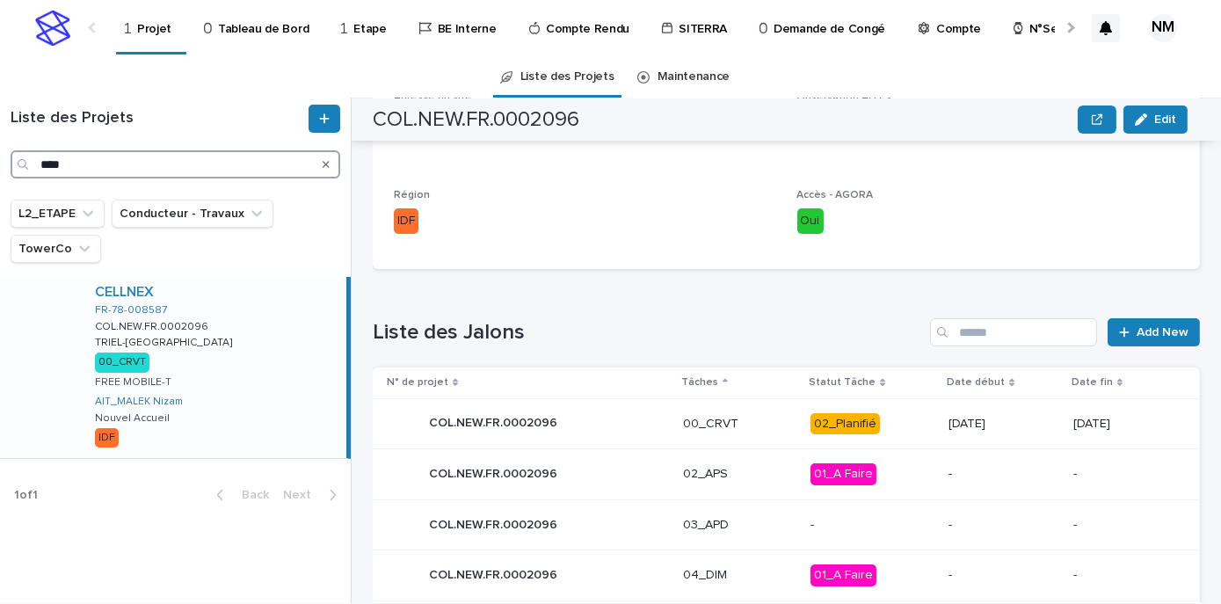
scroll to position [693, 0]
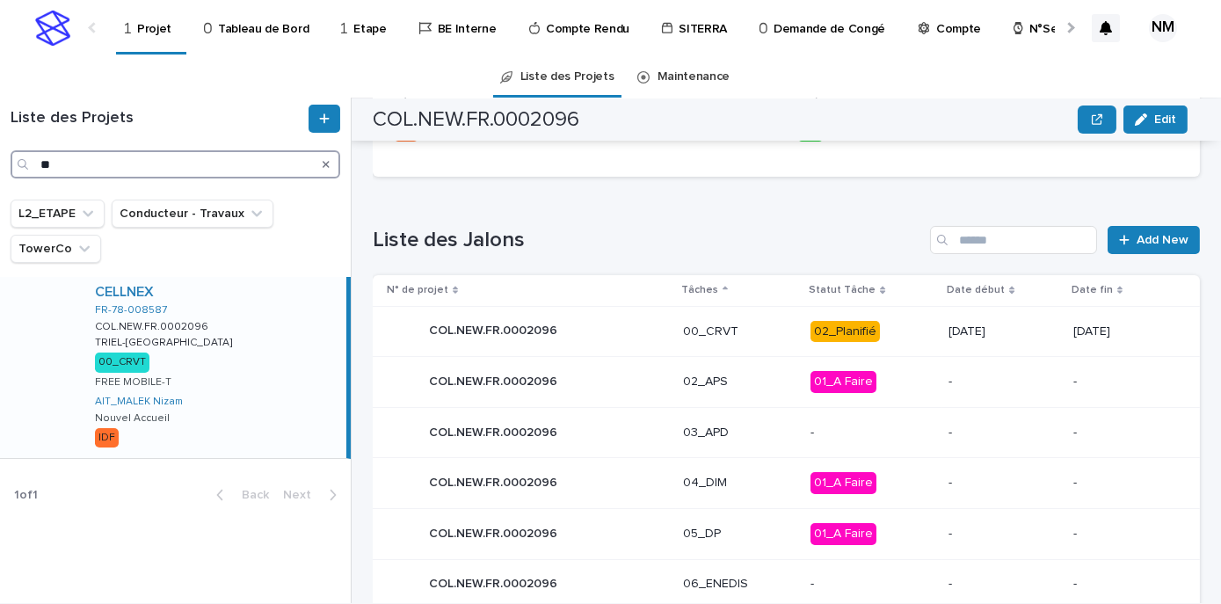
type input "*"
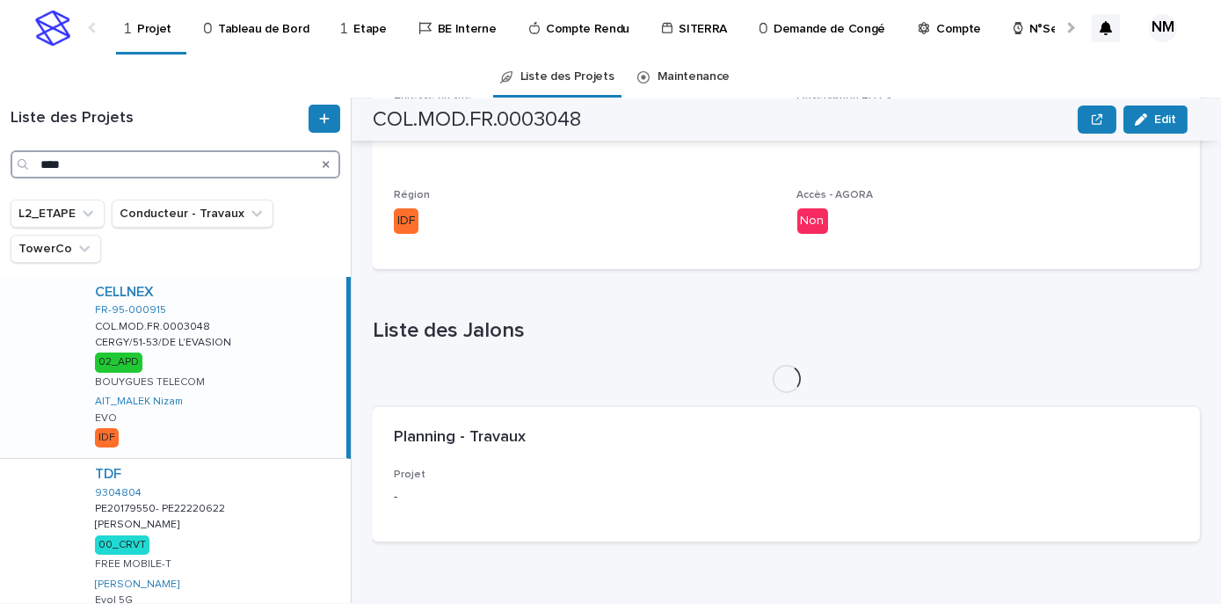
scroll to position [693, 0]
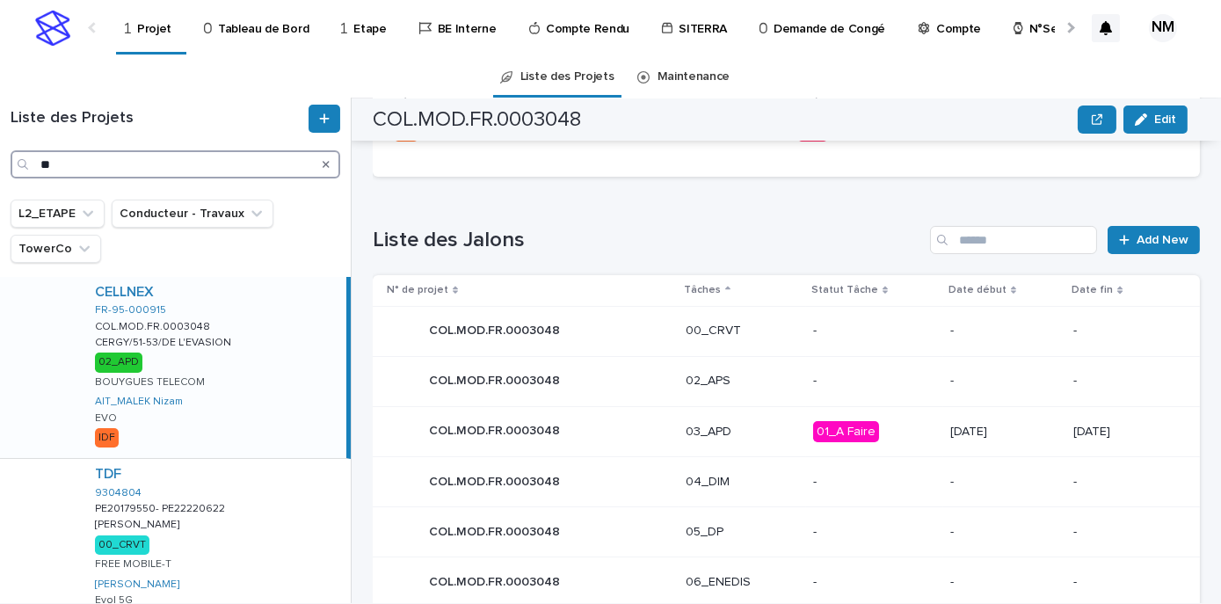
type input "*"
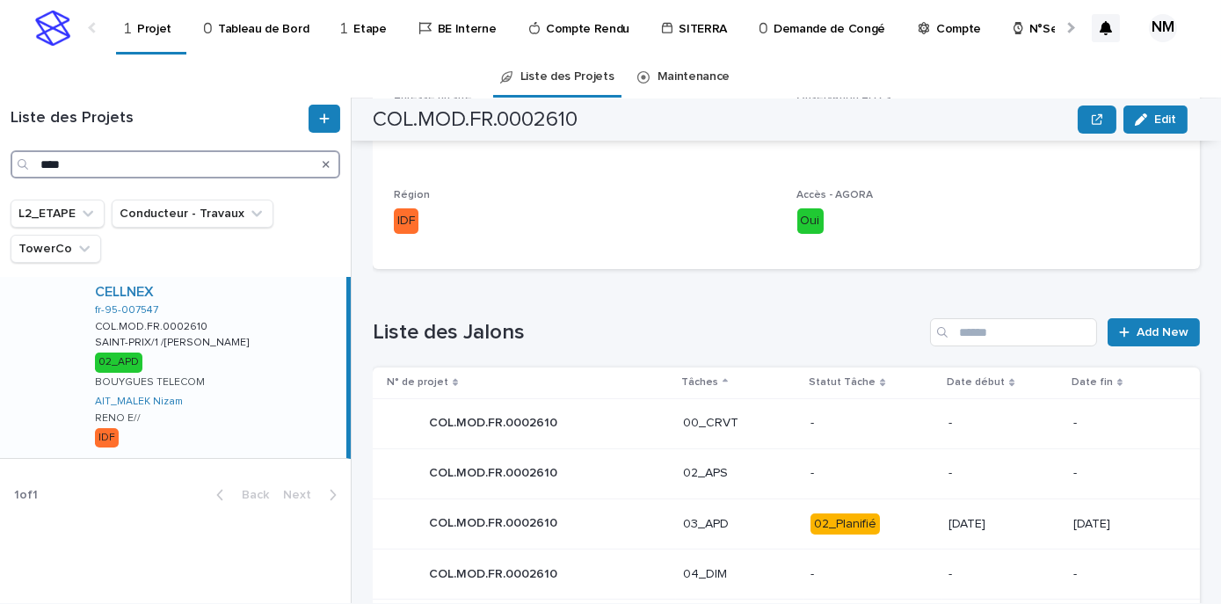
scroll to position [693, 0]
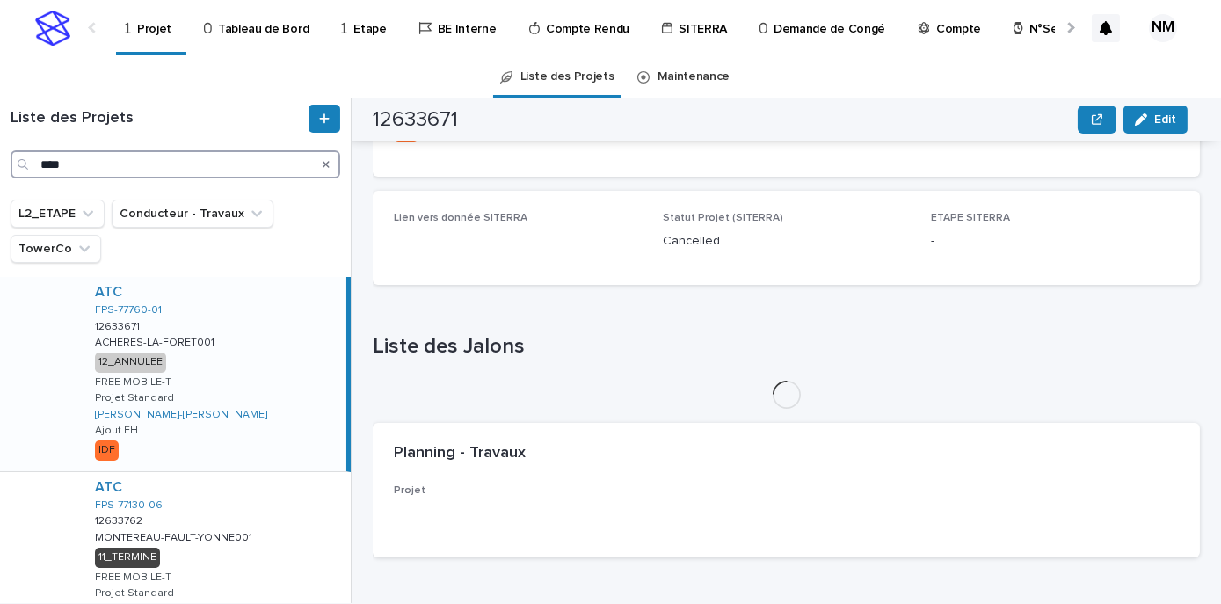
scroll to position [304, 0]
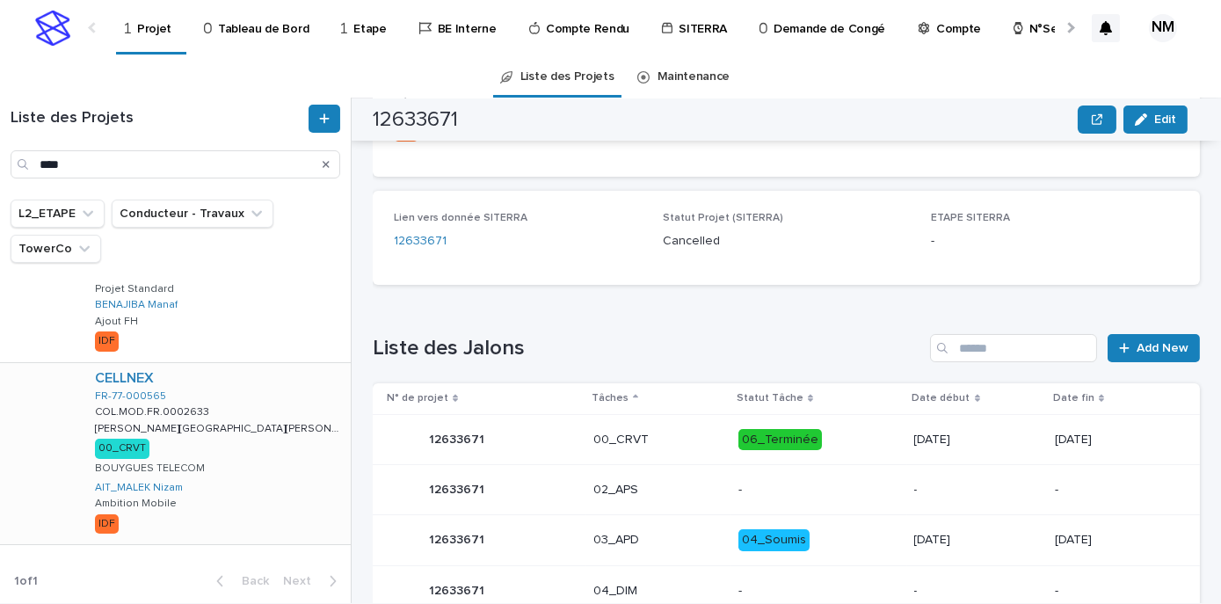
click at [281, 458] on div "CELLNEX FR-77-000565 COL.MOD.FR.0002633 COL.MOD.FR.0002633 [PERSON_NAME][GEOGRA…" at bounding box center [216, 453] width 270 height 181
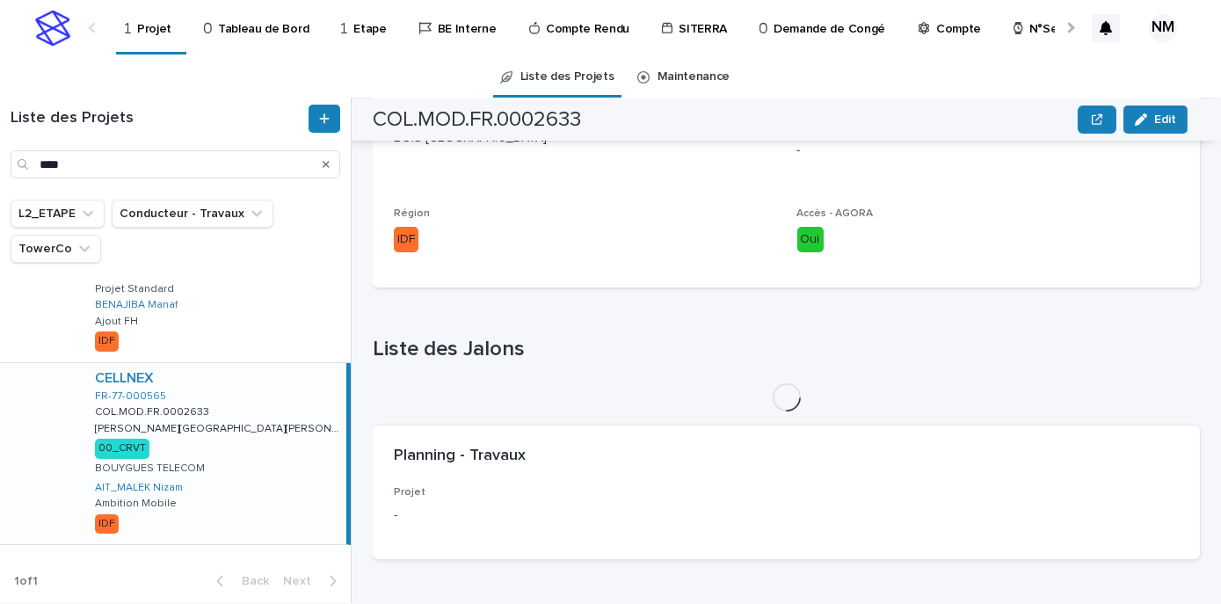
scroll to position [693, 0]
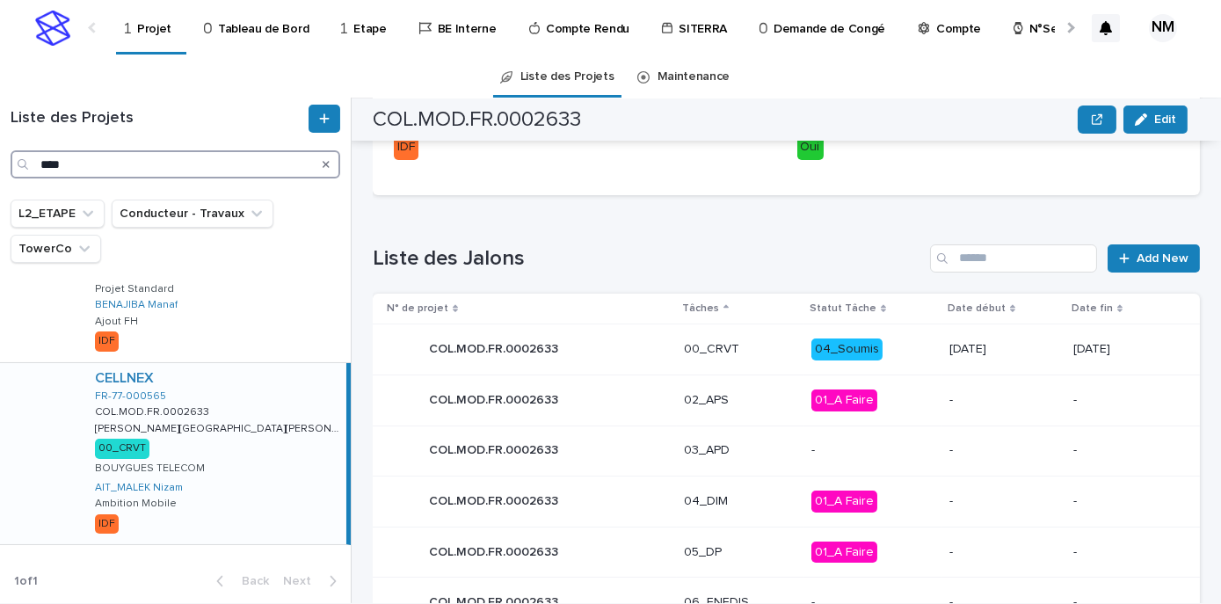
click at [121, 172] on input "****" at bounding box center [176, 164] width 330 height 28
type input "*"
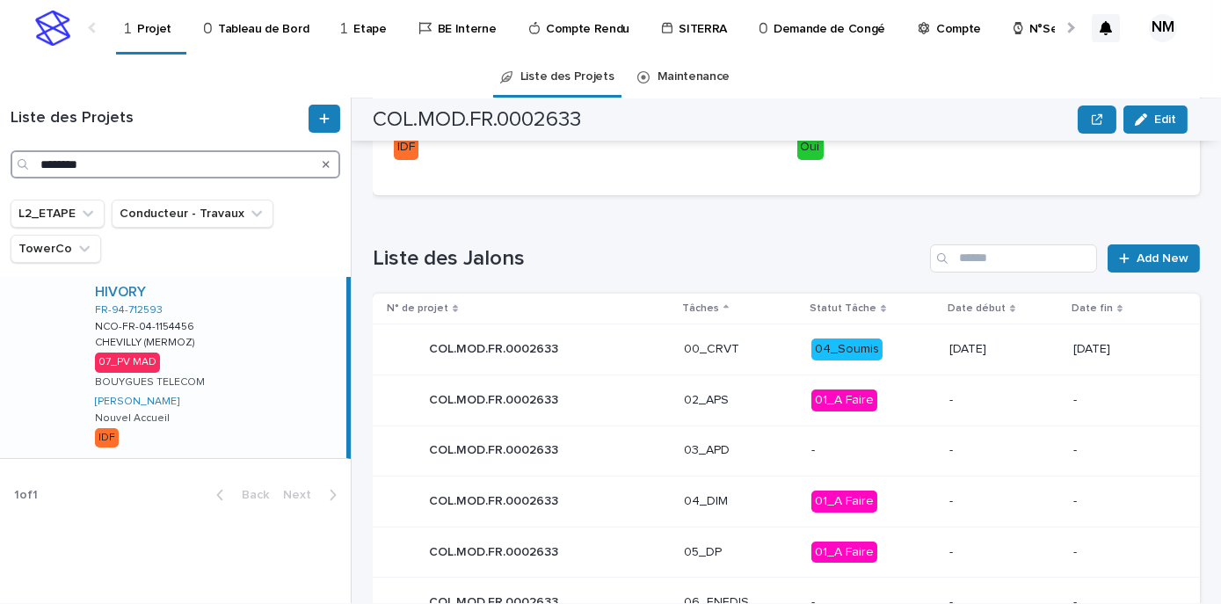
type input "********"
click at [256, 376] on div "HIVORY FR-94-712593 NCO-FR-04-1154456 NCO-FR-04-1154456 CHEVILLY (MERMOZ) CHEVI…" at bounding box center [214, 367] width 266 height 181
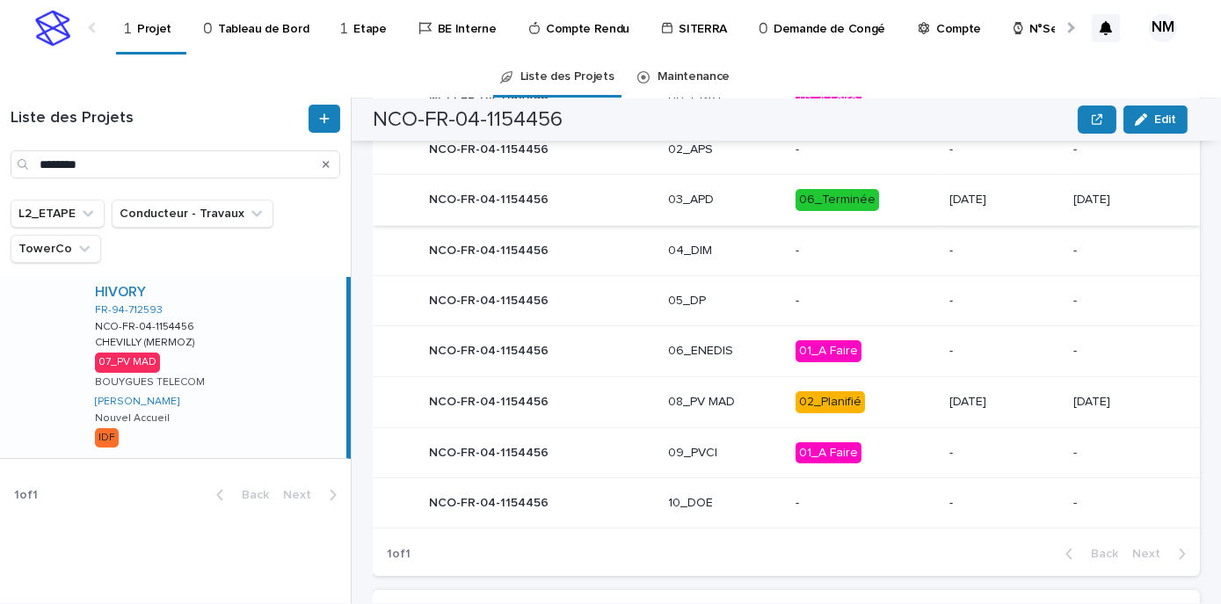
scroll to position [900, 0]
click at [881, 398] on p "02_Planifié" at bounding box center [866, 402] width 140 height 22
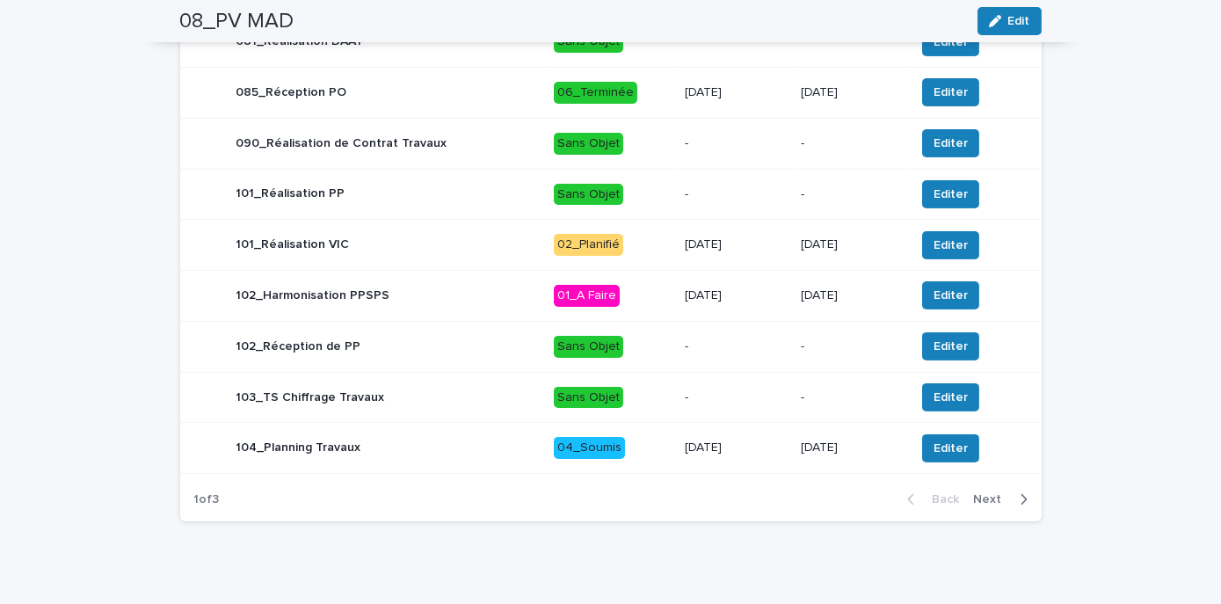
scroll to position [872, 0]
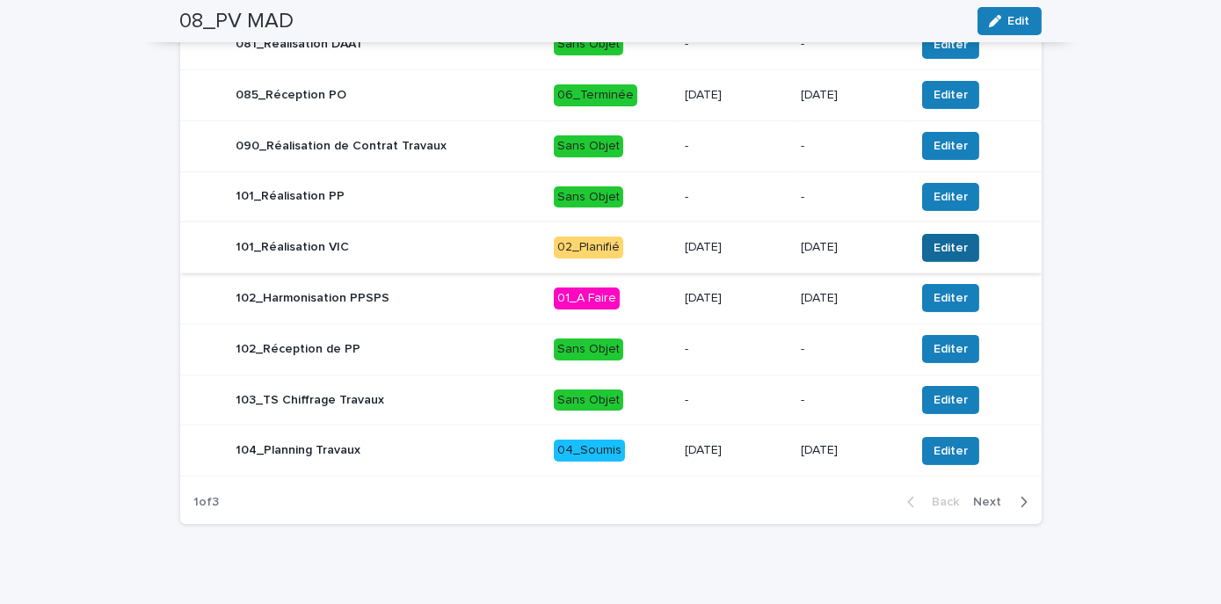
click at [942, 249] on span "Editer" at bounding box center [951, 248] width 34 height 18
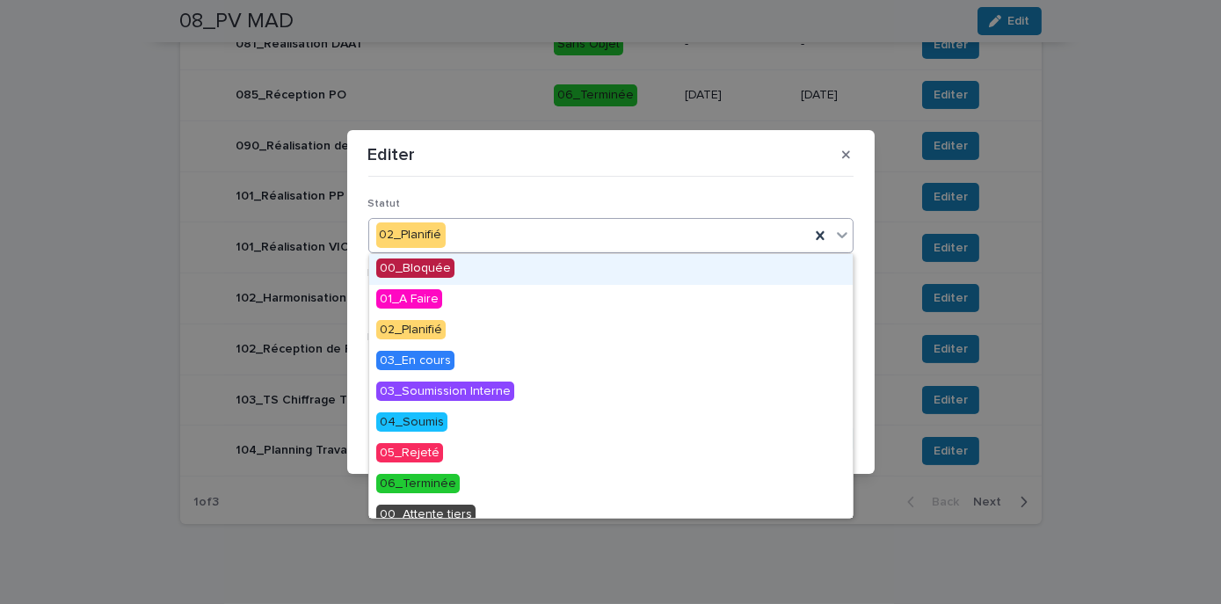
click at [536, 236] on div "02_Planifié" at bounding box center [589, 235] width 441 height 29
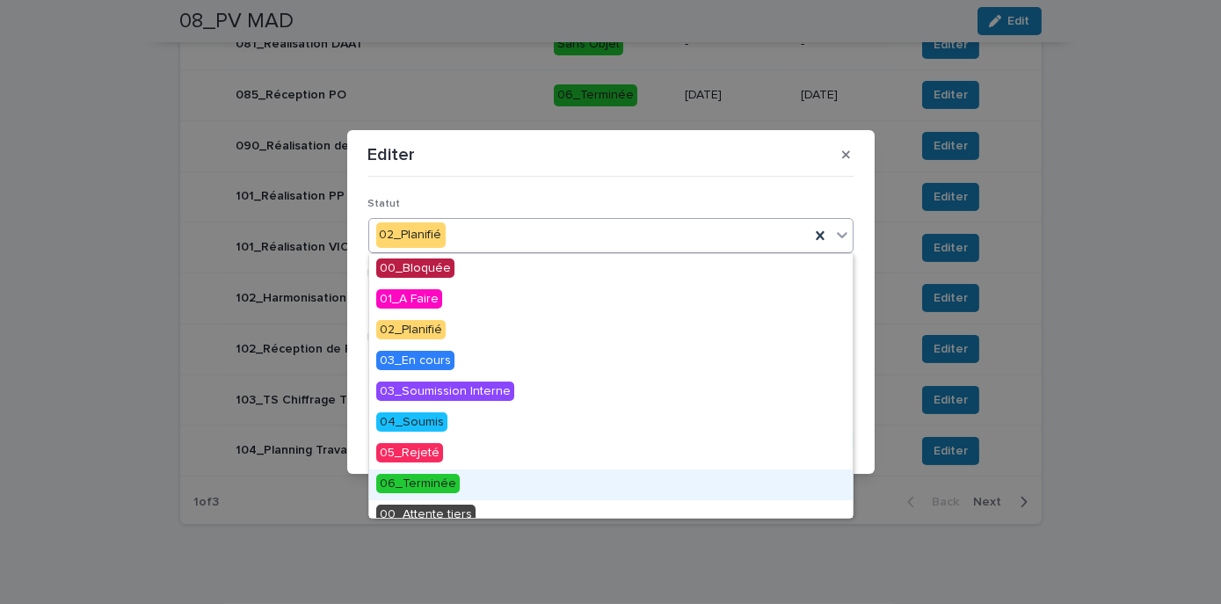
click at [427, 489] on span "06_Terminée" at bounding box center [418, 483] width 84 height 19
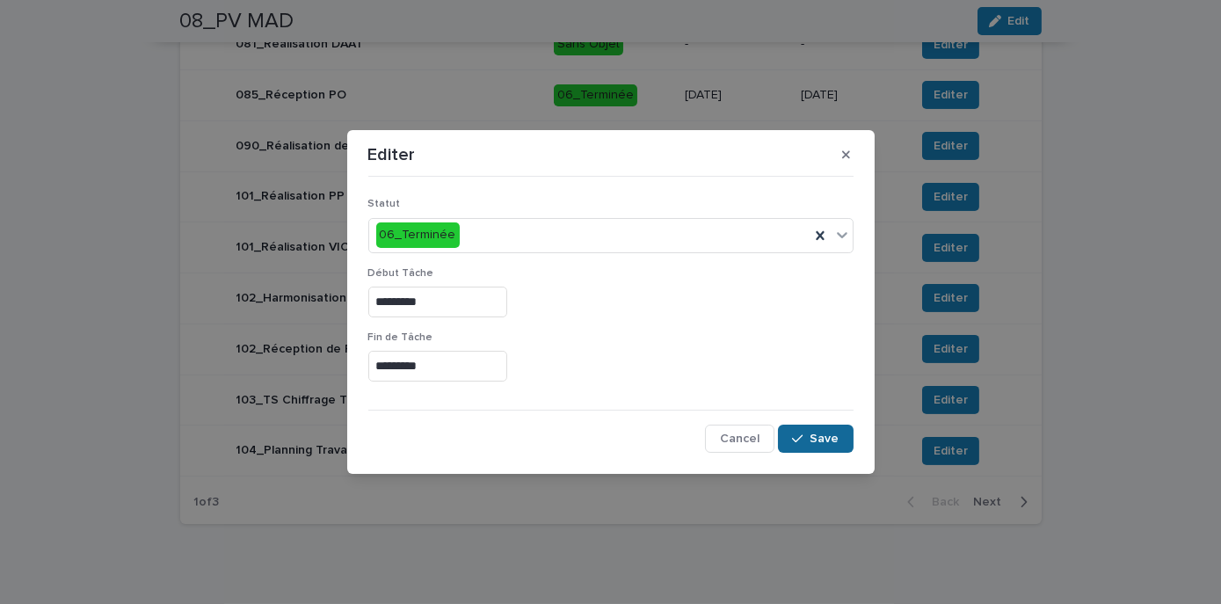
click at [833, 436] on span "Save" at bounding box center [825, 439] width 29 height 12
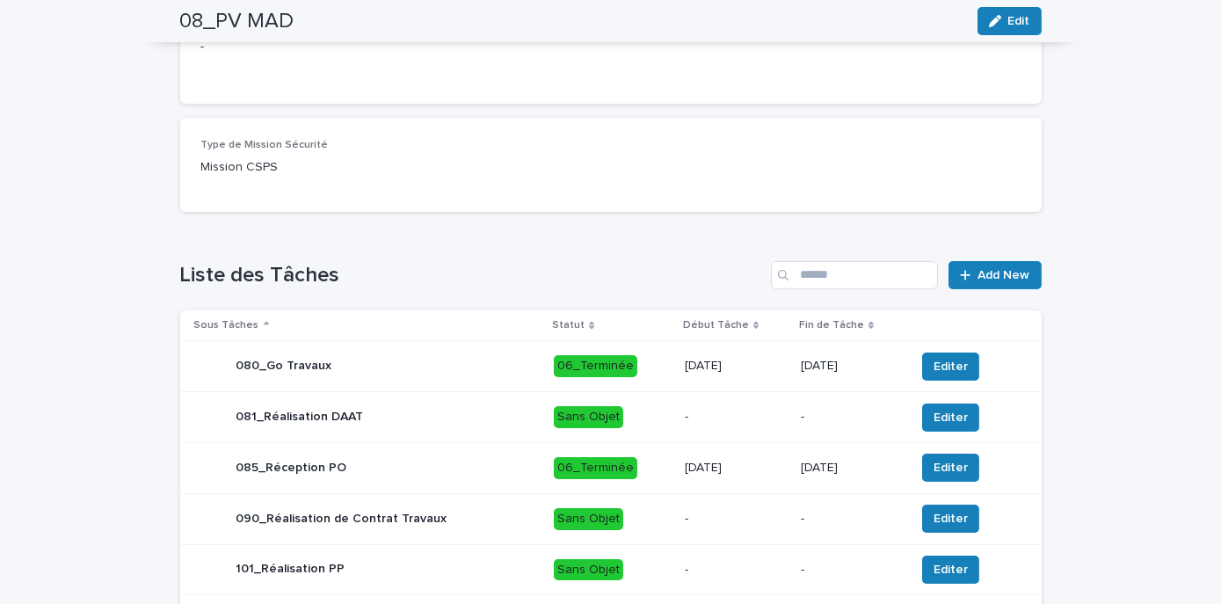
scroll to position [494, 0]
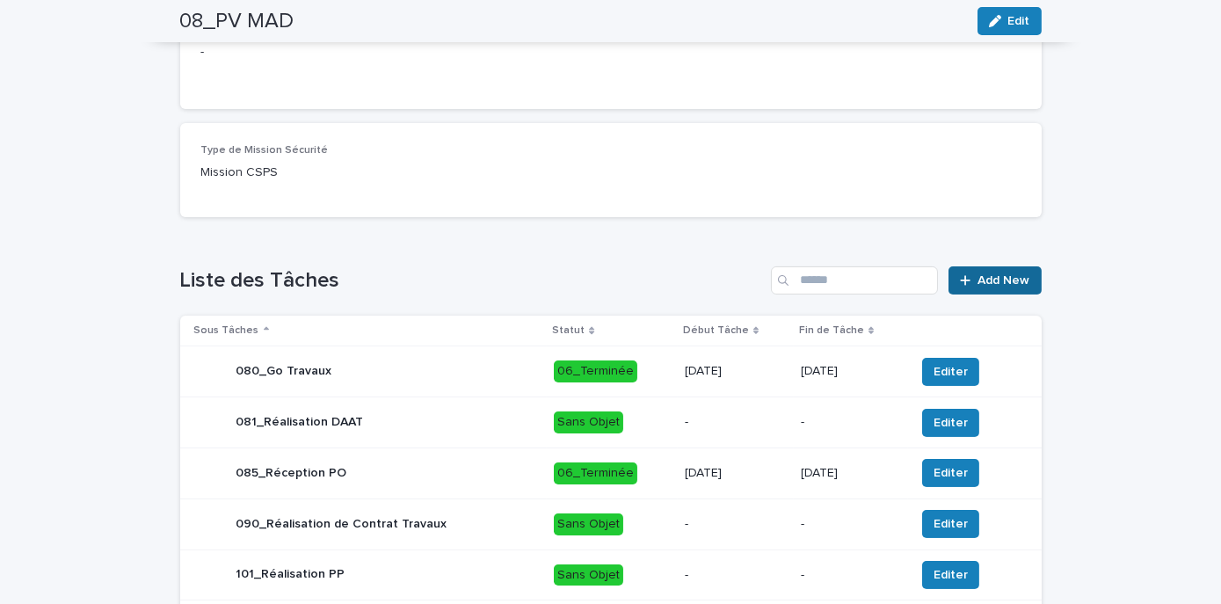
click at [998, 278] on span "Add New" at bounding box center [1005, 280] width 52 height 12
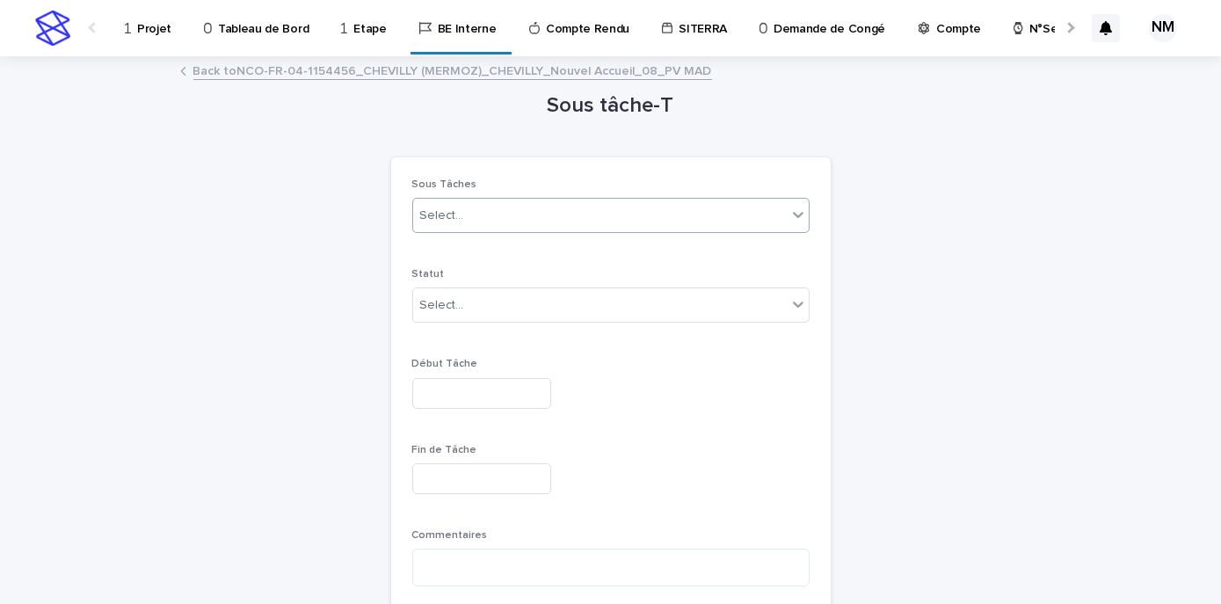
click at [553, 202] on div "Select..." at bounding box center [600, 215] width 374 height 29
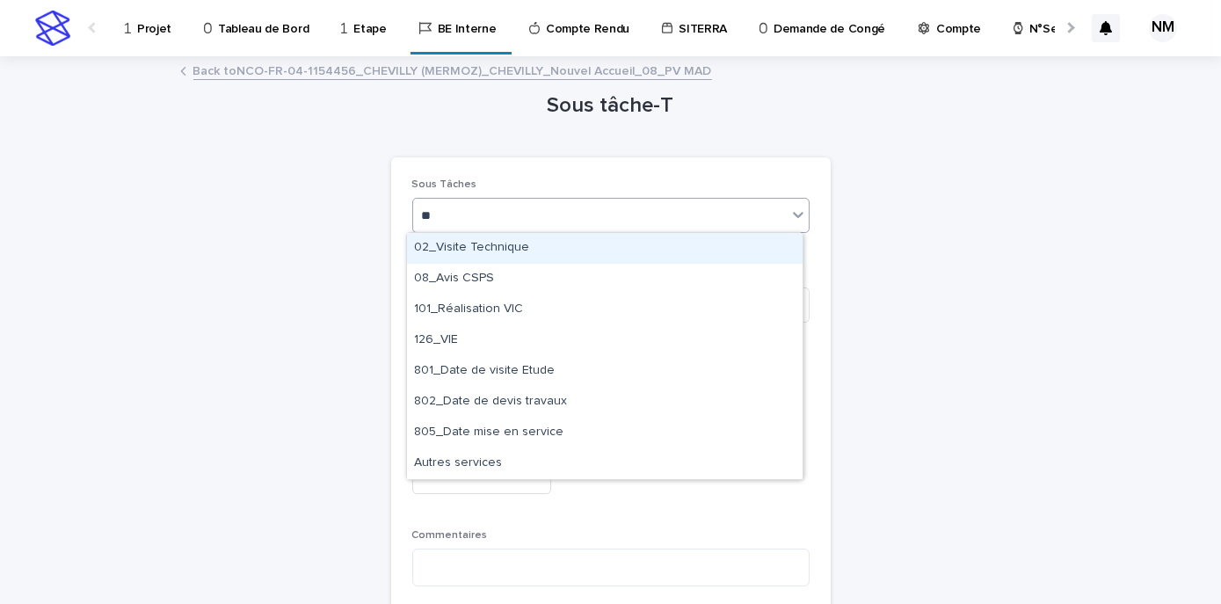
type input "***"
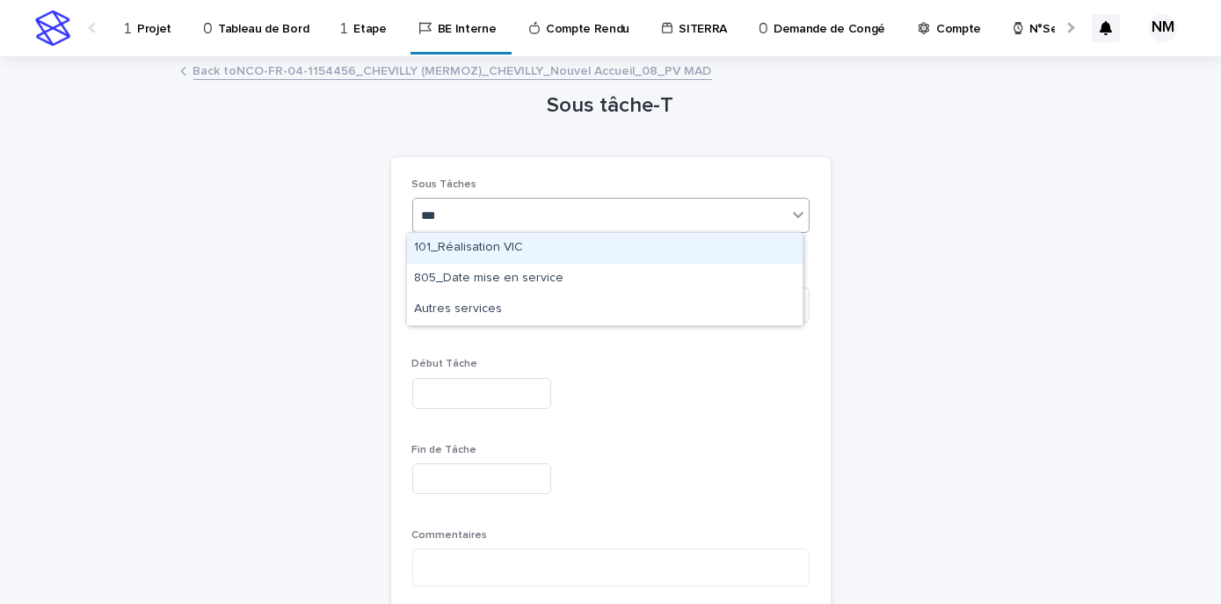
click at [519, 251] on div "101_Réalisation VIC" at bounding box center [605, 248] width 396 height 31
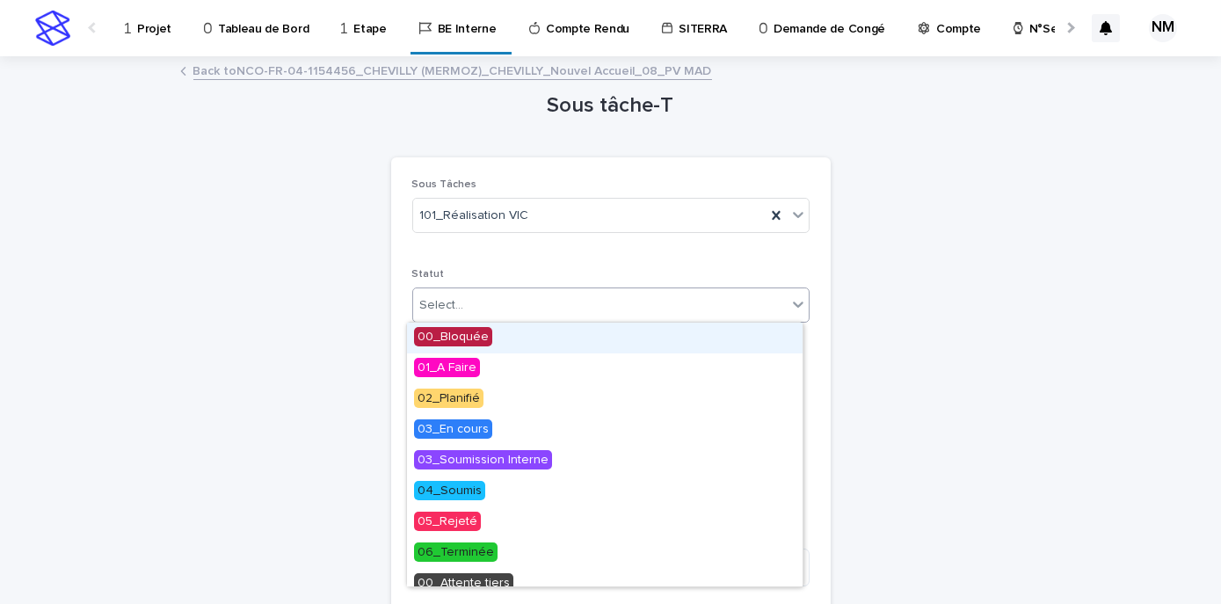
click at [508, 310] on div "Select..." at bounding box center [600, 305] width 374 height 29
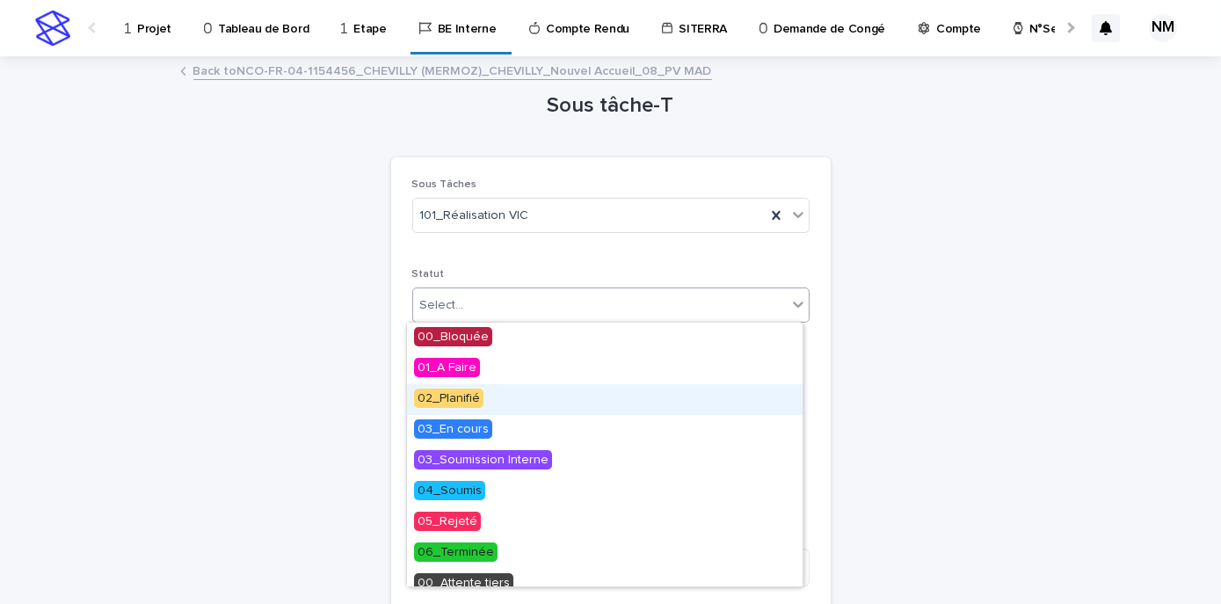
click at [473, 392] on span "02_Planifié" at bounding box center [448, 398] width 69 height 19
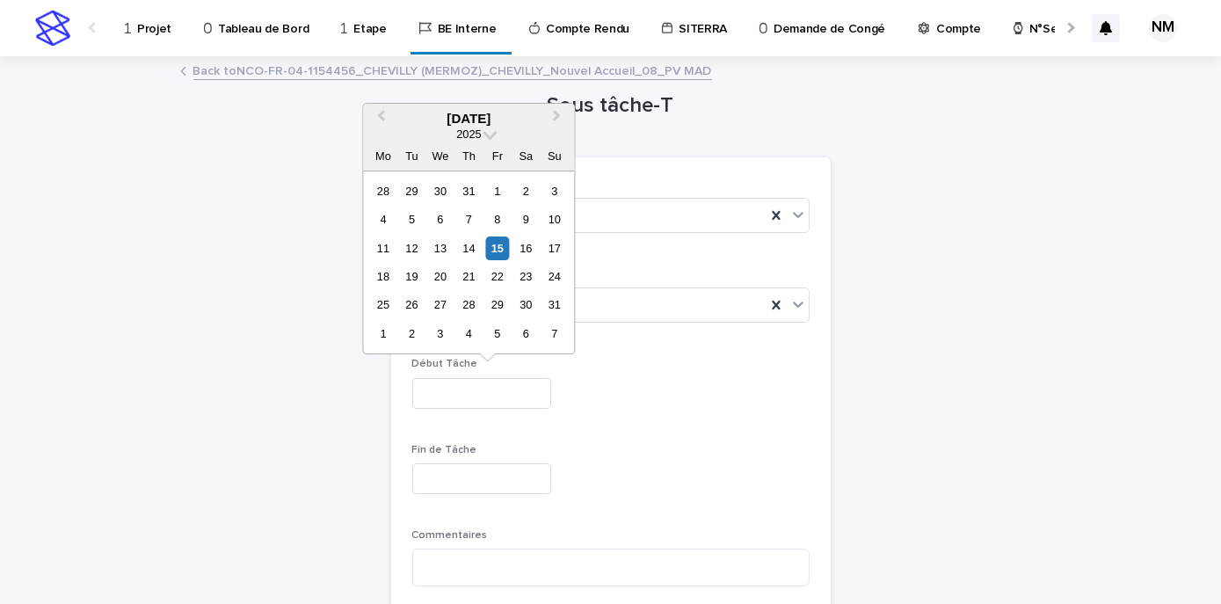
click at [468, 392] on input "text" at bounding box center [481, 393] width 139 height 31
click at [443, 274] on div "20" at bounding box center [440, 277] width 24 height 24
type input "*********"
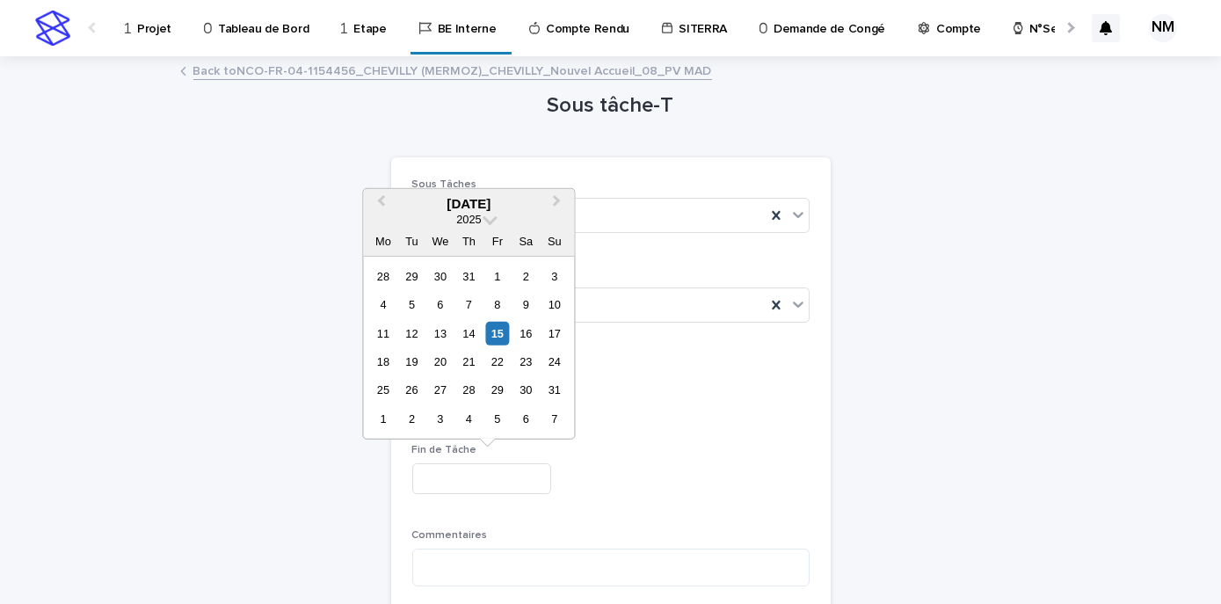
click at [450, 484] on input "text" at bounding box center [481, 478] width 139 height 31
click at [444, 362] on div "20" at bounding box center [440, 362] width 24 height 24
type input "*********"
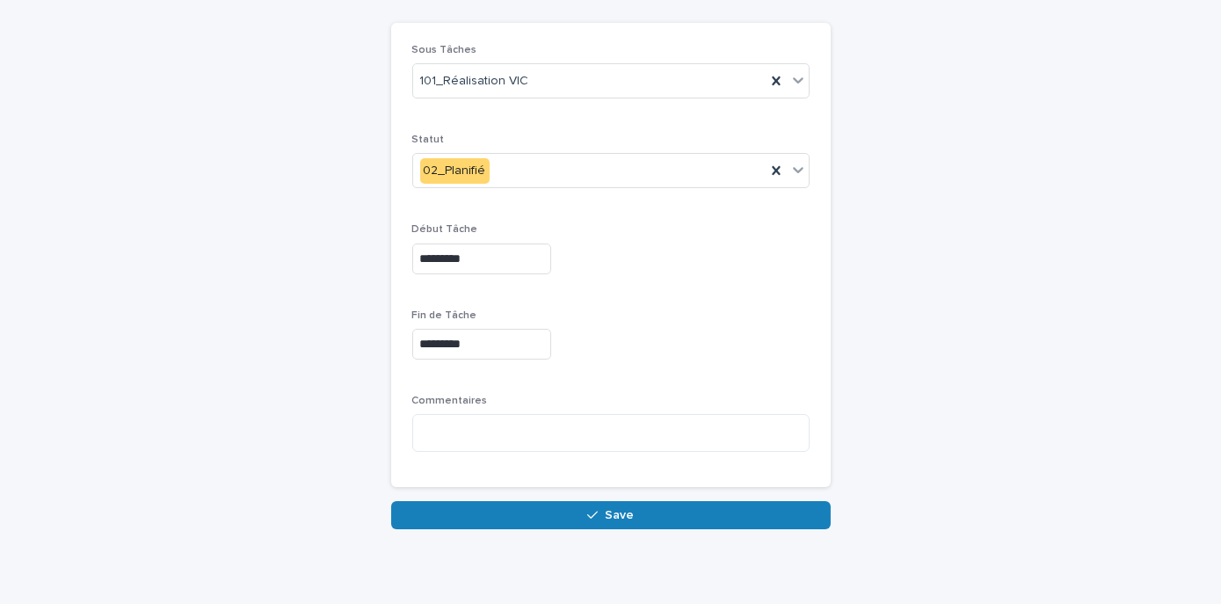
scroll to position [145, 0]
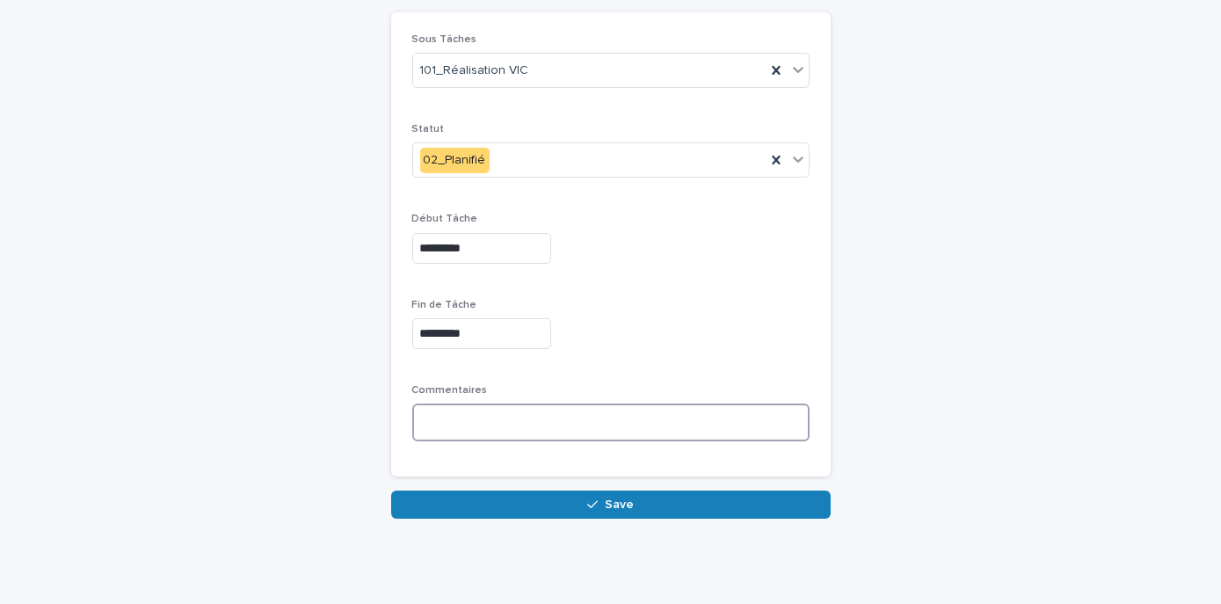
click at [579, 432] on textarea at bounding box center [610, 422] width 397 height 37
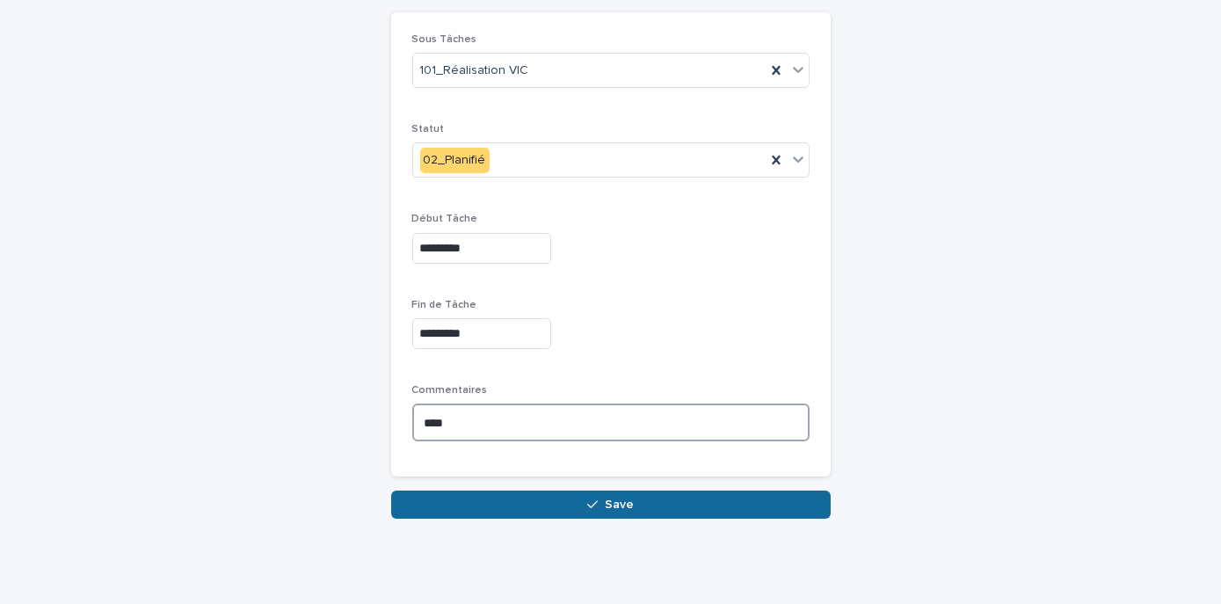
type textarea "****"
click at [630, 504] on button "Save" at bounding box center [611, 505] width 440 height 28
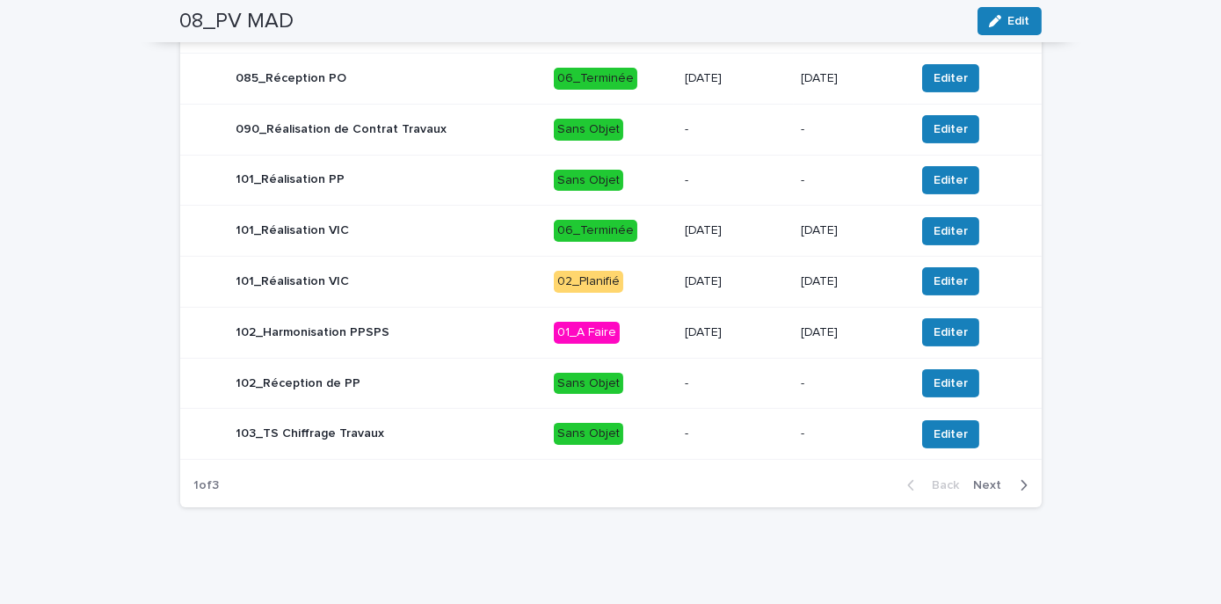
scroll to position [891, 0]
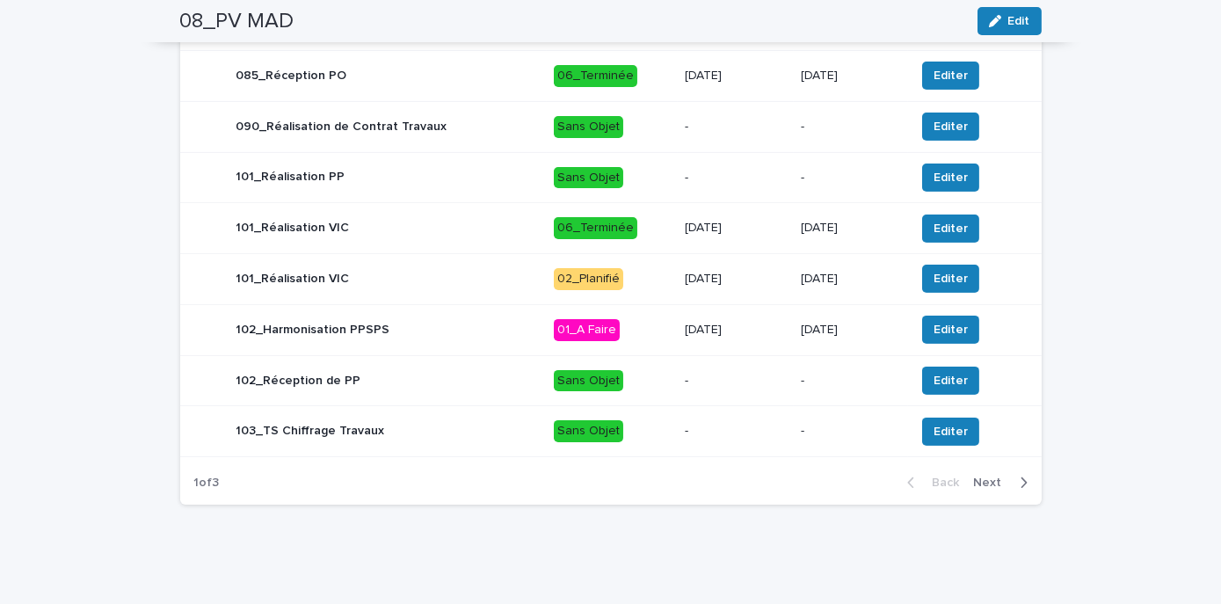
click at [778, 288] on td "[DATE]" at bounding box center [736, 279] width 116 height 51
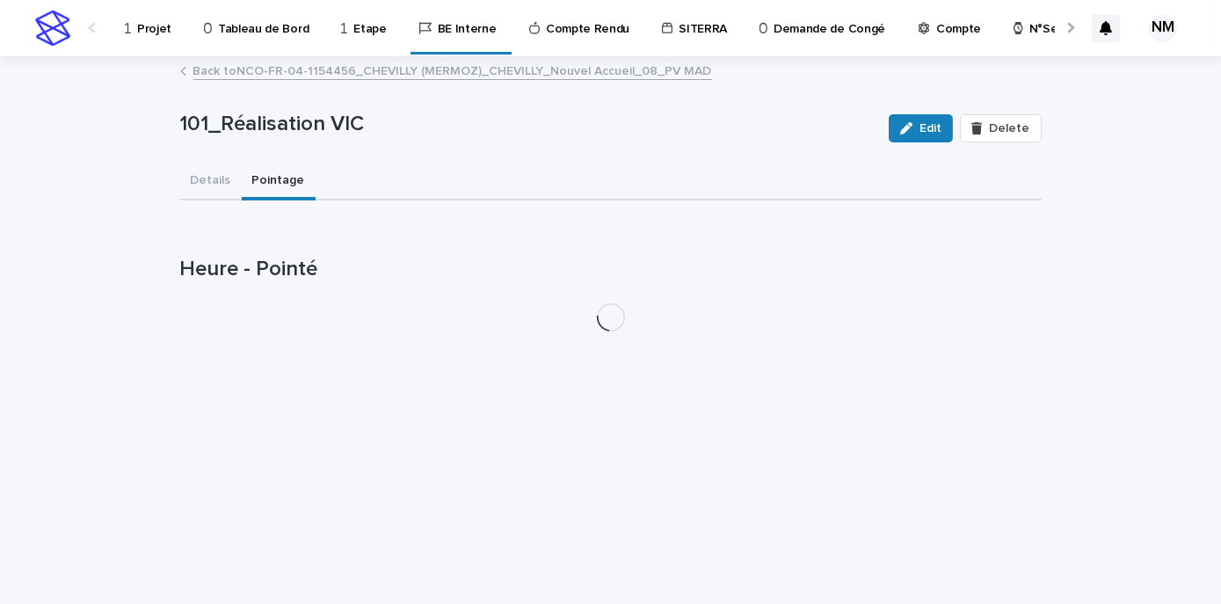
click at [269, 189] on button "Pointage" at bounding box center [279, 182] width 74 height 37
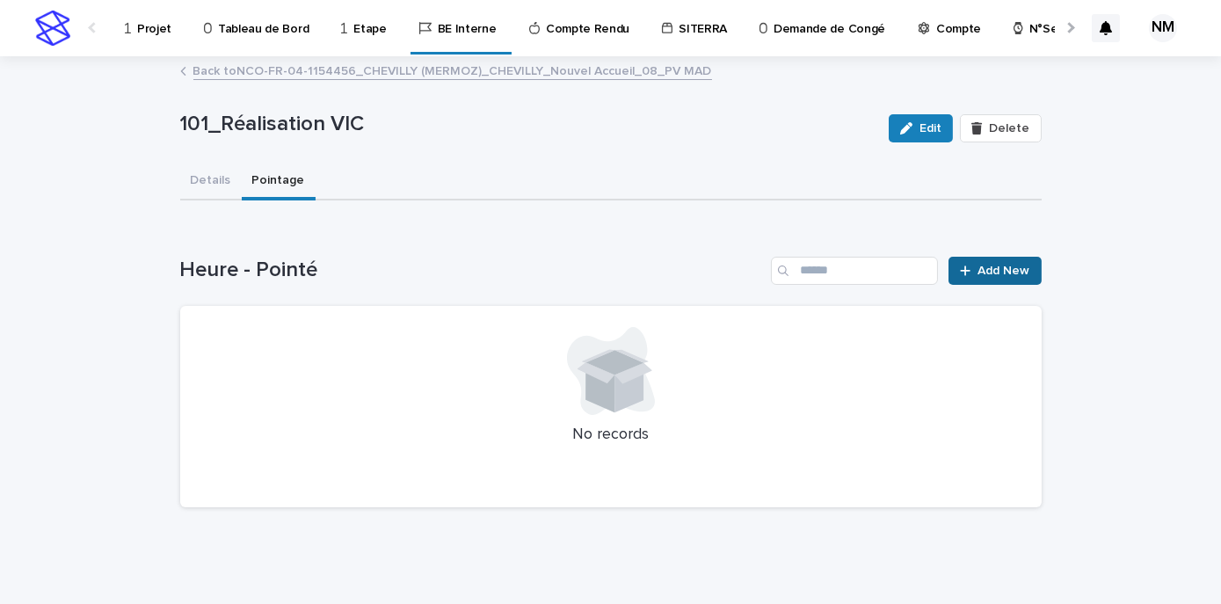
click at [994, 262] on link "Add New" at bounding box center [995, 271] width 92 height 28
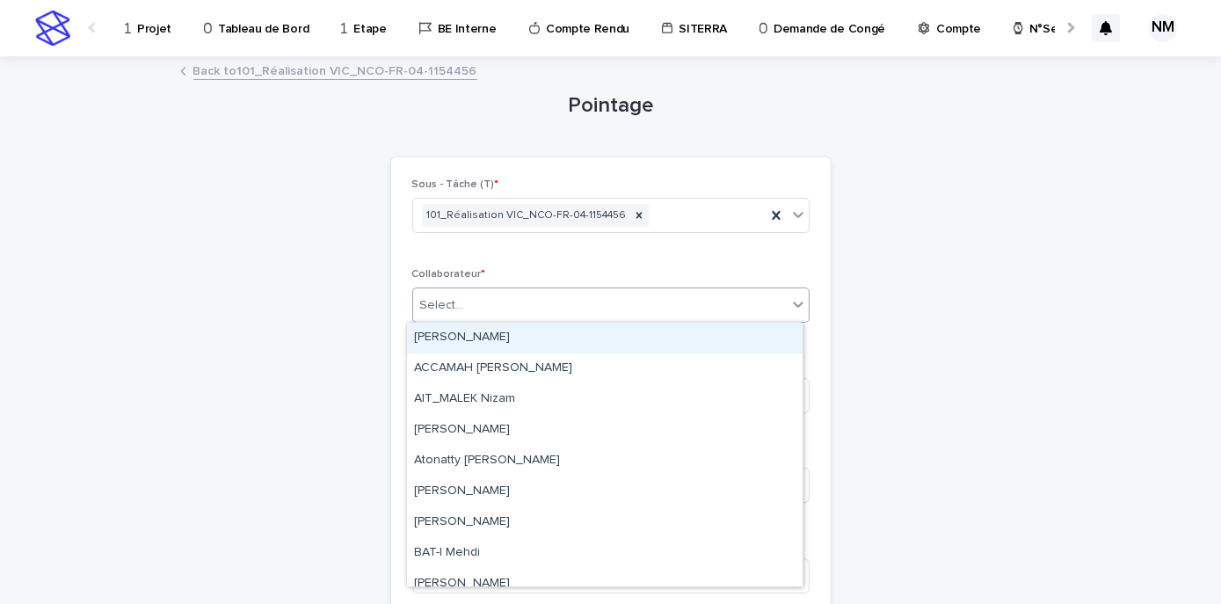
click at [466, 298] on input "text" at bounding box center [467, 305] width 2 height 15
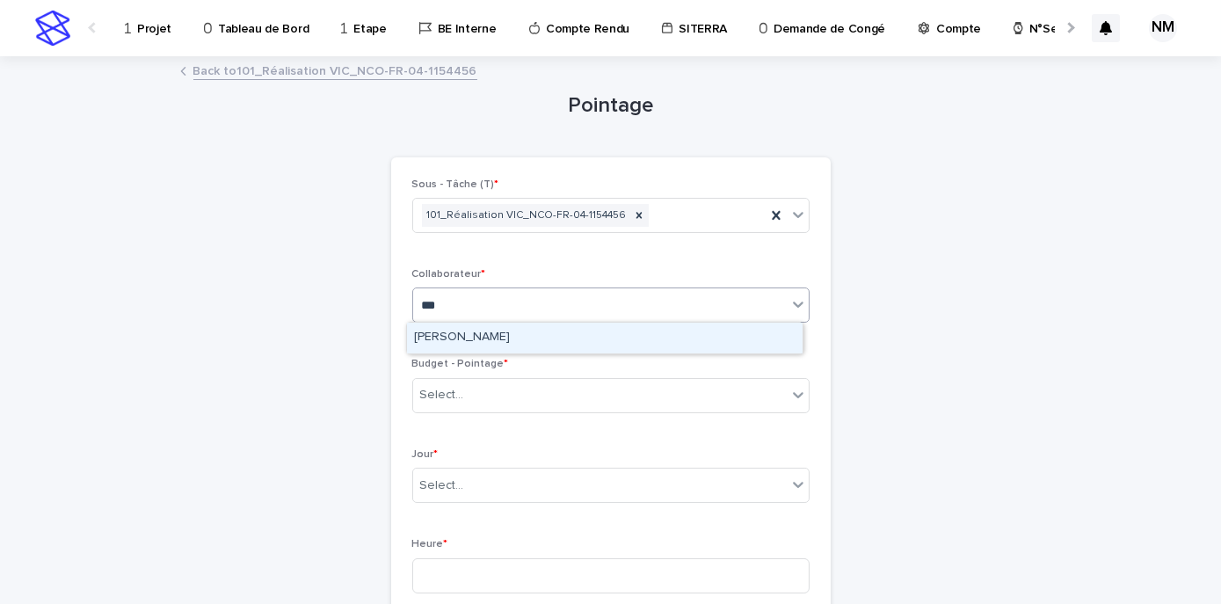
type input "****"
click at [461, 332] on div "[PERSON_NAME]" at bounding box center [605, 338] width 396 height 31
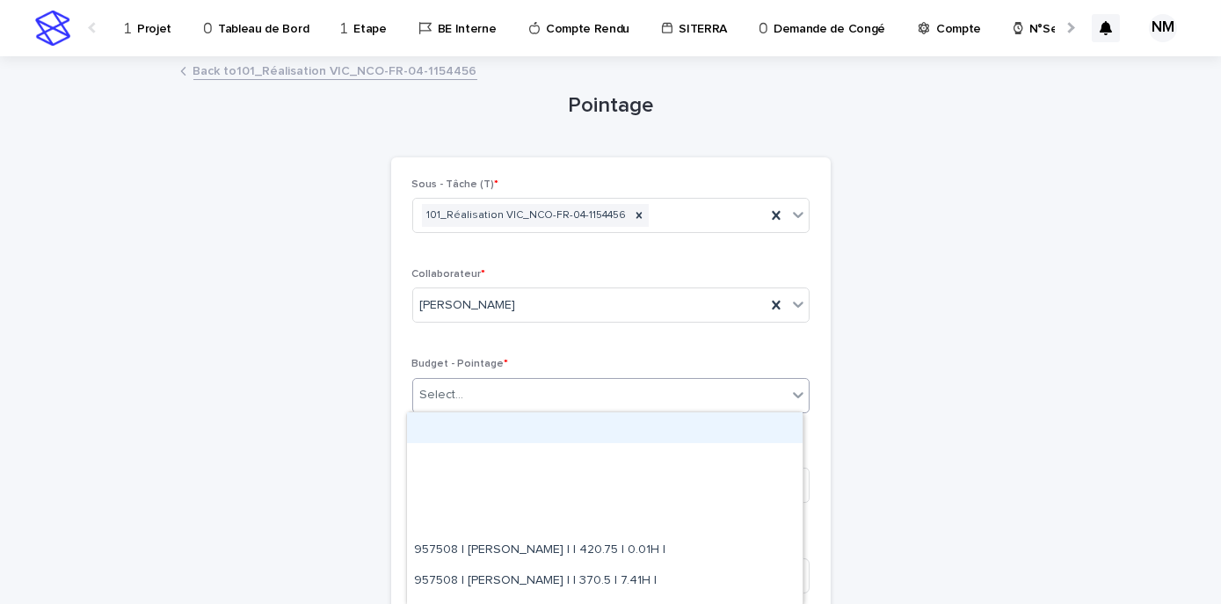
click at [514, 394] on div "Select..." at bounding box center [600, 395] width 374 height 29
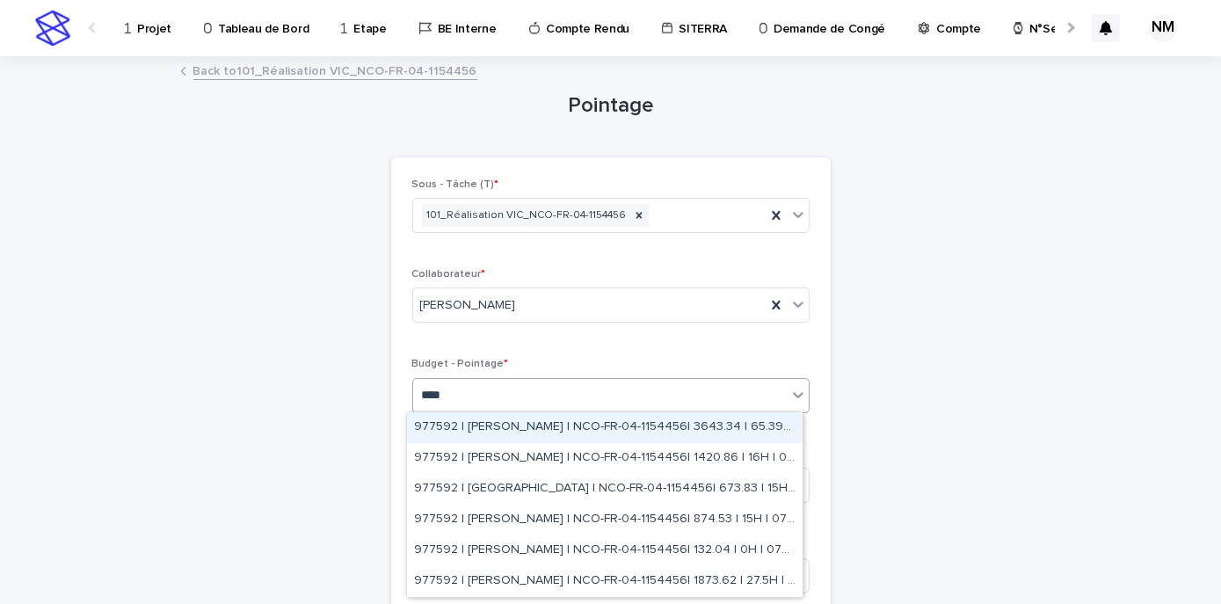
type input "*****"
click at [605, 430] on div "977592 | [PERSON_NAME] | NCO-FR-04-1154456| 3643.34 | 65.39H | 07_PV MAD" at bounding box center [605, 427] width 396 height 31
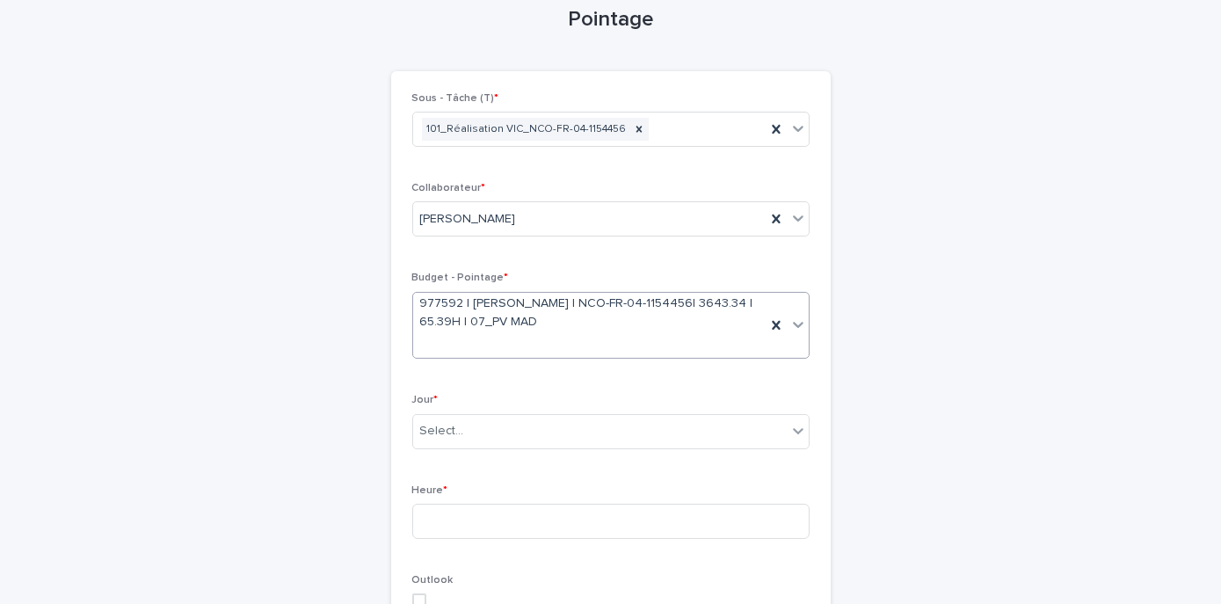
scroll to position [89, 0]
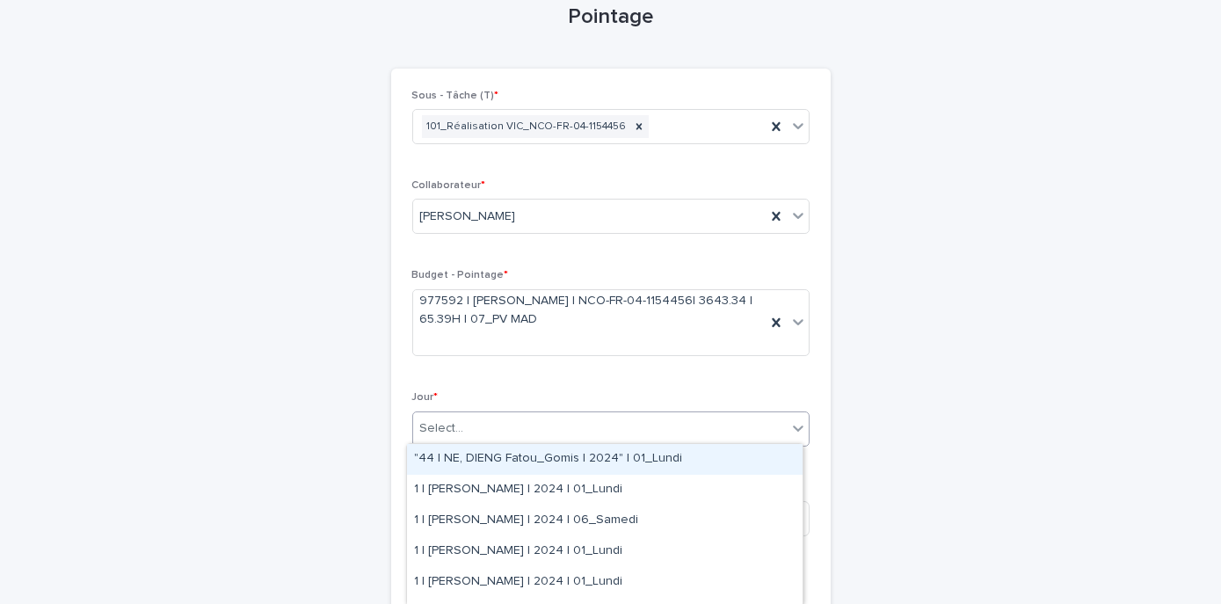
click at [603, 414] on div "Select..." at bounding box center [600, 428] width 374 height 29
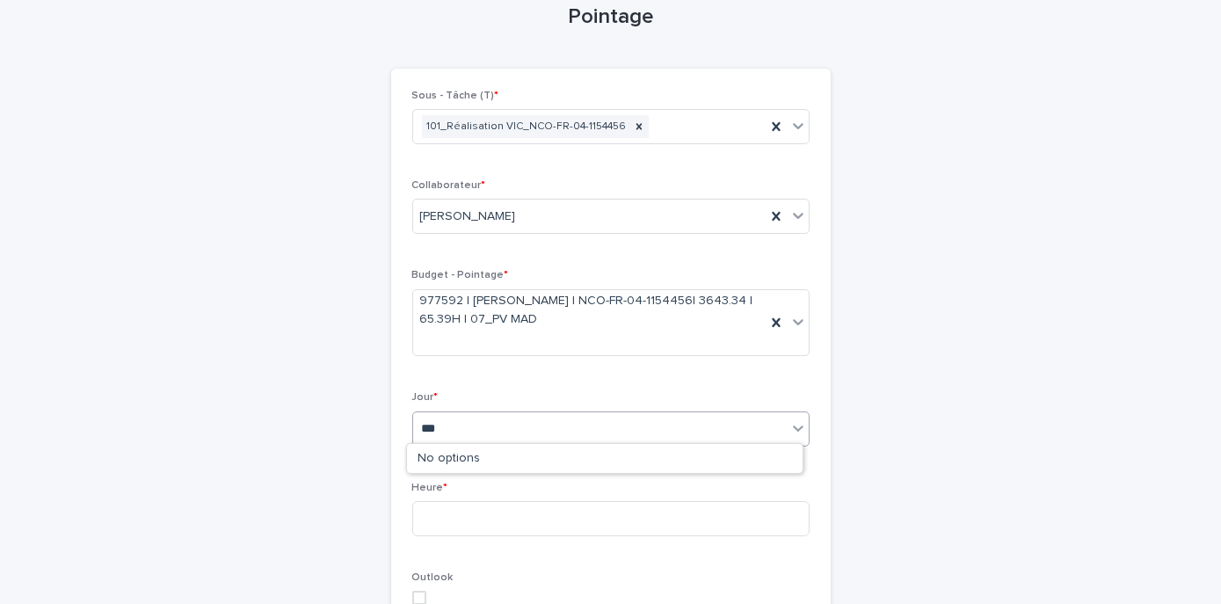
type input "****"
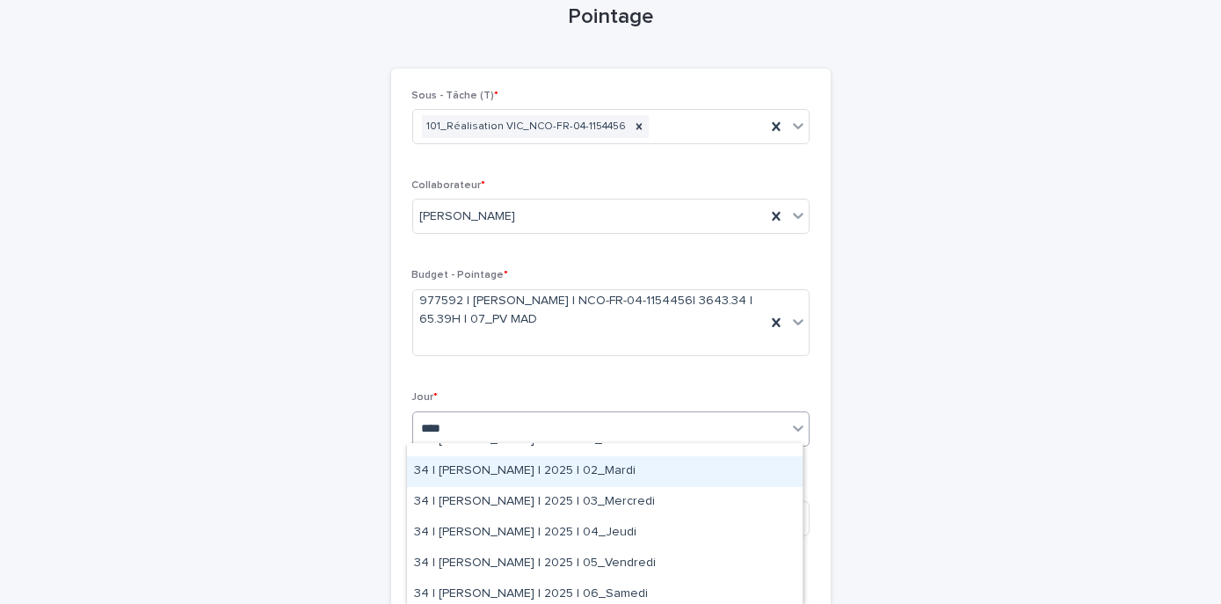
scroll to position [236, 0]
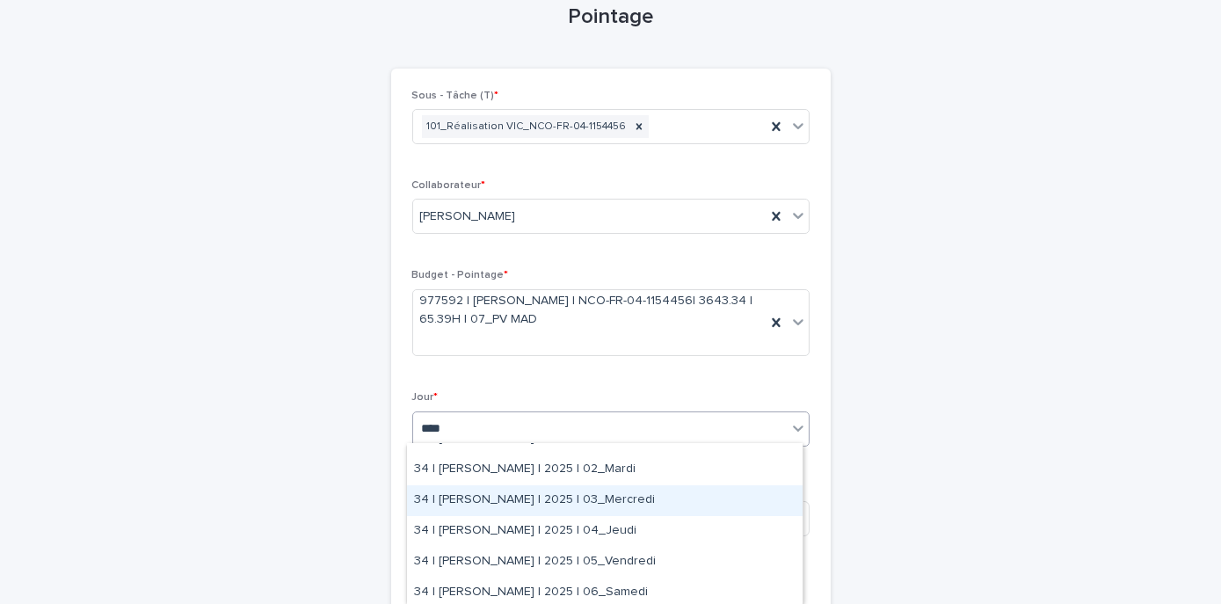
click at [632, 505] on div "34 | [PERSON_NAME] | 2025 | 03_Mercredi" at bounding box center [605, 500] width 396 height 31
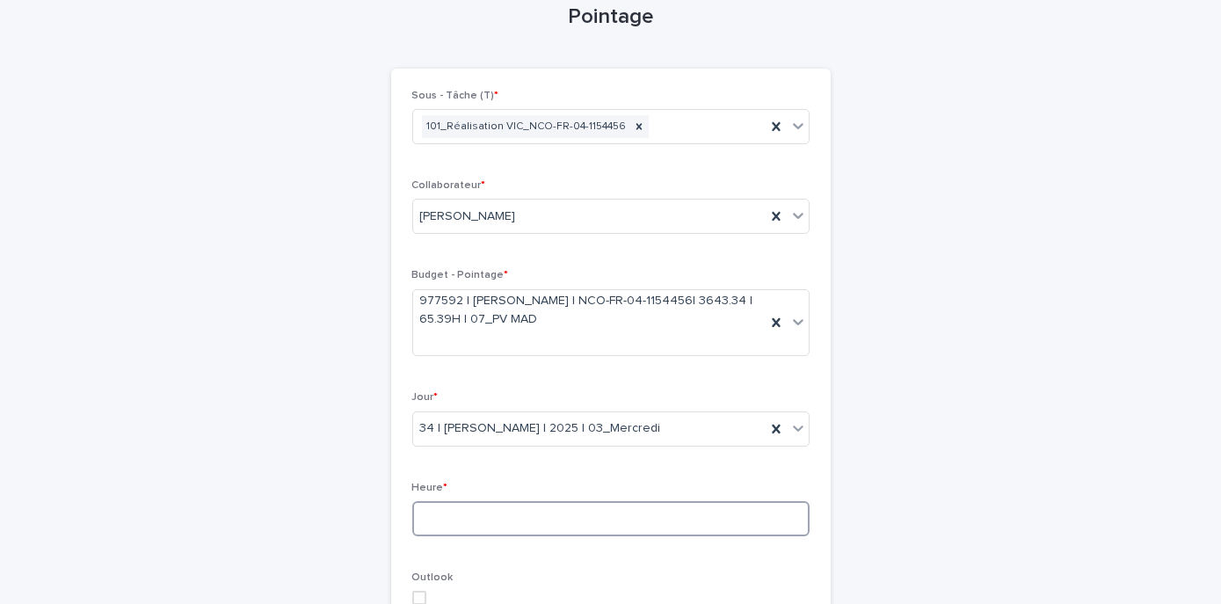
click at [492, 525] on input at bounding box center [610, 518] width 397 height 35
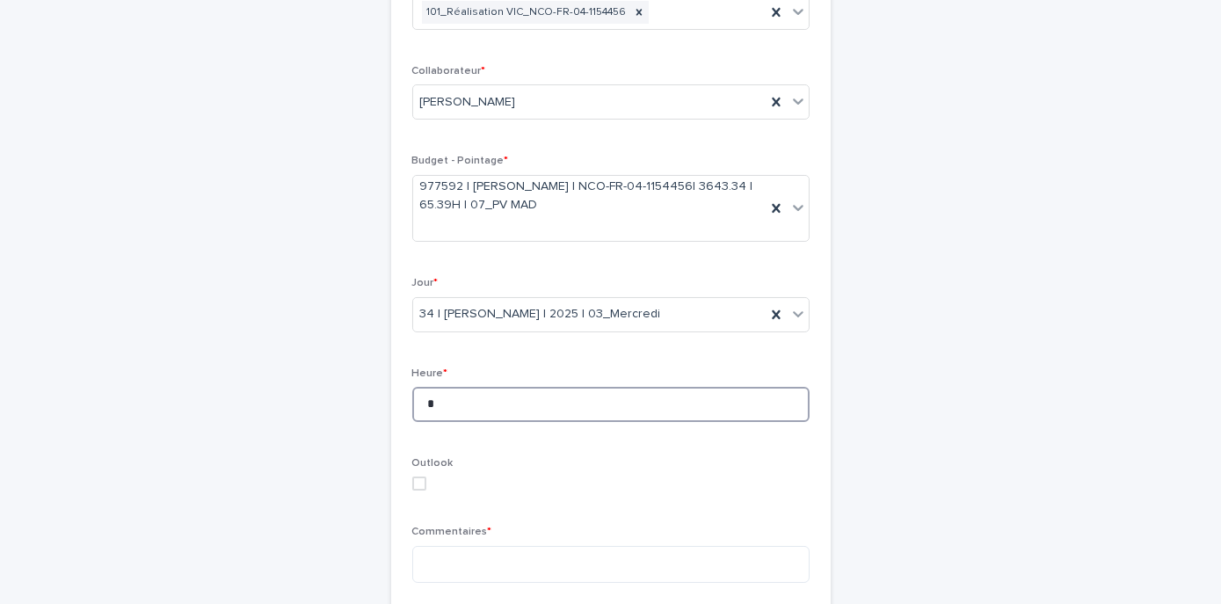
scroll to position [255, 0]
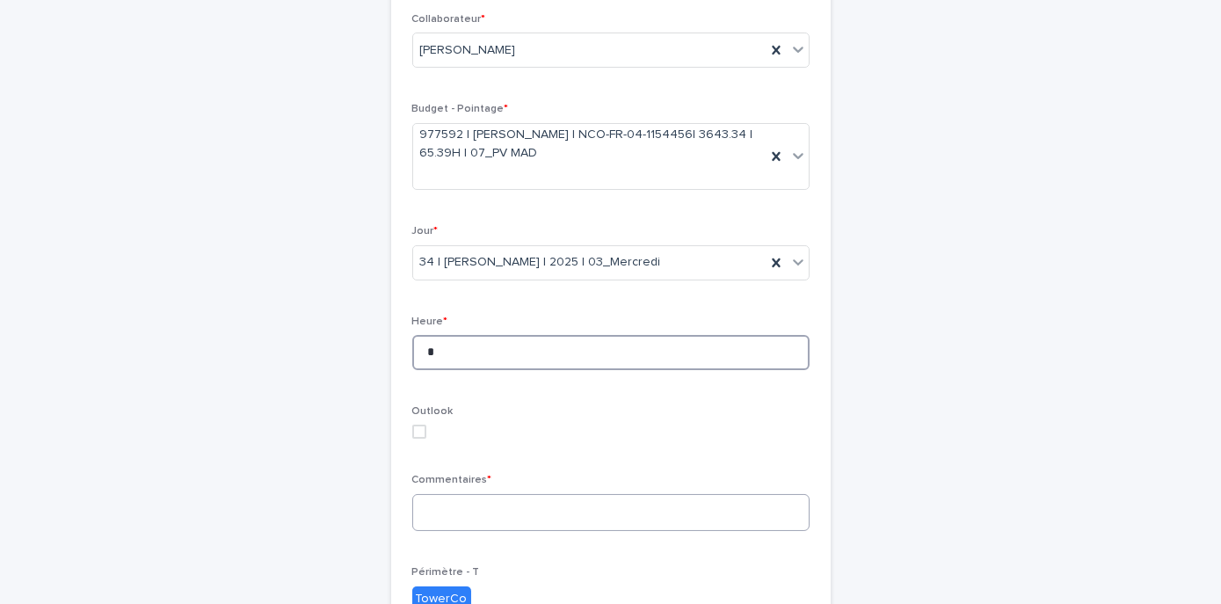
type input "*"
click at [484, 512] on textarea at bounding box center [610, 512] width 397 height 37
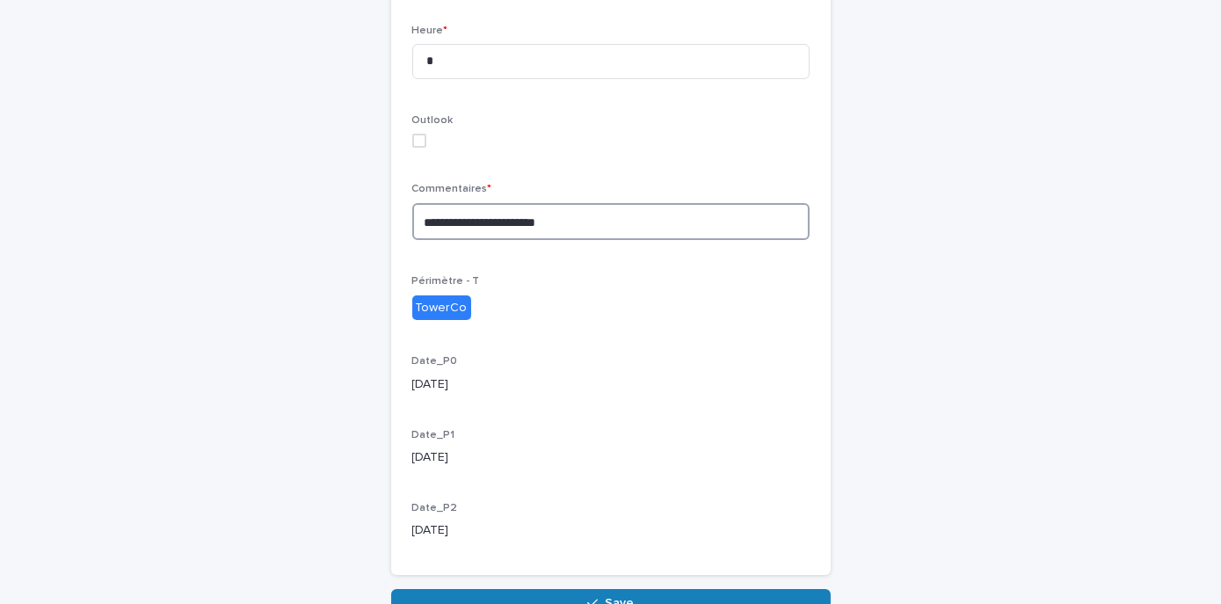
scroll to position [645, 0]
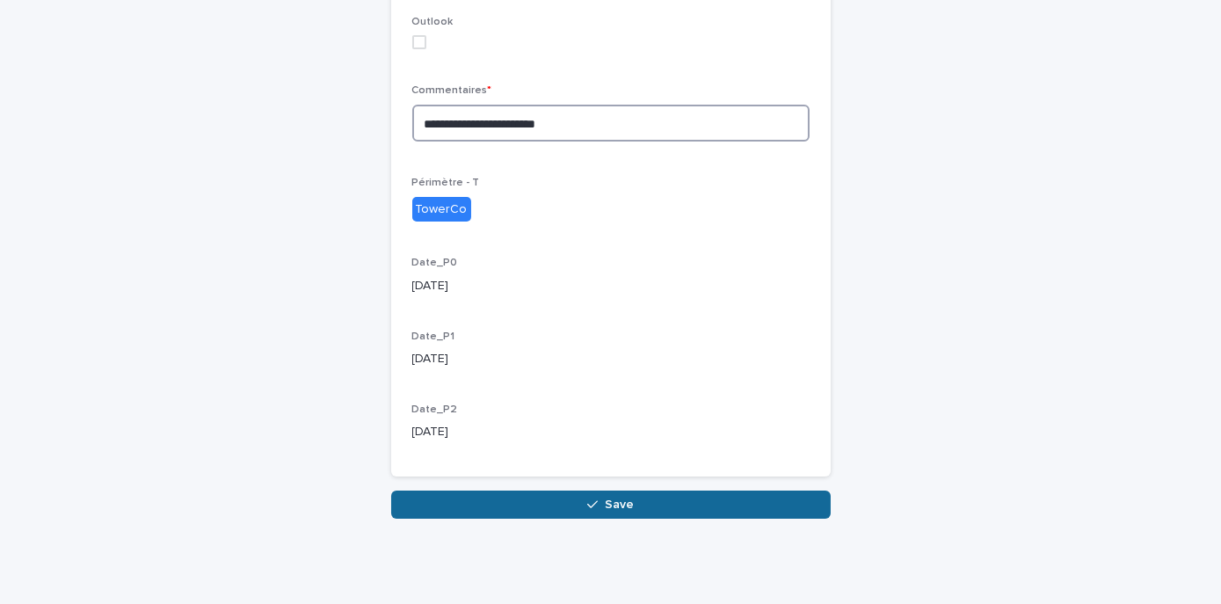
type textarea "**********"
click at [645, 509] on button "Save" at bounding box center [611, 505] width 440 height 28
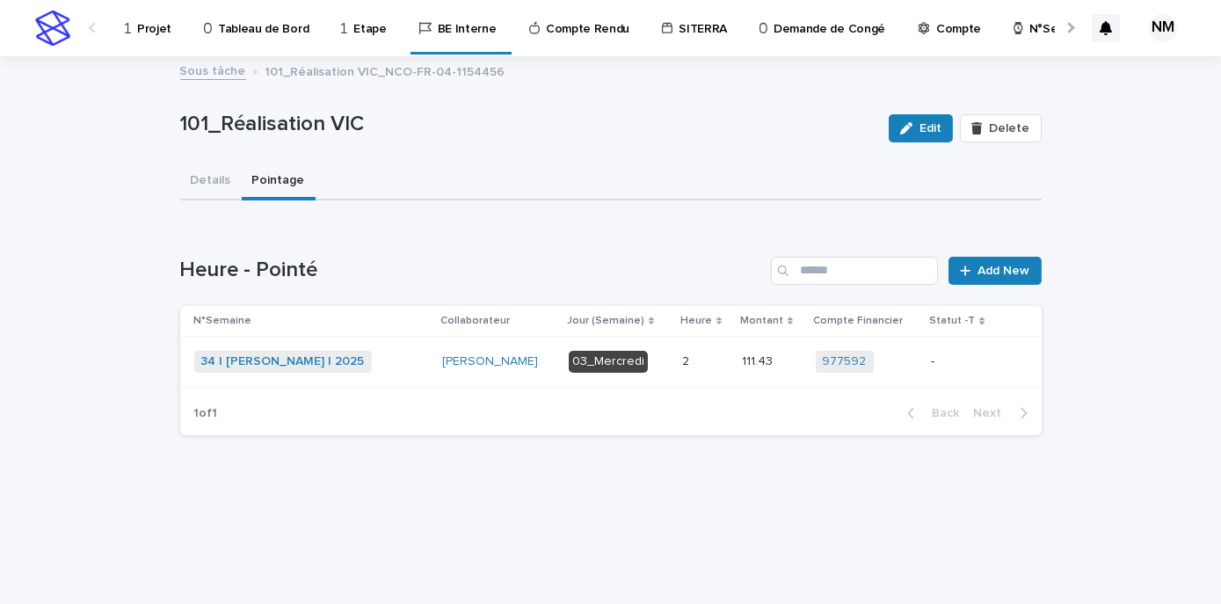
click at [974, 370] on div "-" at bounding box center [962, 361] width 62 height 29
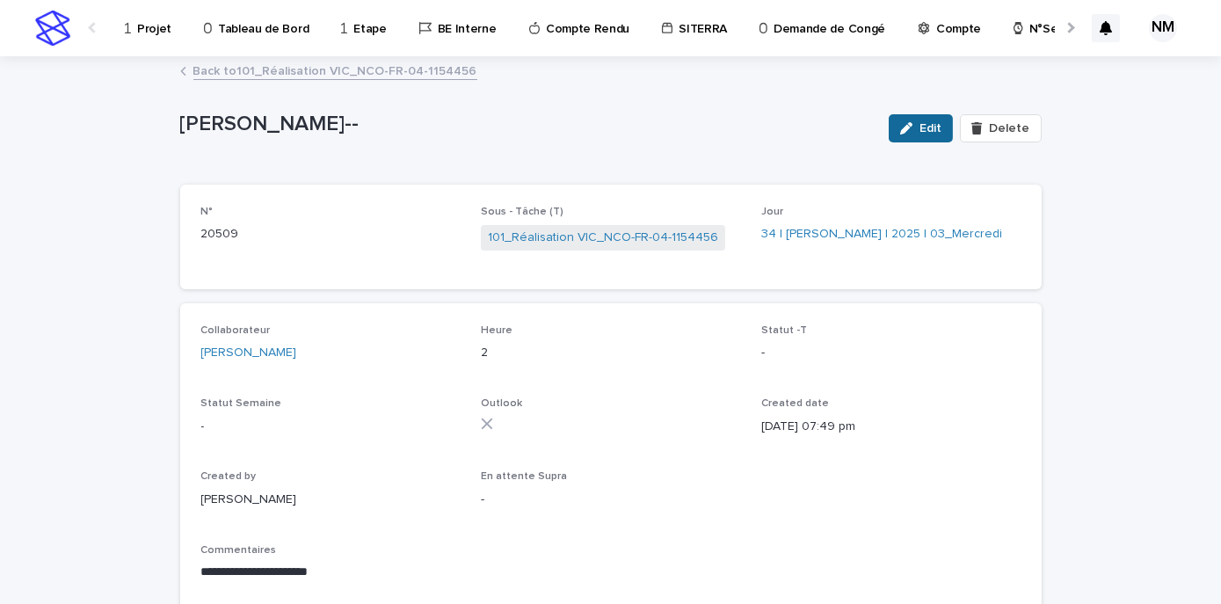
click at [922, 122] on span "Edit" at bounding box center [931, 128] width 22 height 12
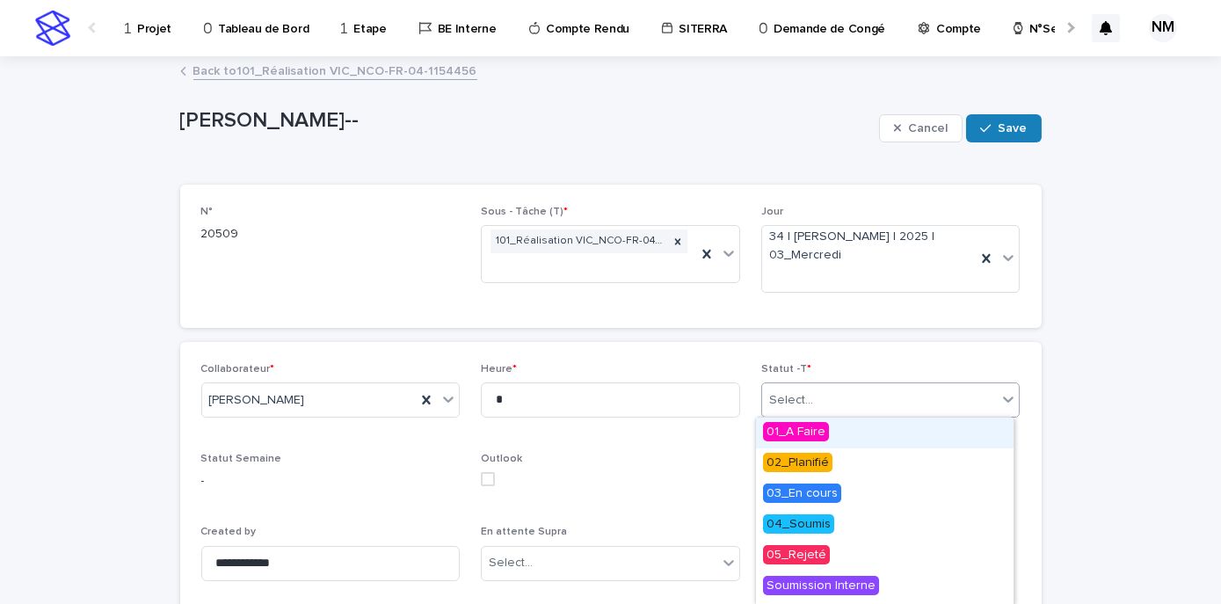
click at [874, 400] on div "Select..." at bounding box center [880, 400] width 236 height 29
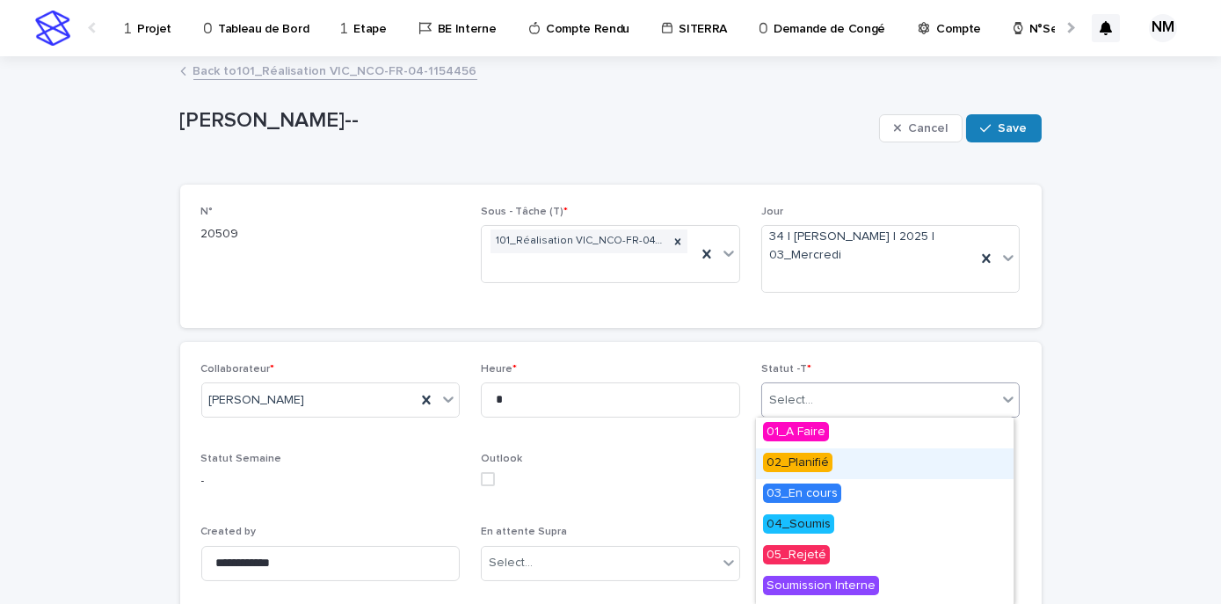
click at [815, 465] on span "02_Planifié" at bounding box center [797, 462] width 69 height 19
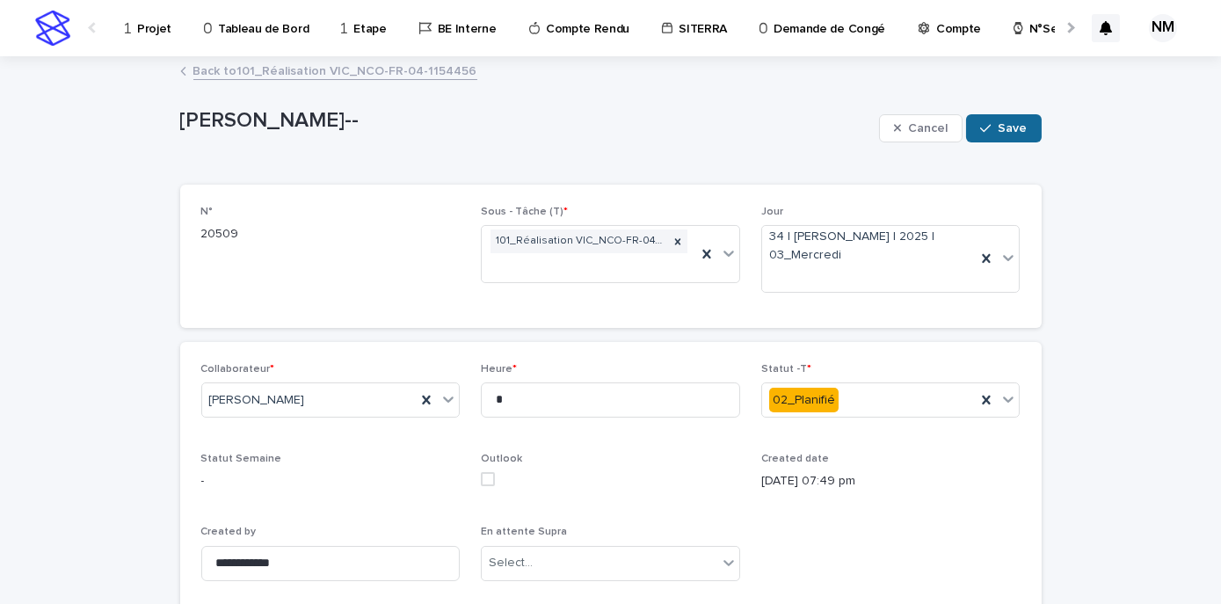
click at [1010, 128] on span "Save" at bounding box center [1013, 128] width 29 height 12
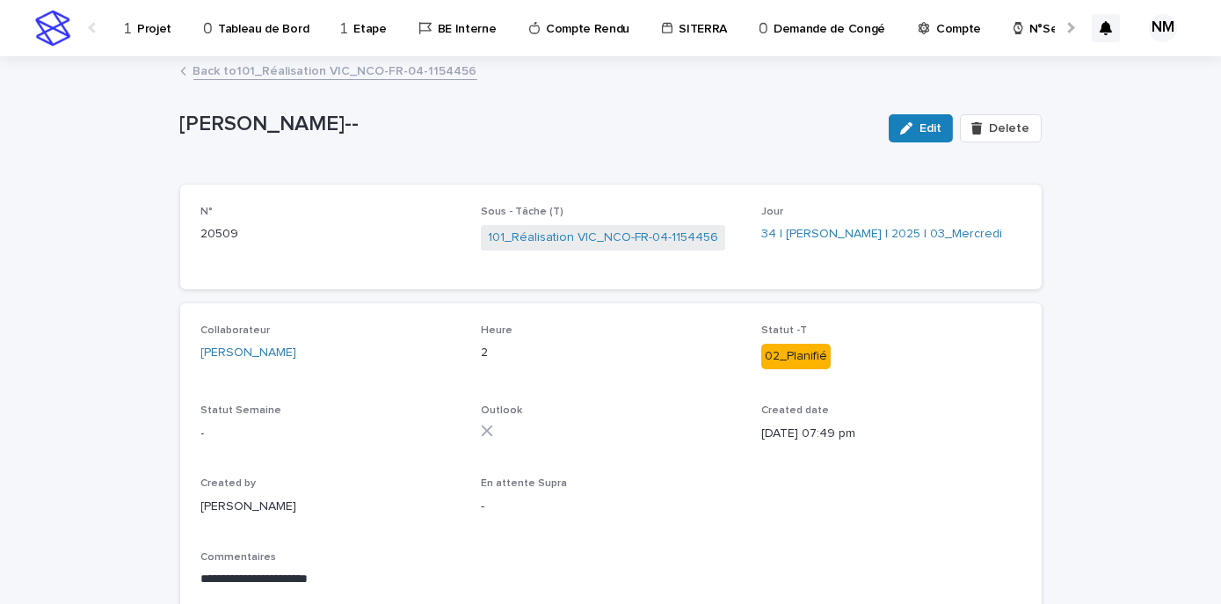
click at [397, 69] on link "Back to 101_Réalisation VIC_NCO-FR-04-1154456" at bounding box center [335, 70] width 284 height 20
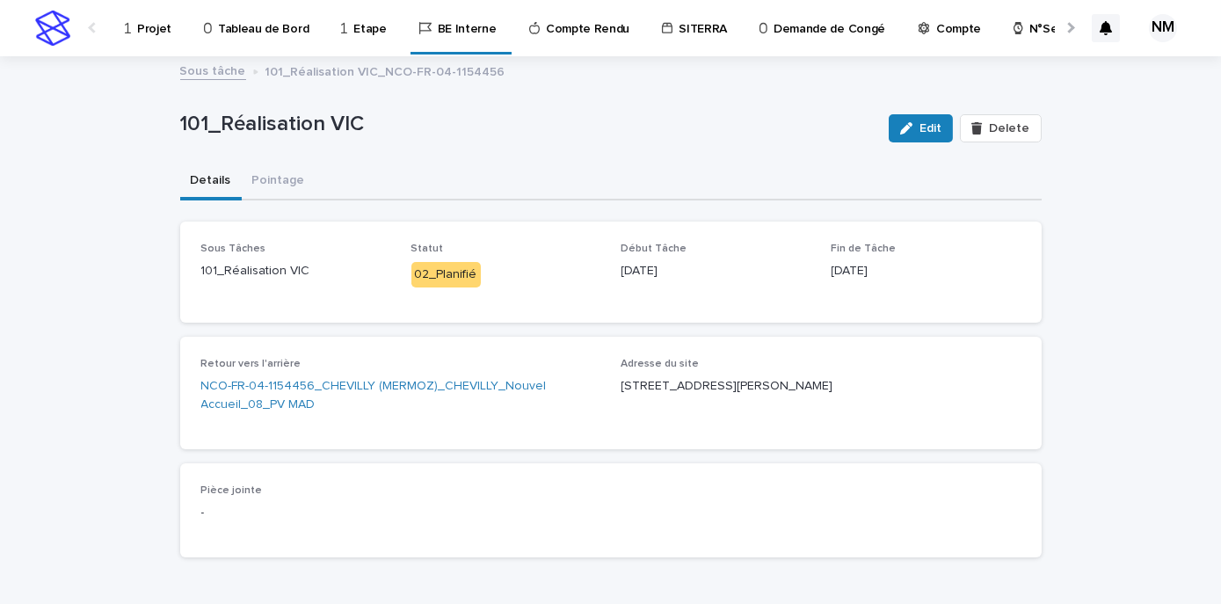
click at [204, 185] on button "Details" at bounding box center [211, 182] width 62 height 37
